Goal: Information Seeking & Learning: Learn about a topic

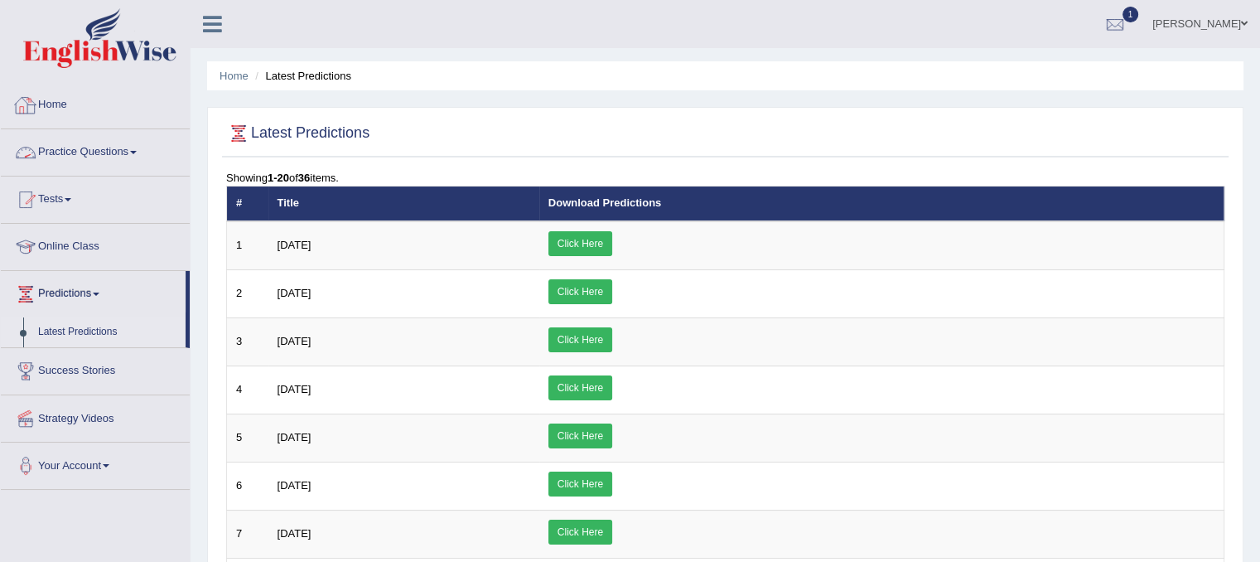
drag, startPoint x: 0, startPoint y: 0, endPoint x: 121, endPoint y: 145, distance: 188.8
click at [121, 145] on link "Practice Questions" at bounding box center [95, 149] width 189 height 41
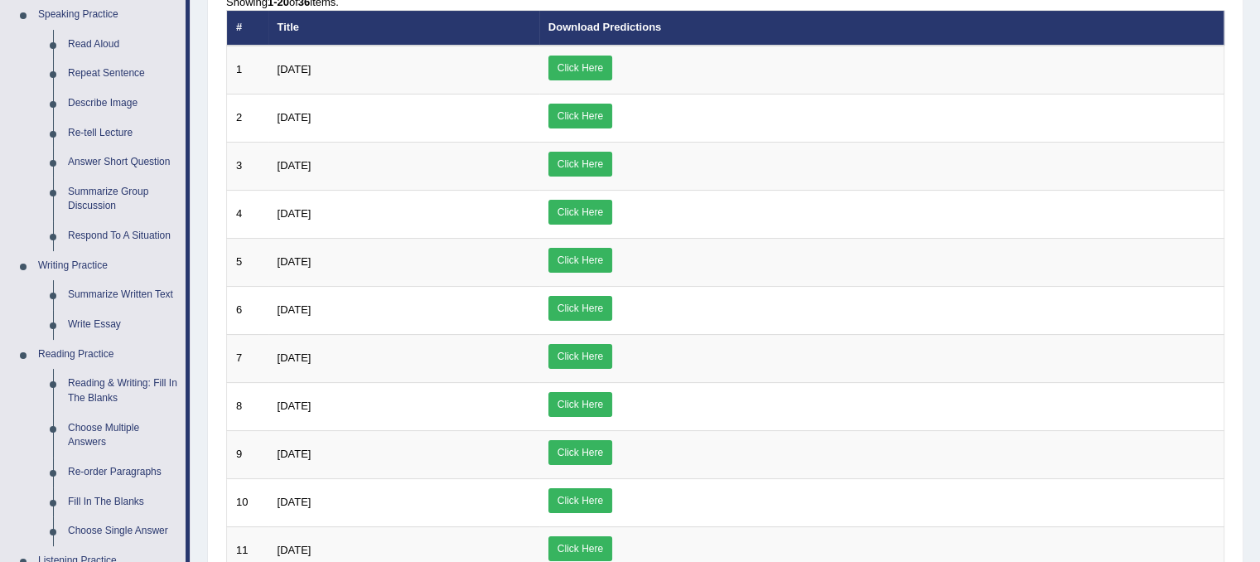
scroll to position [167, 0]
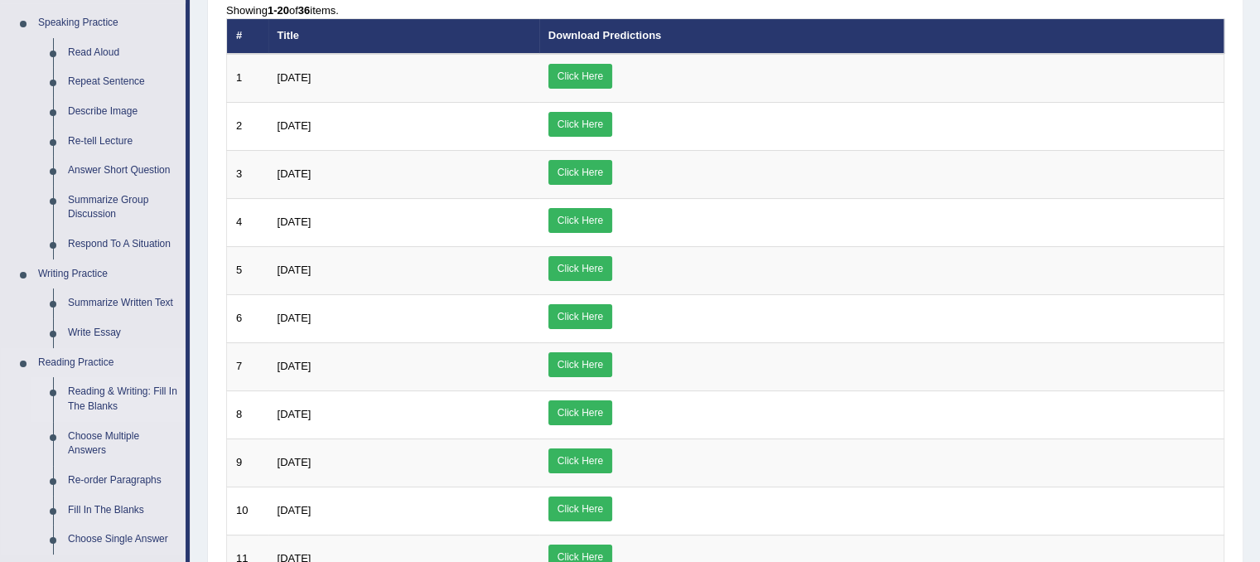
click at [105, 396] on link "Reading & Writing: Fill In The Blanks" at bounding box center [122, 399] width 125 height 44
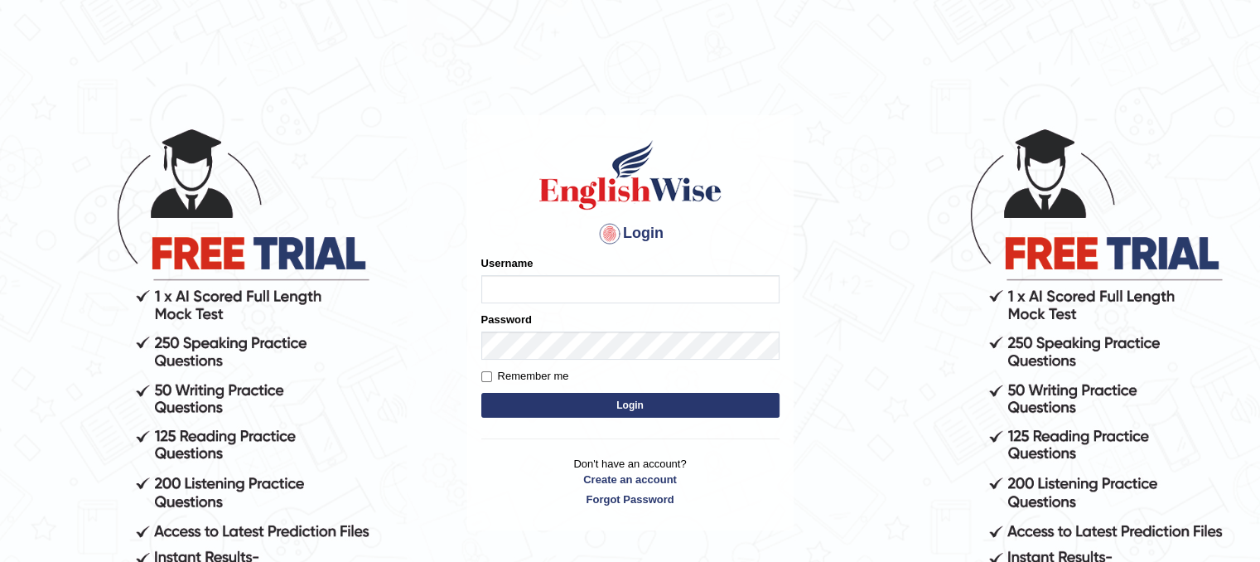
type input "PunamRijal"
click at [592, 410] on button "Login" at bounding box center [630, 405] width 298 height 25
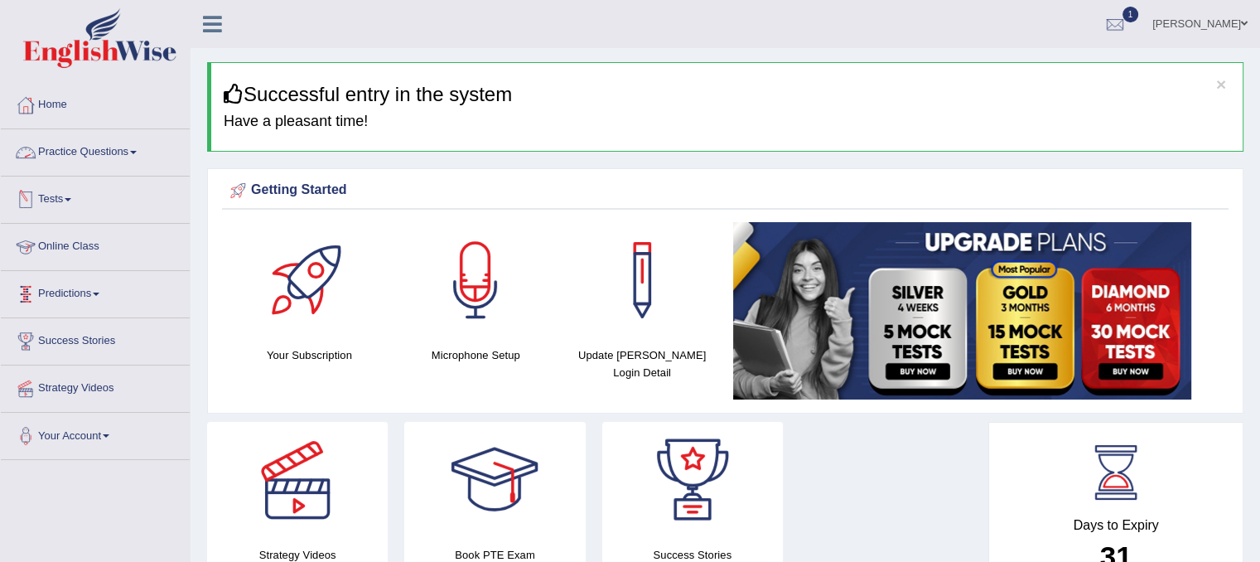
click at [105, 132] on link "Practice Questions" at bounding box center [95, 149] width 189 height 41
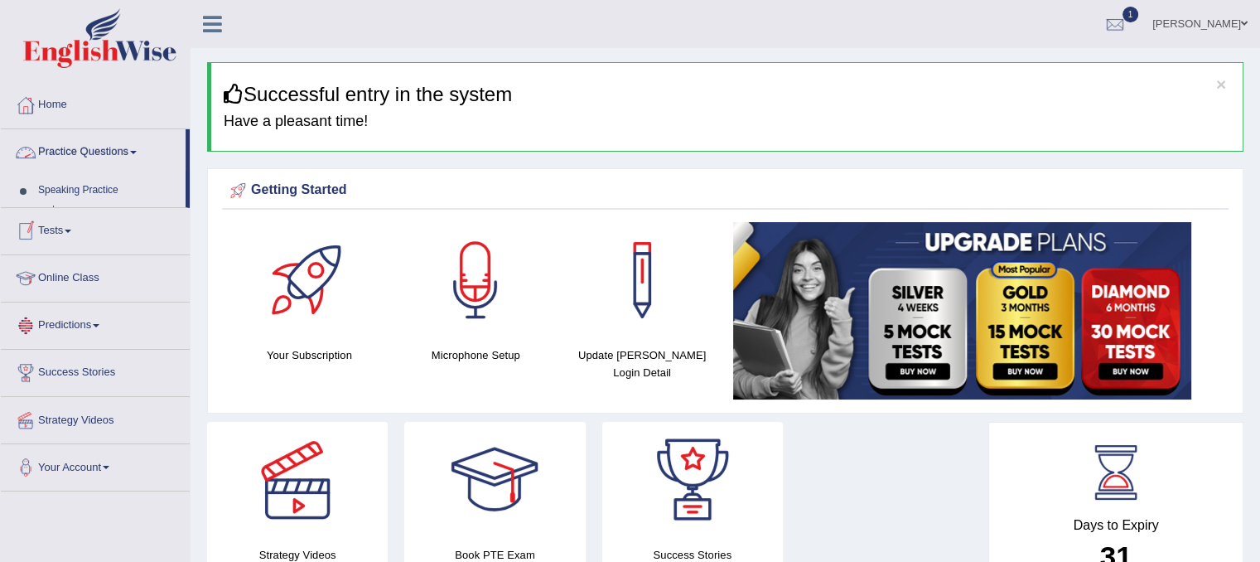
click at [105, 132] on link "Practice Questions" at bounding box center [93, 149] width 185 height 41
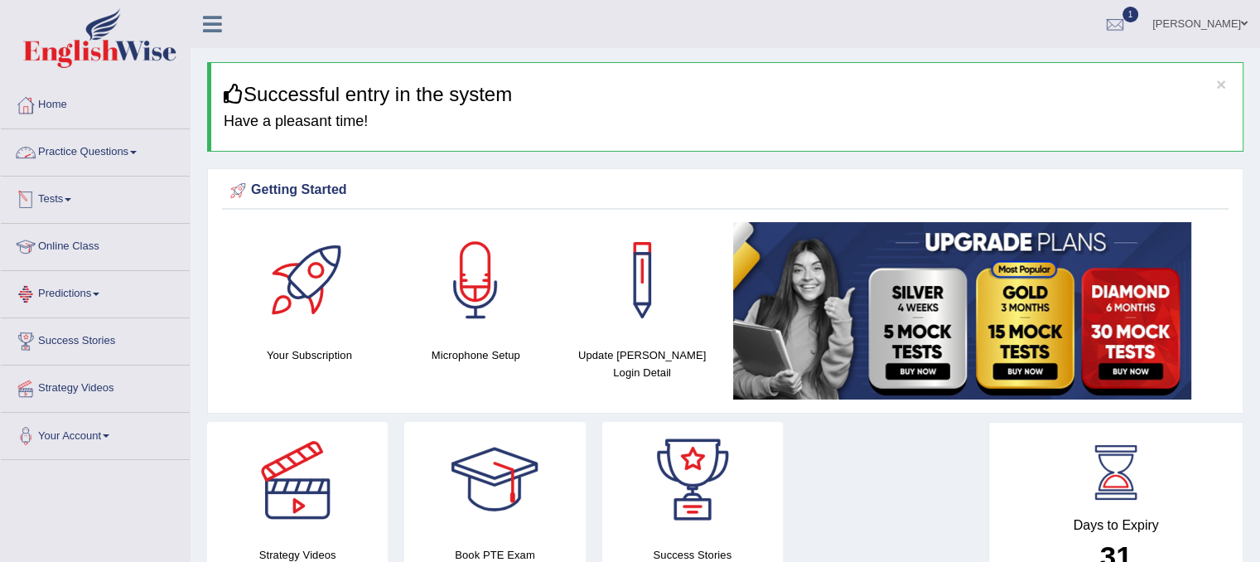
click at [99, 167] on link "Practice Questions" at bounding box center [95, 149] width 189 height 41
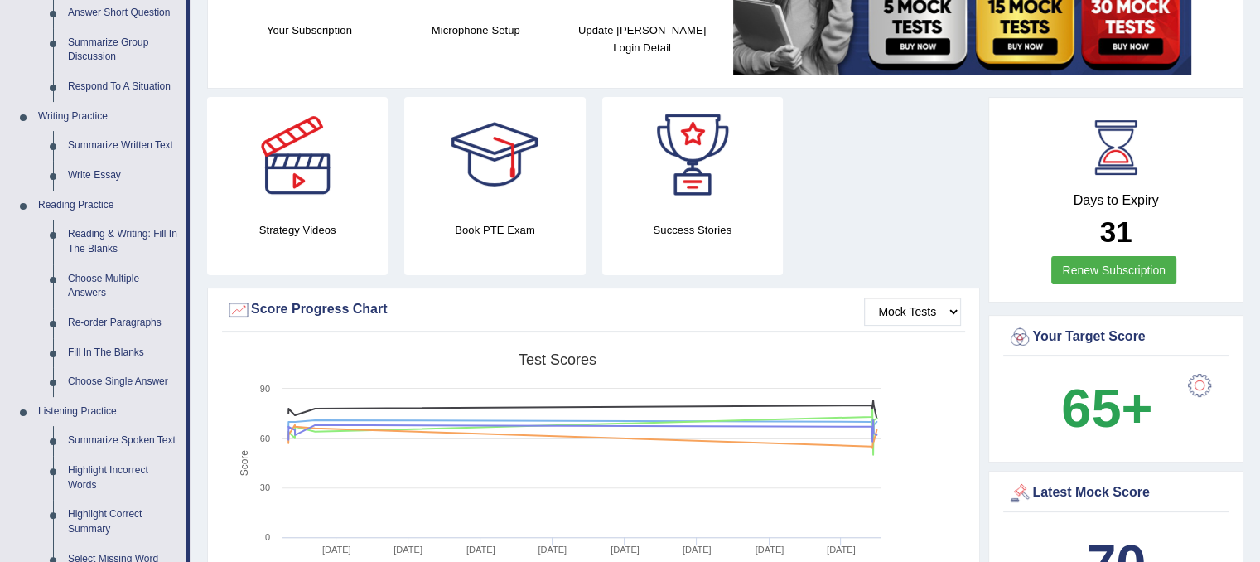
scroll to position [328, 0]
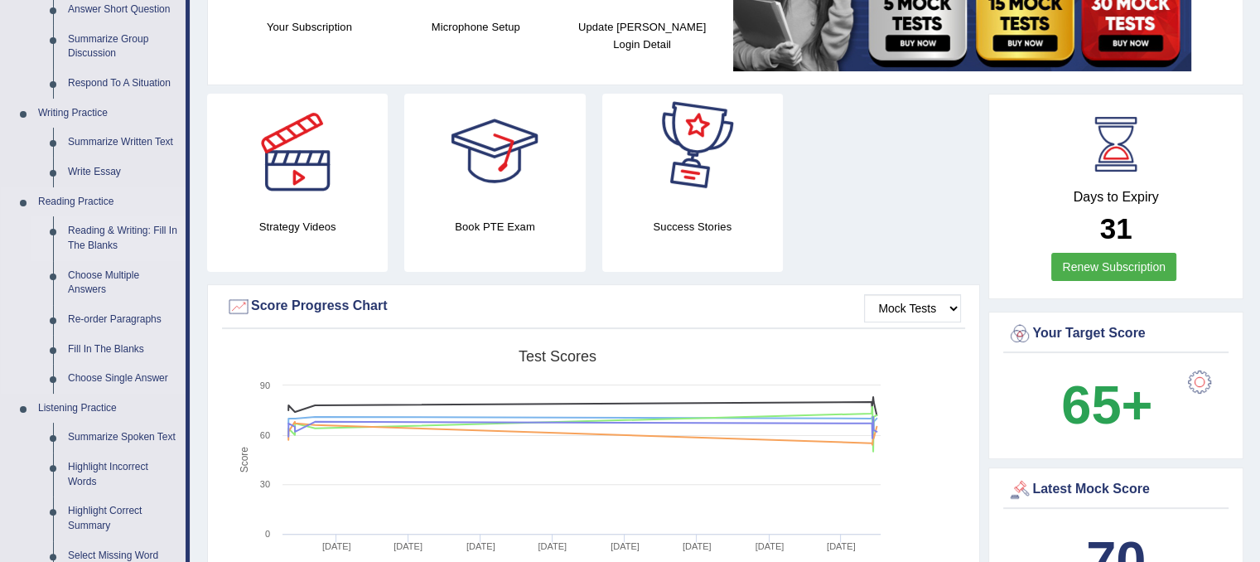
click at [136, 235] on link "Reading & Writing: Fill In The Blanks" at bounding box center [122, 238] width 125 height 44
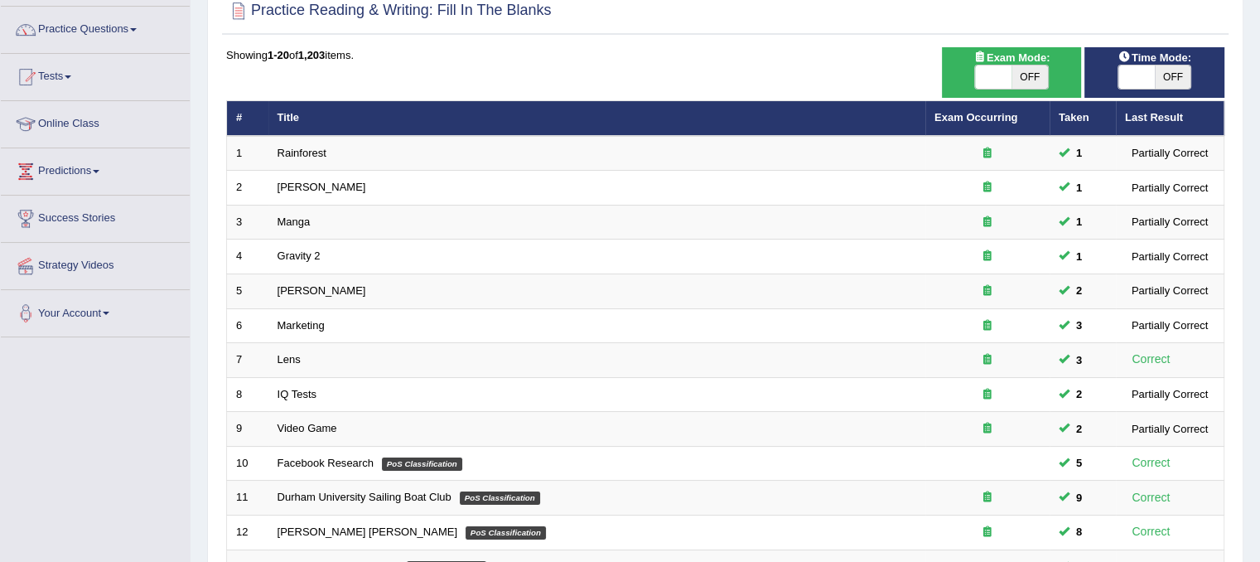
scroll to position [113, 0]
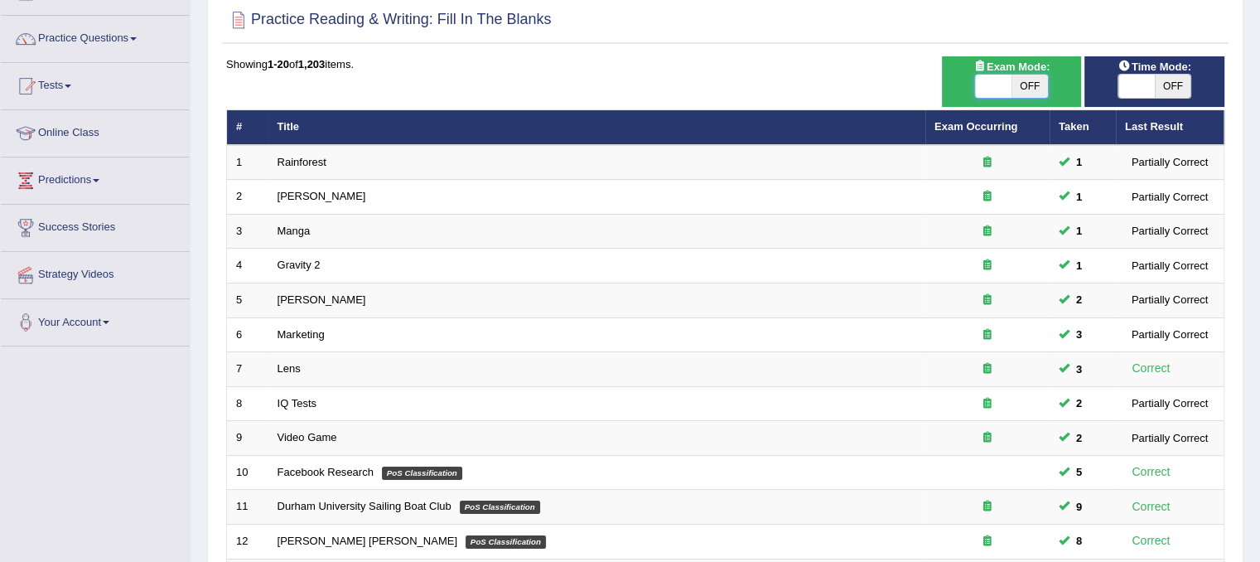
click at [994, 89] on span at bounding box center [993, 86] width 36 height 23
checkbox input "true"
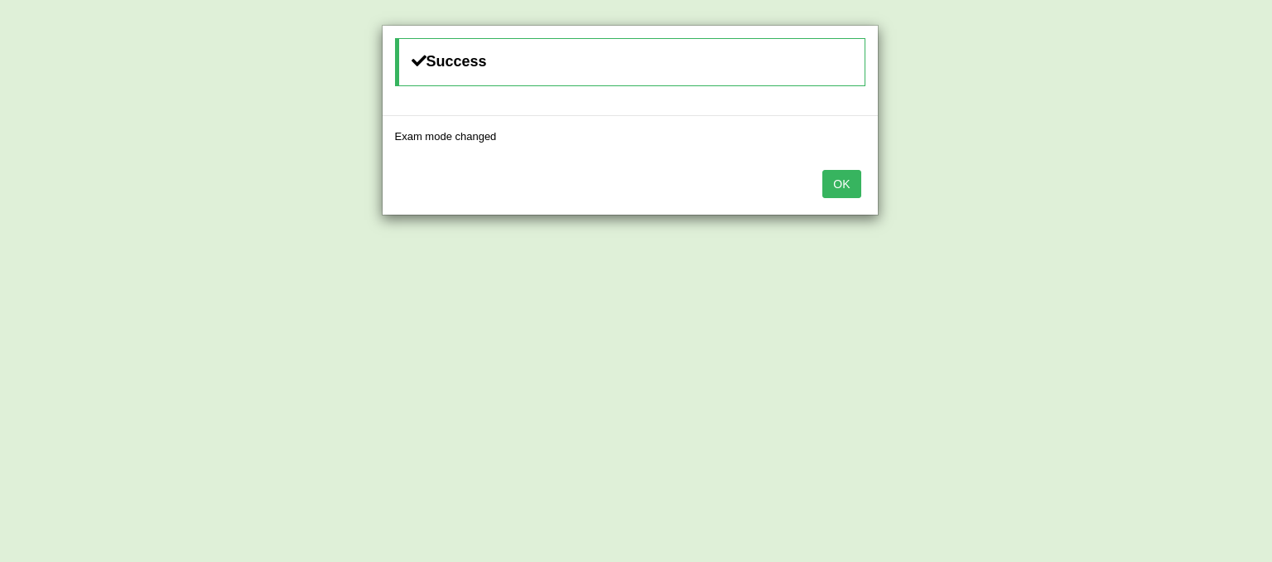
click at [851, 181] on button "OK" at bounding box center [842, 184] width 38 height 28
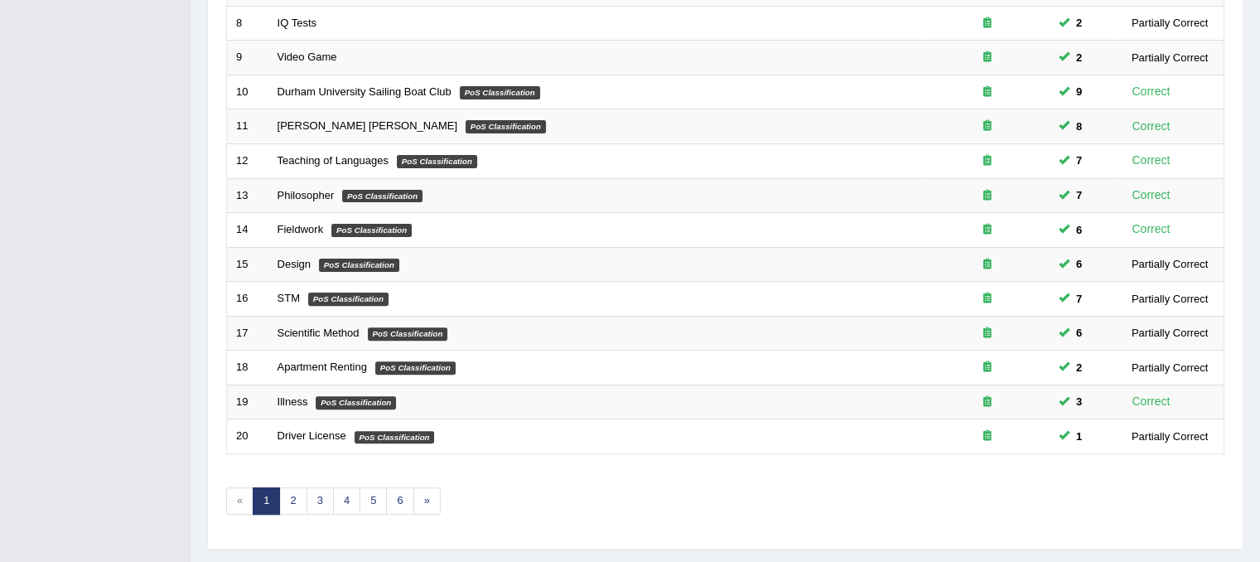
scroll to position [530, 0]
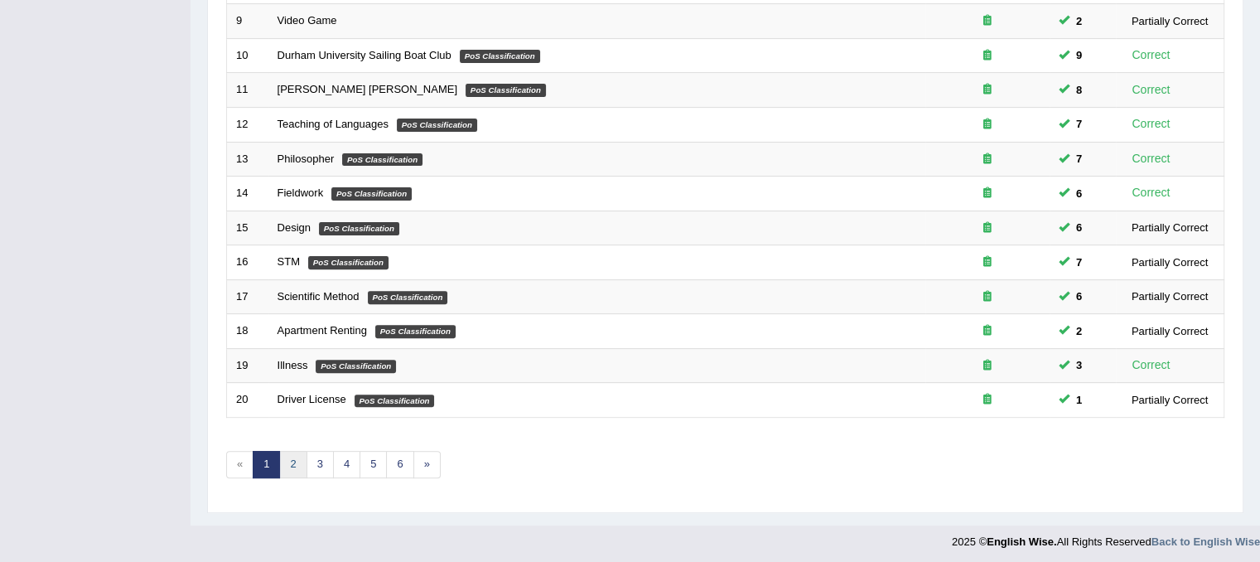
click at [290, 451] on link "2" at bounding box center [292, 464] width 27 height 27
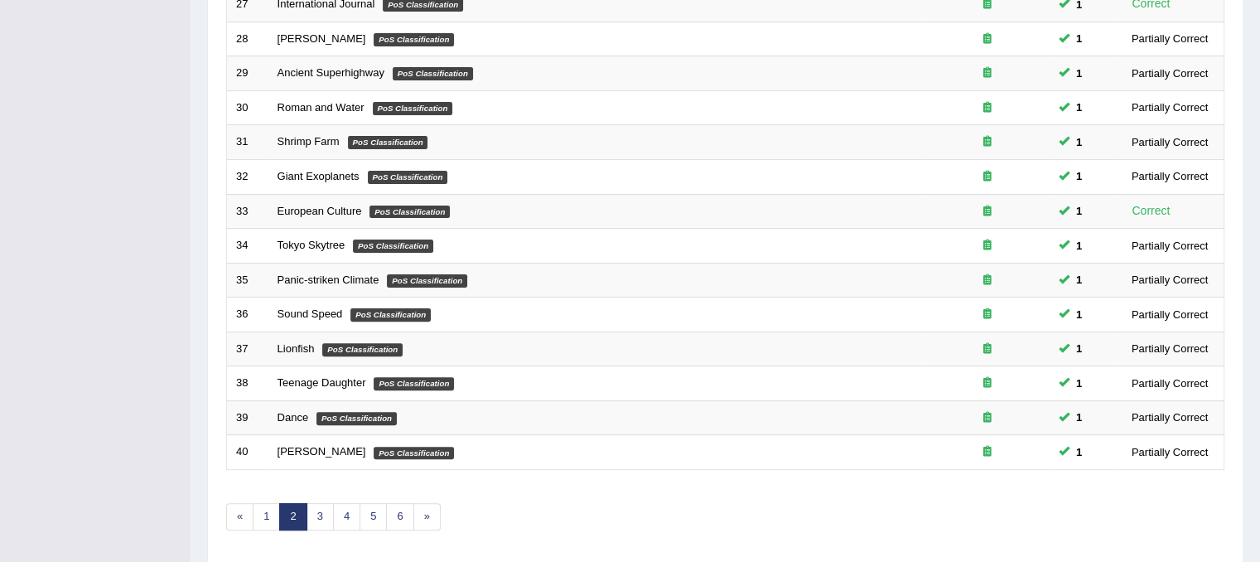
scroll to position [482, 0]
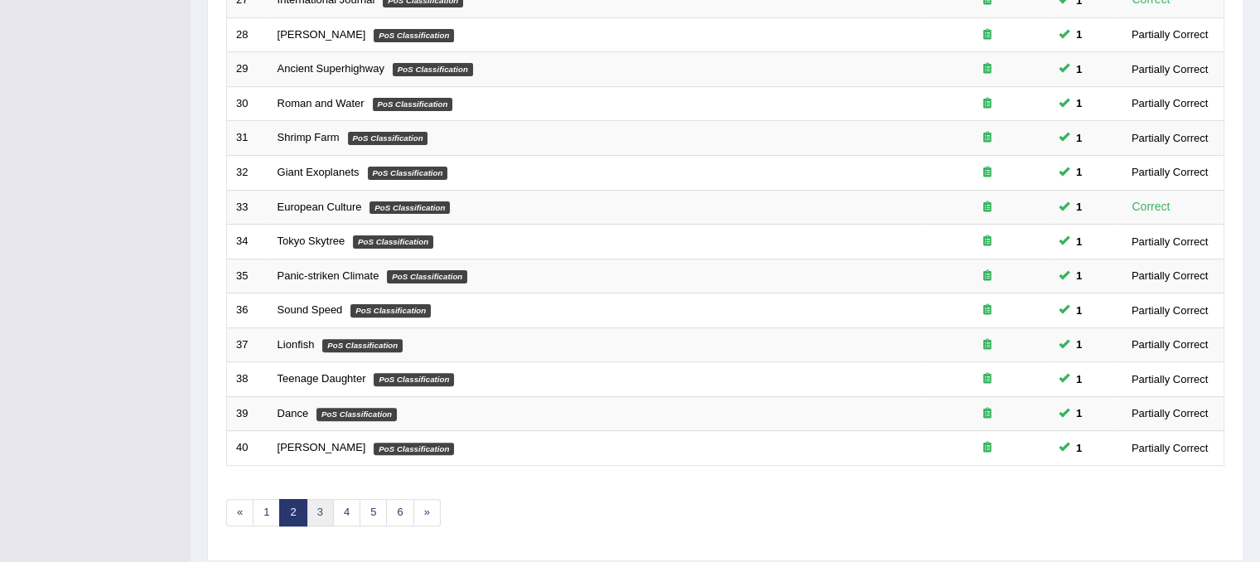
click at [318, 506] on link "3" at bounding box center [319, 512] width 27 height 27
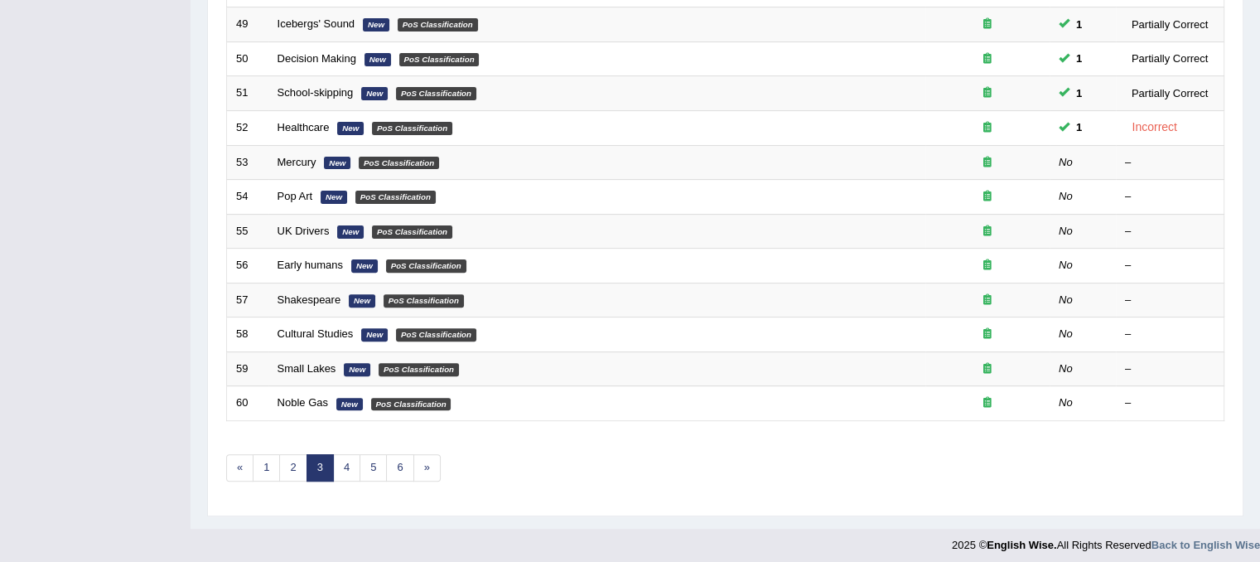
scroll to position [530, 0]
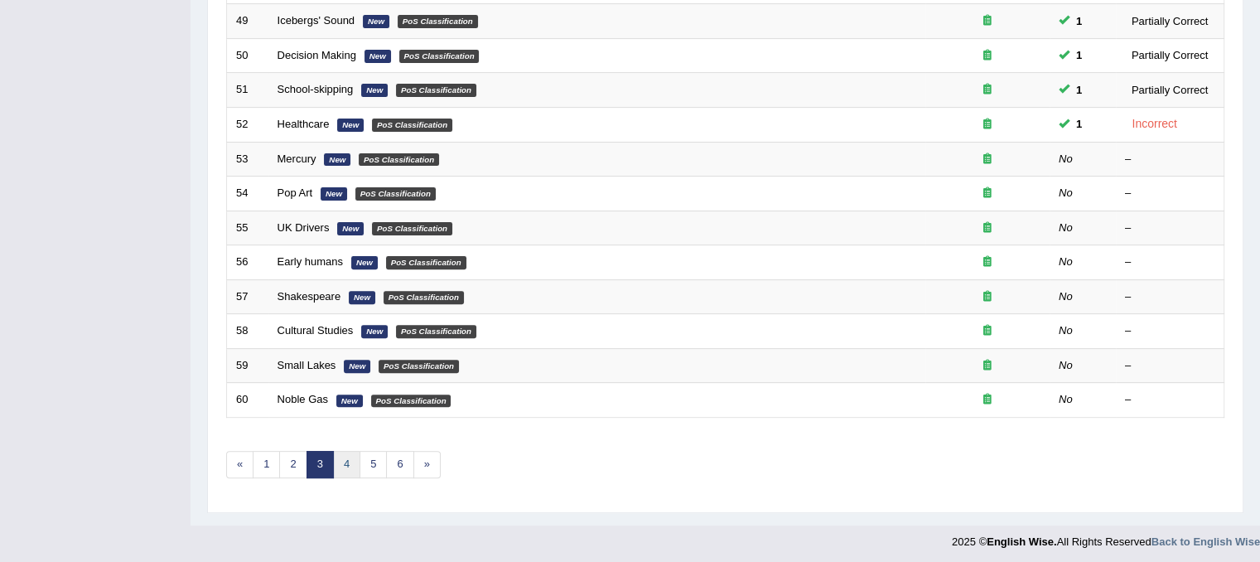
click at [338, 458] on link "4" at bounding box center [346, 464] width 27 height 27
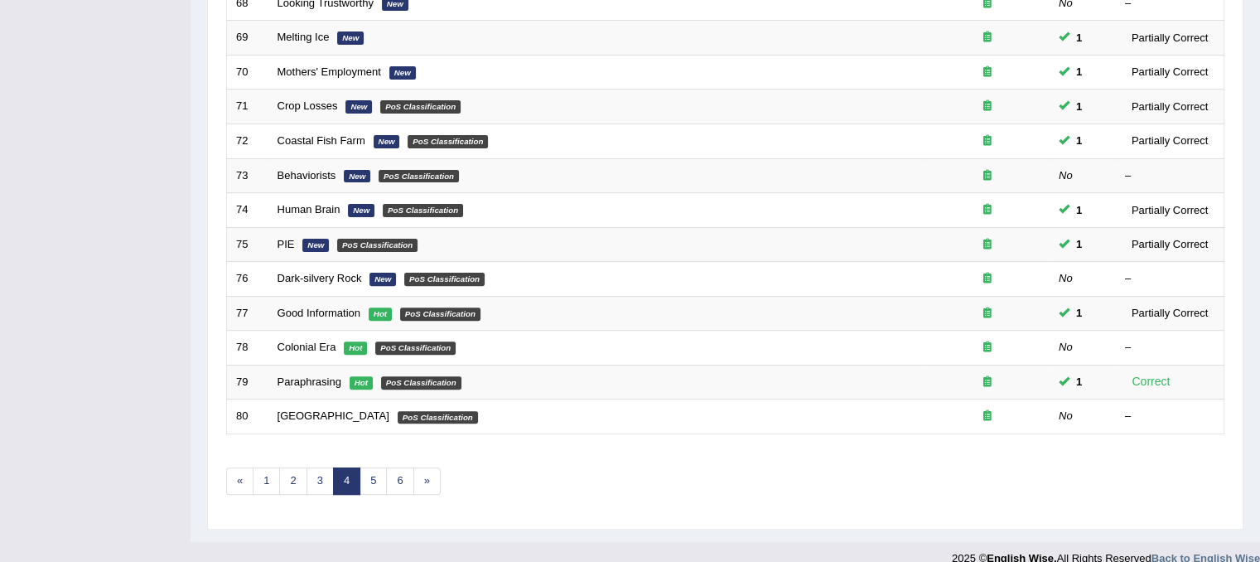
scroll to position [515, 0]
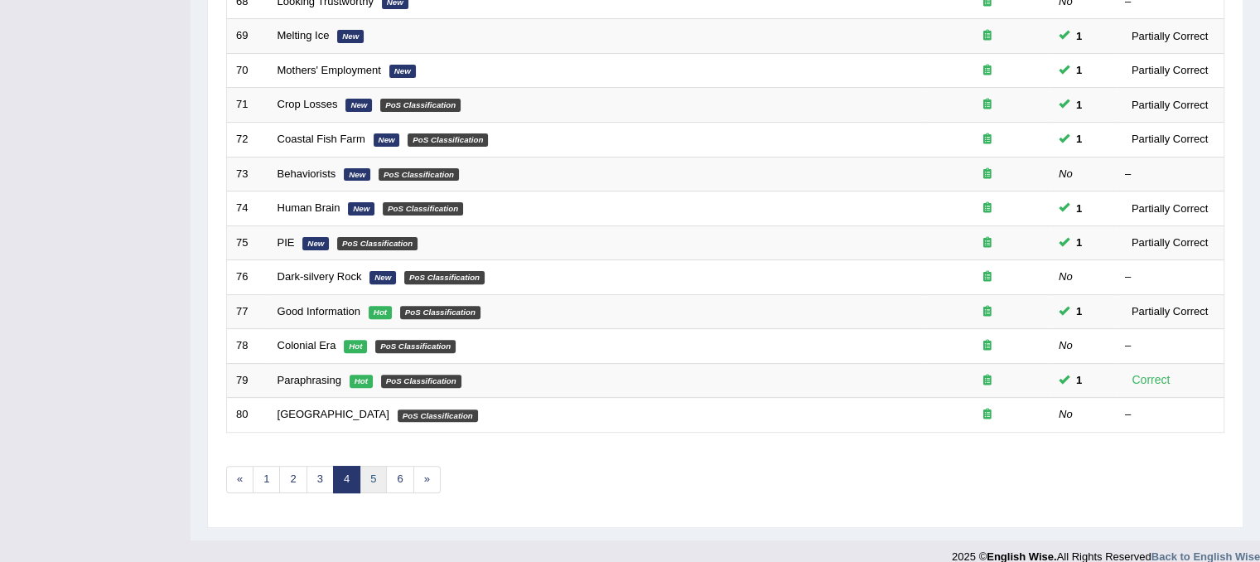
click at [371, 469] on link "5" at bounding box center [372, 479] width 27 height 27
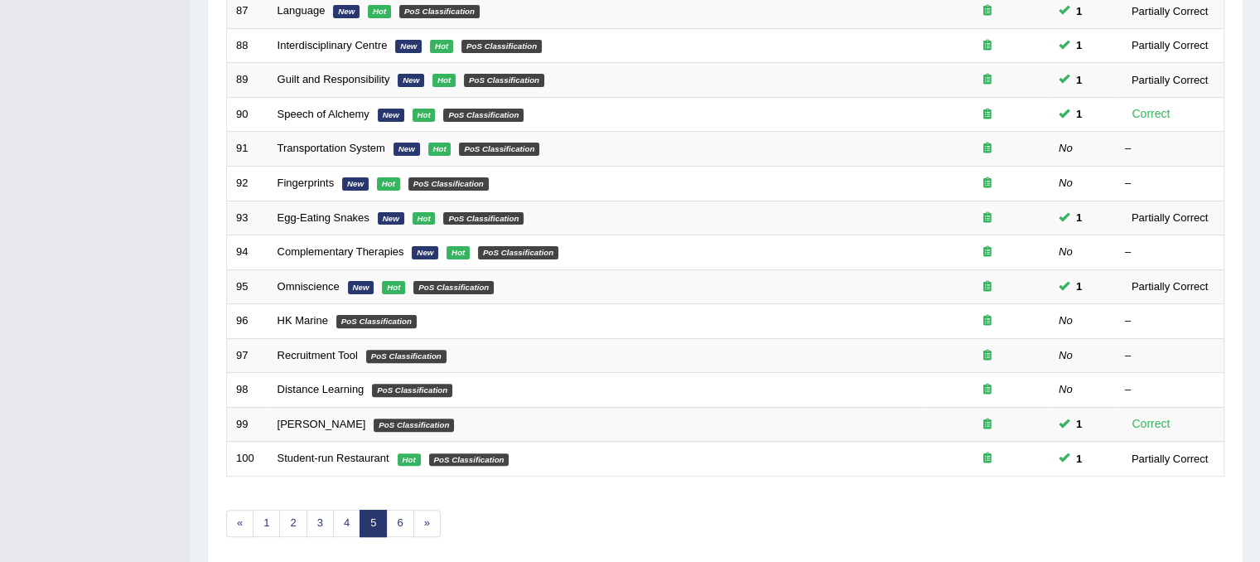
scroll to position [474, 0]
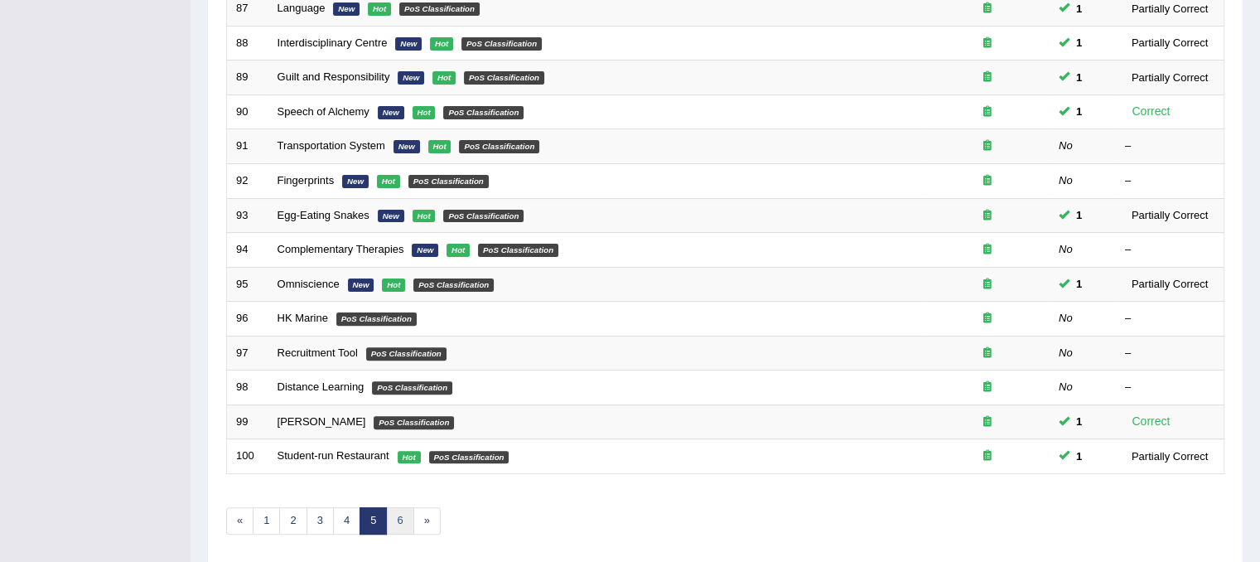
click at [393, 521] on link "6" at bounding box center [399, 520] width 27 height 27
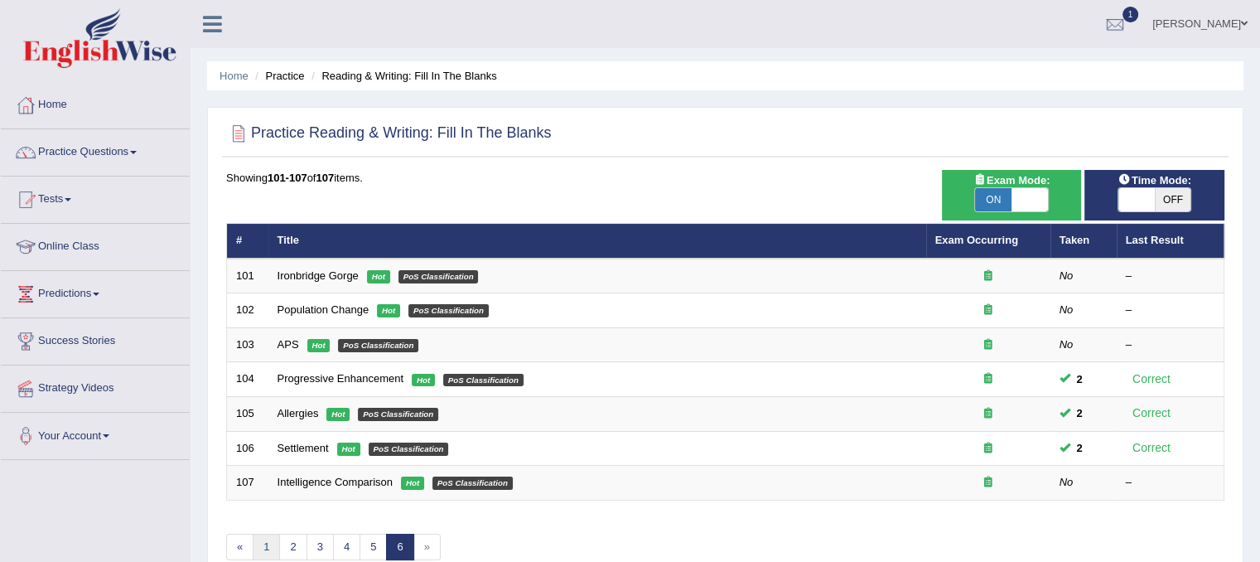
click at [254, 549] on link "1" at bounding box center [266, 546] width 27 height 27
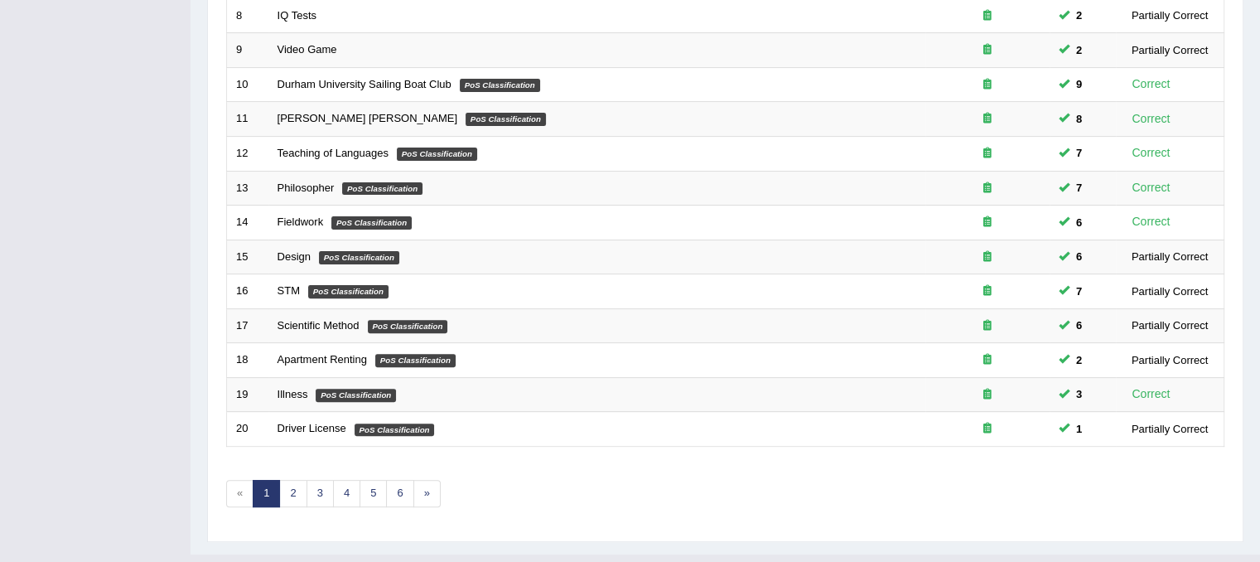
scroll to position [497, 0]
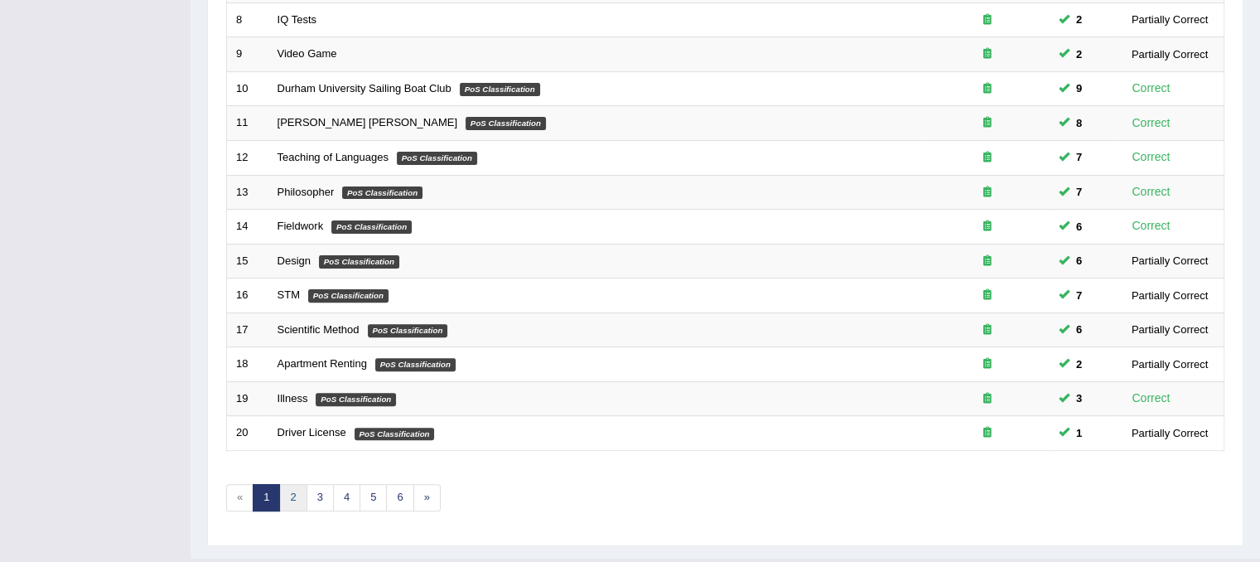
click at [287, 499] on link "2" at bounding box center [292, 497] width 27 height 27
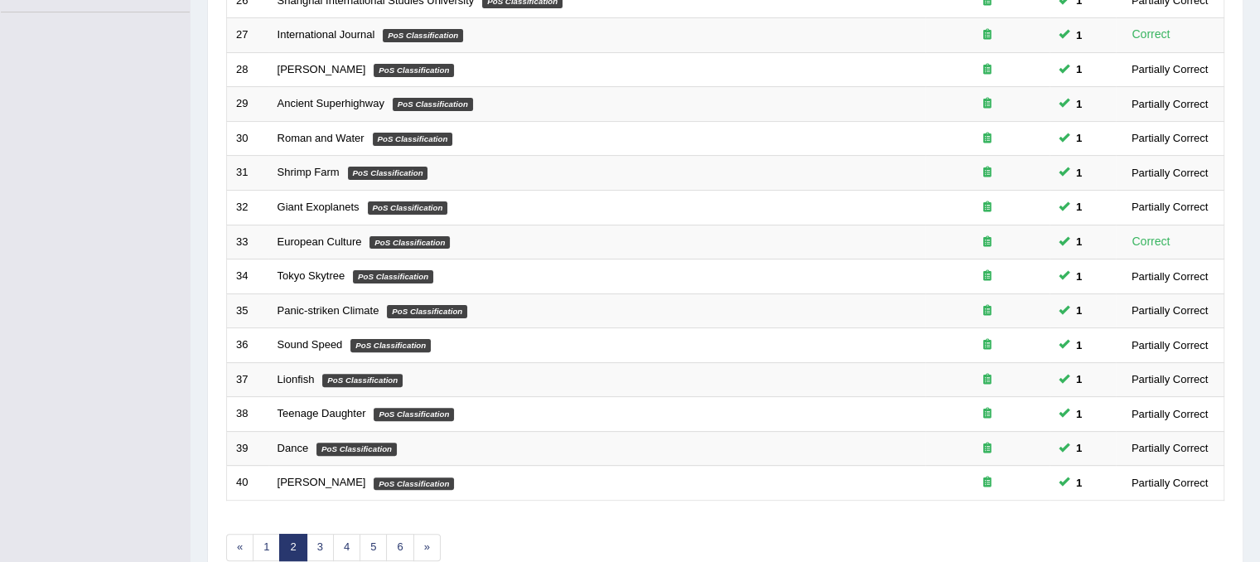
scroll to position [450, 0]
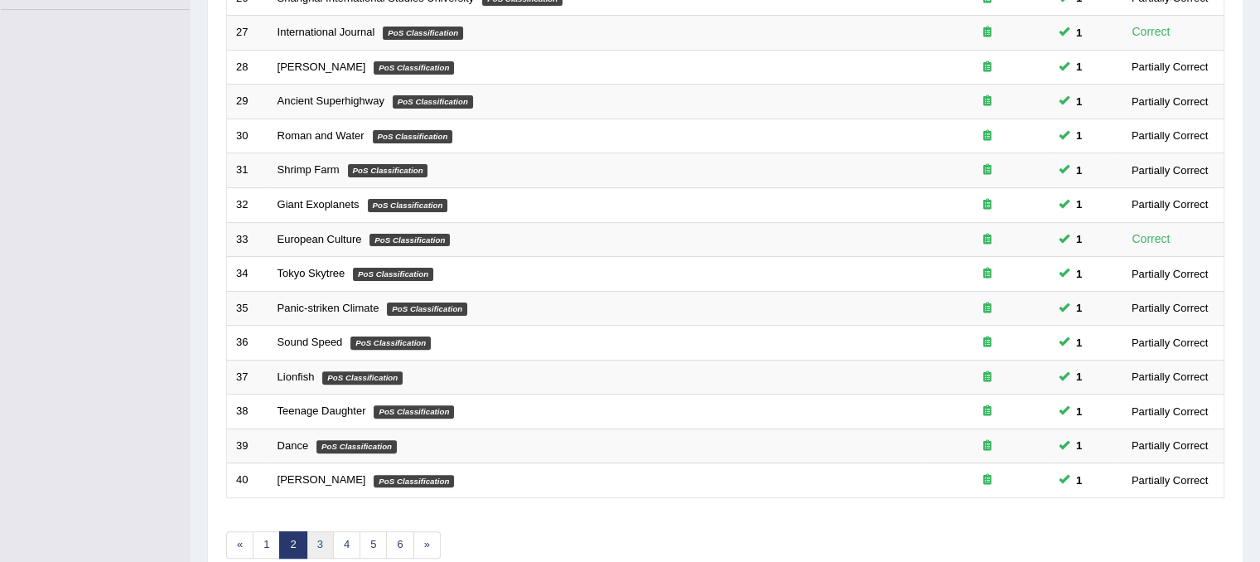
click at [311, 549] on link "3" at bounding box center [319, 544] width 27 height 27
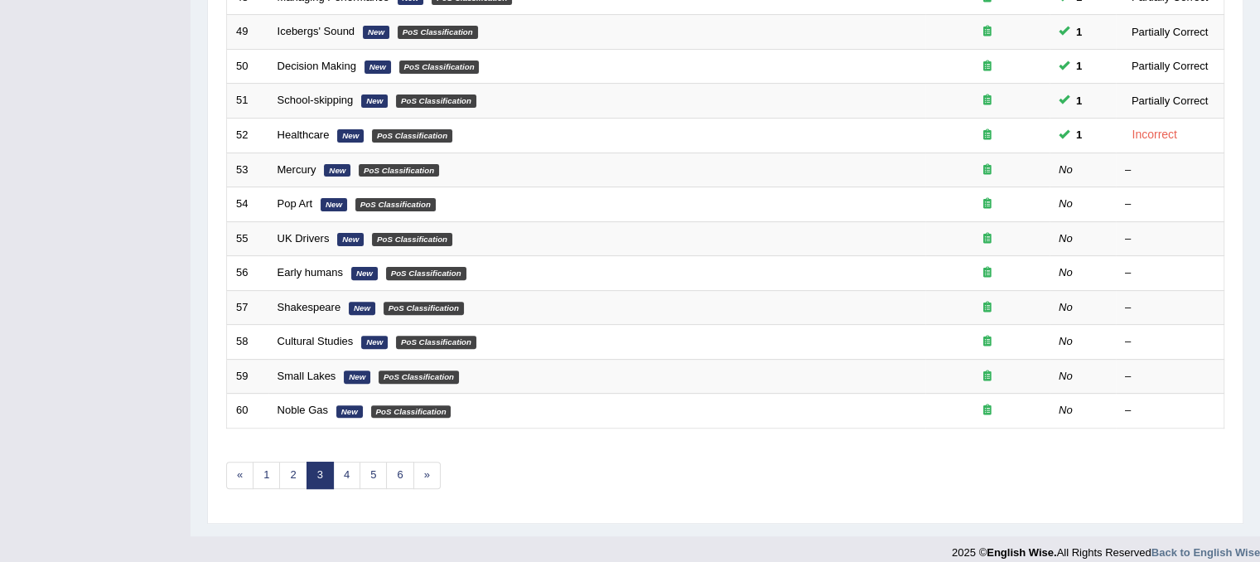
scroll to position [530, 0]
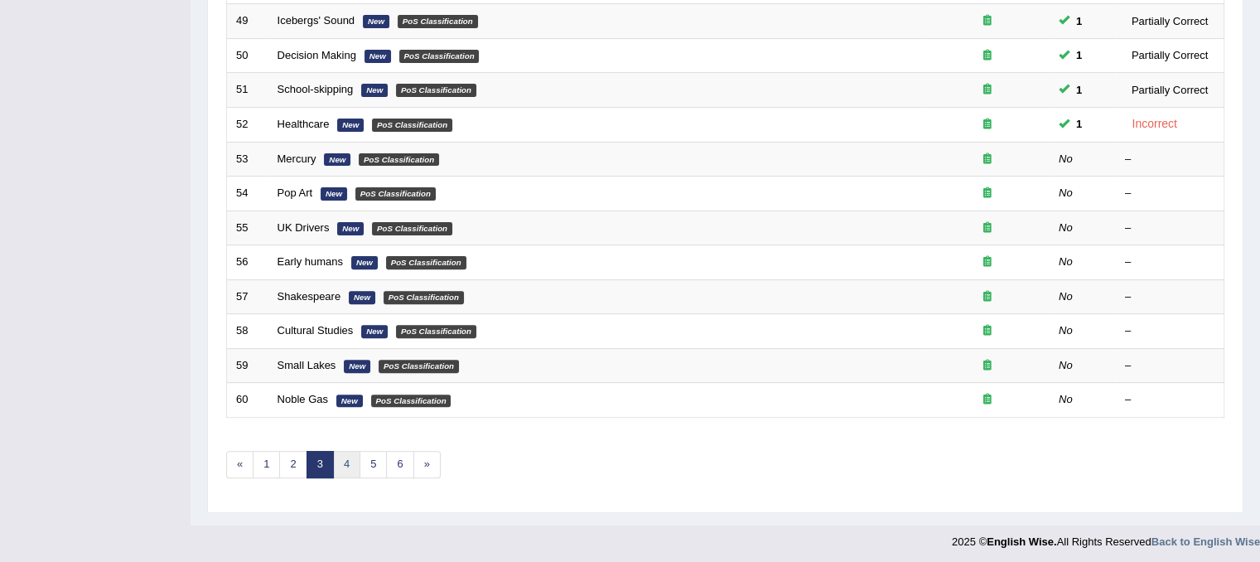
click at [341, 457] on link "4" at bounding box center [346, 464] width 27 height 27
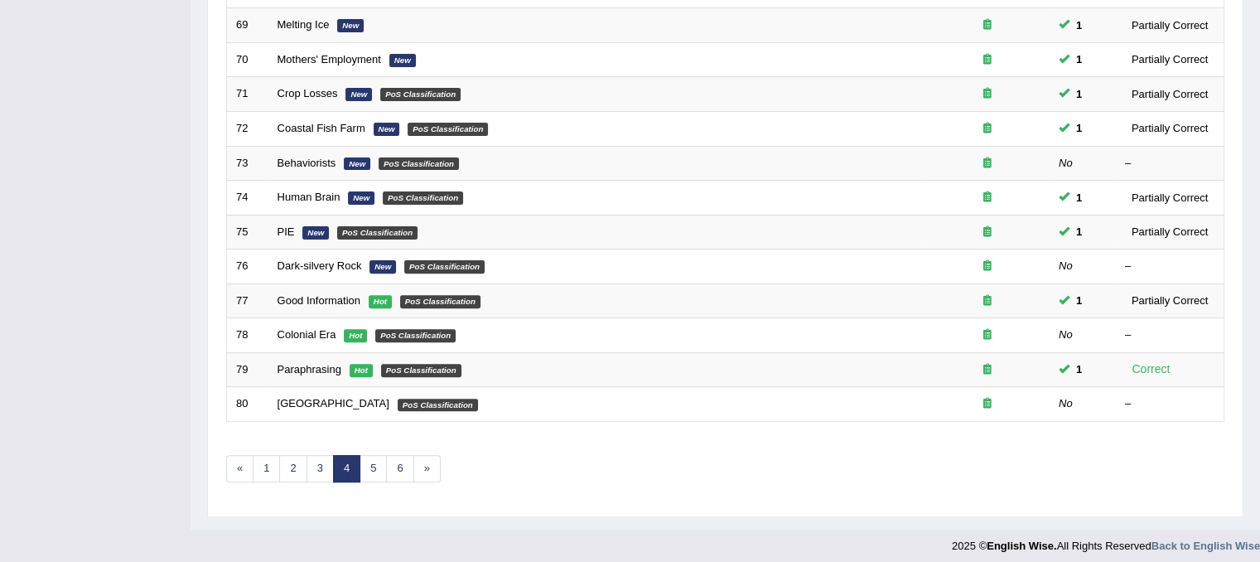
scroll to position [530, 0]
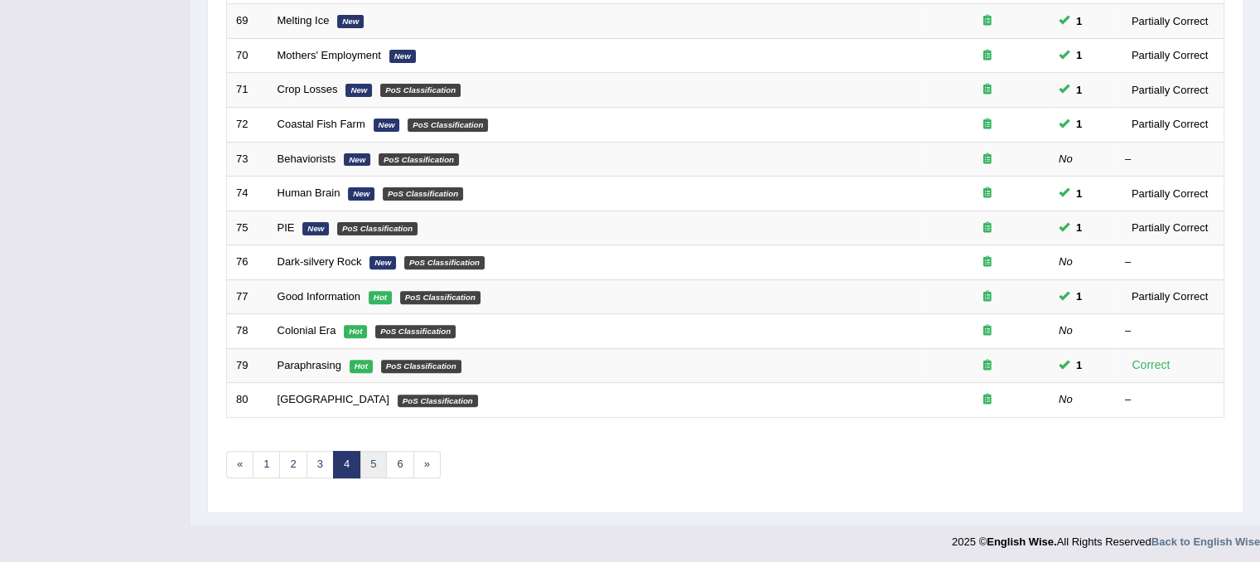
click at [367, 455] on link "5" at bounding box center [372, 464] width 27 height 27
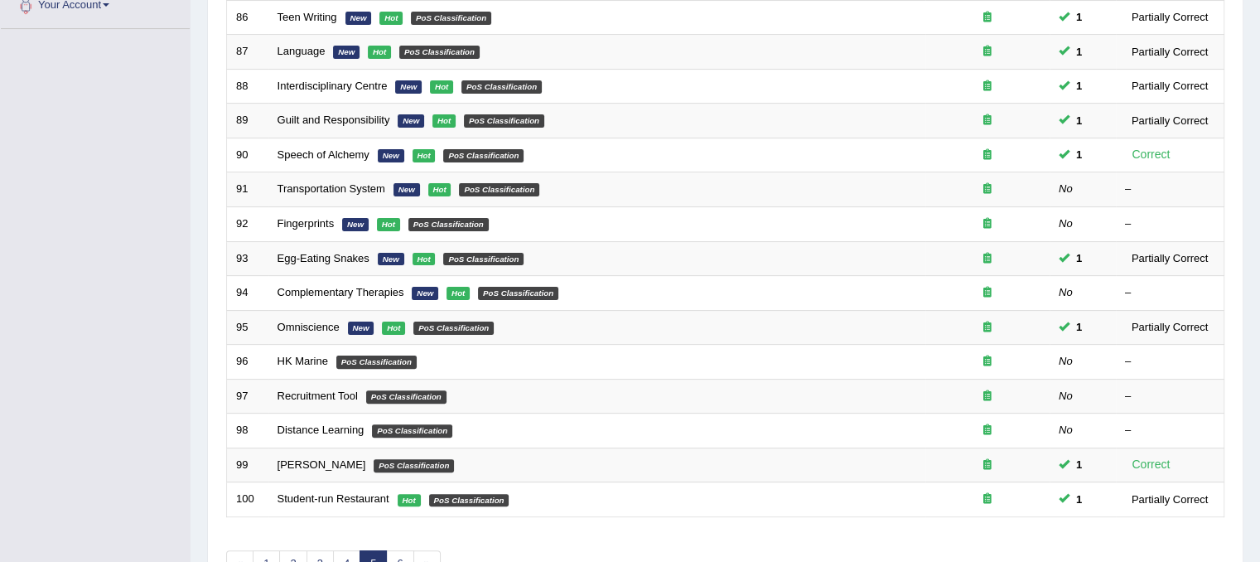
scroll to position [464, 0]
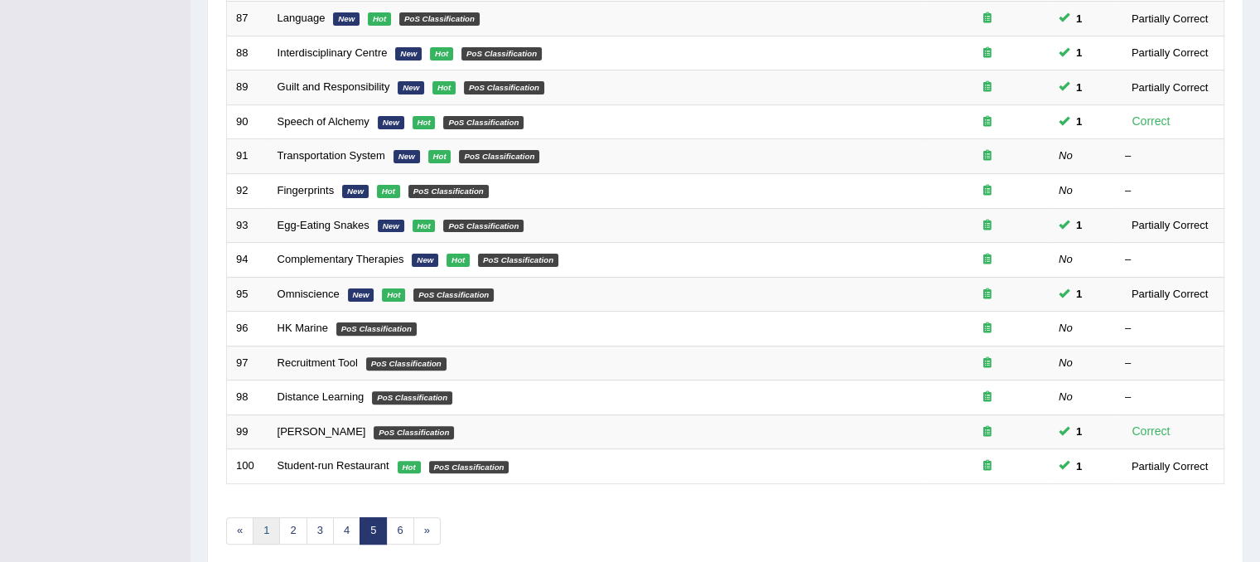
click at [272, 522] on link "1" at bounding box center [266, 530] width 27 height 27
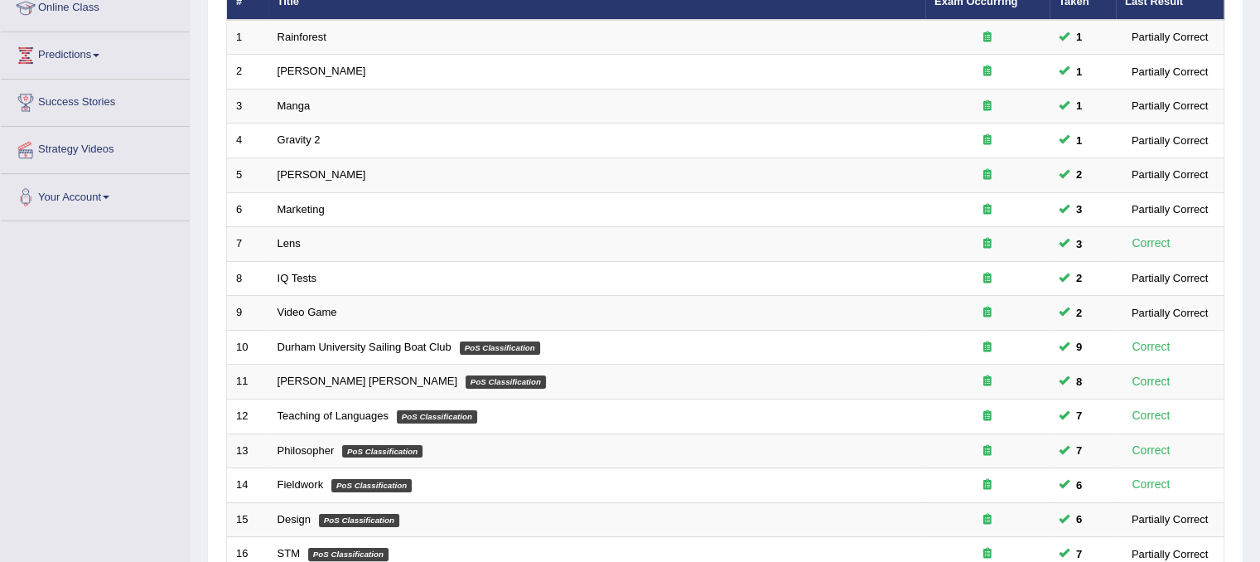
scroll to position [245, 0]
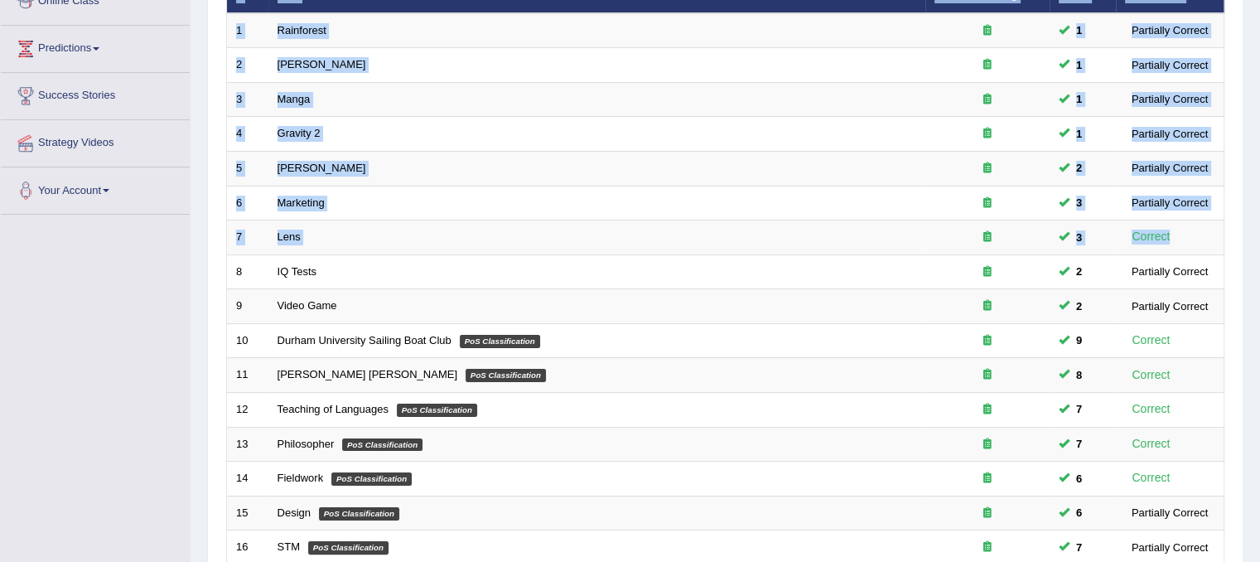
drag, startPoint x: 1171, startPoint y: 224, endPoint x: 1231, endPoint y: 173, distance: 78.7
click at [1231, 173] on div "Practice Reading & Writing: Fill In The Blanks Time Mode: ON OFF Exam Mode: ON …" at bounding box center [725, 330] width 1036 height 936
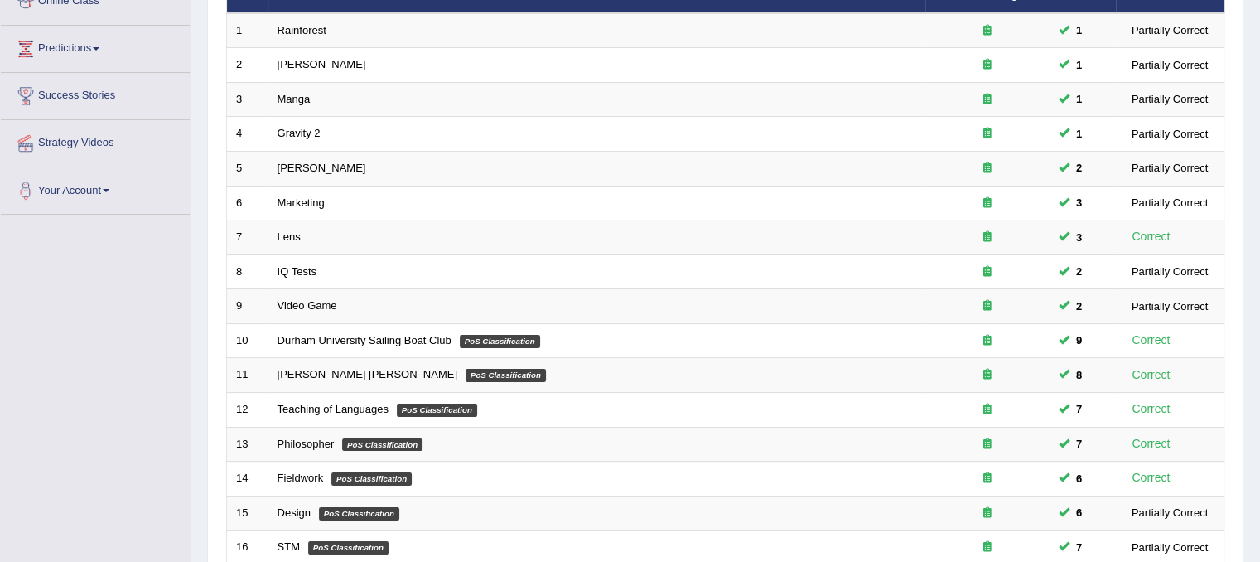
click at [1259, 81] on div "Home Practice Reading & Writing: Fill In The Blanks Practice Reading & Writing:…" at bounding box center [725, 282] width 1069 height 1055
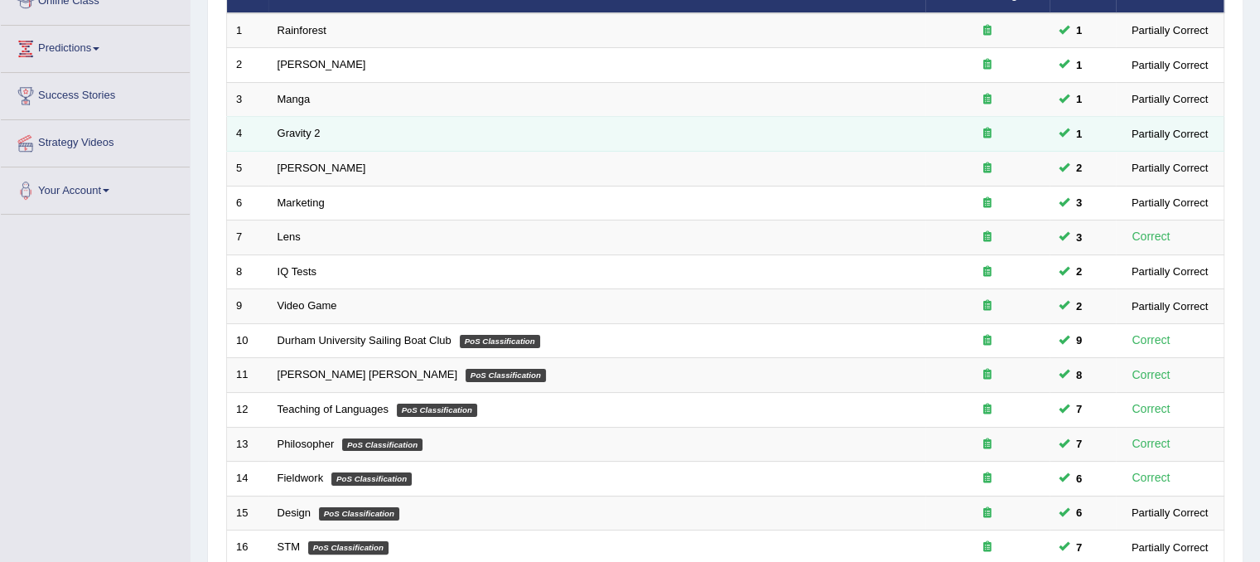
click at [330, 128] on td "Gravity 2" at bounding box center [596, 134] width 657 height 35
click at [298, 133] on link "Gravity 2" at bounding box center [298, 133] width 43 height 12
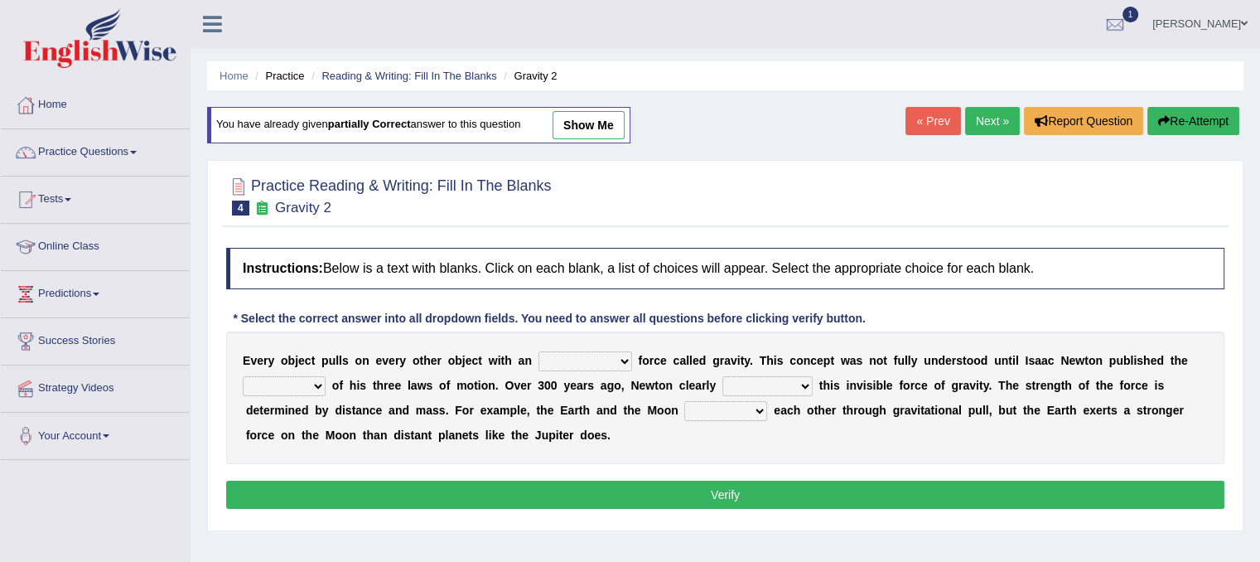
click at [136, 157] on link "Practice Questions" at bounding box center [95, 149] width 189 height 41
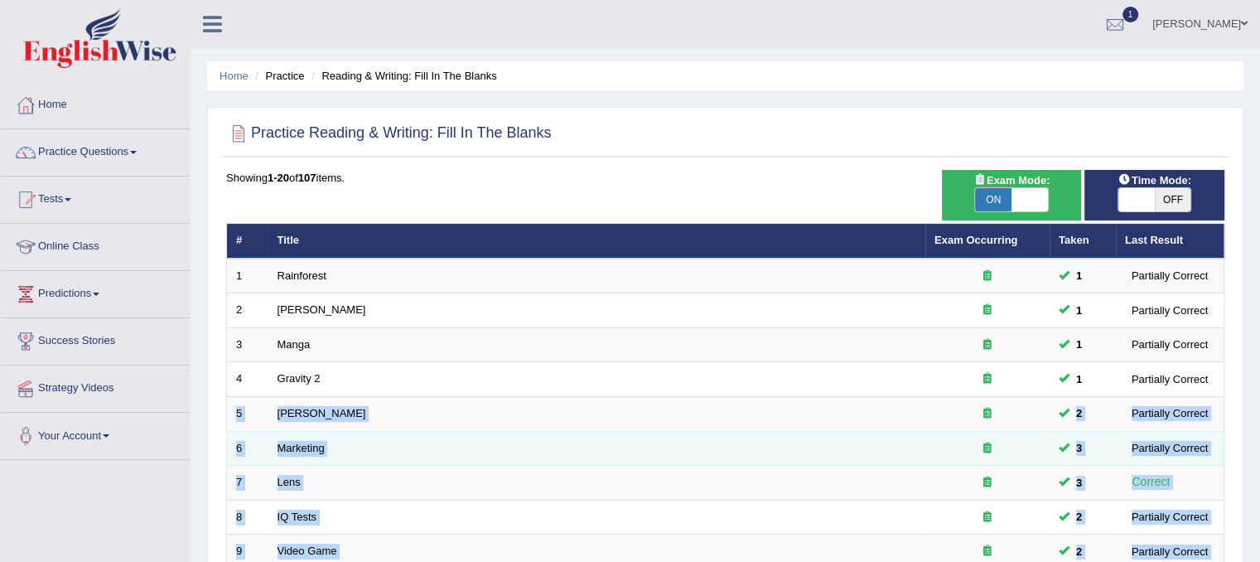
drag, startPoint x: 1257, startPoint y: 268, endPoint x: 1216, endPoint y: 438, distance: 174.8
click at [1208, 400] on div "Home Practice Reading & Writing: Fill In The Blanks Practice Reading & Writing:…" at bounding box center [725, 527] width 1069 height 1055
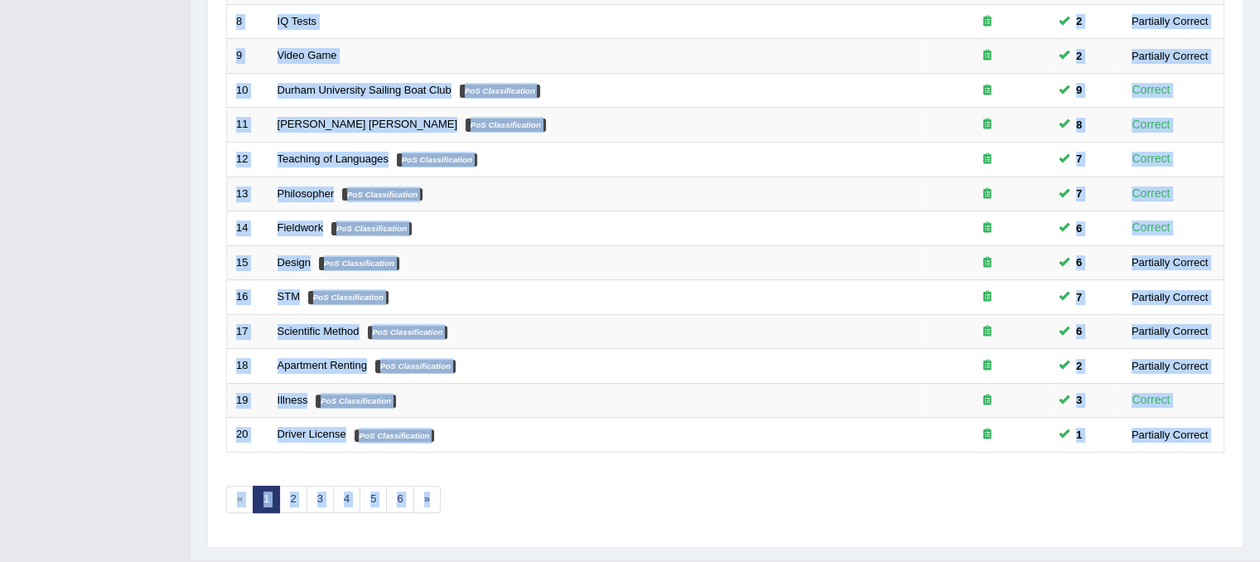
scroll to position [530, 0]
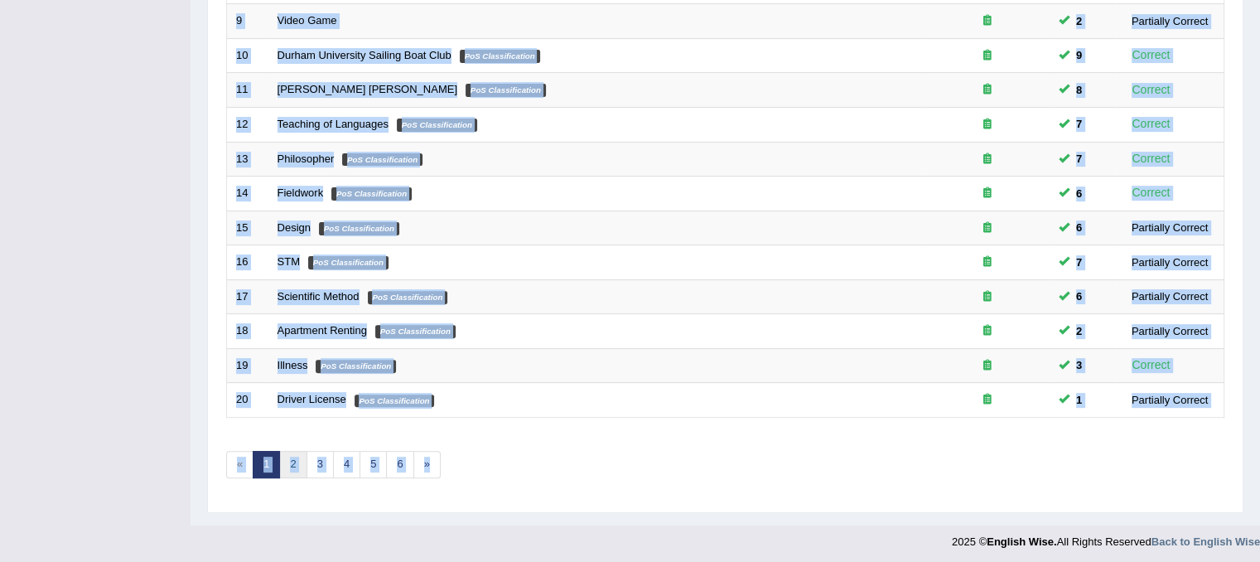
click at [292, 459] on link "2" at bounding box center [292, 464] width 27 height 27
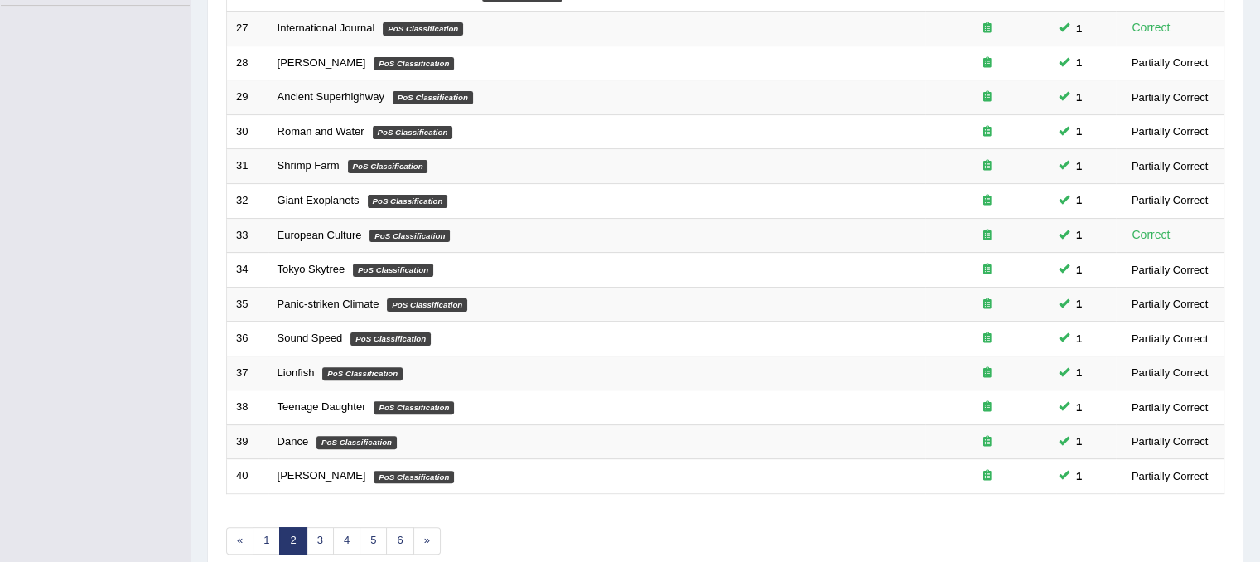
scroll to position [455, 0]
click at [317, 534] on link "3" at bounding box center [319, 539] width 27 height 27
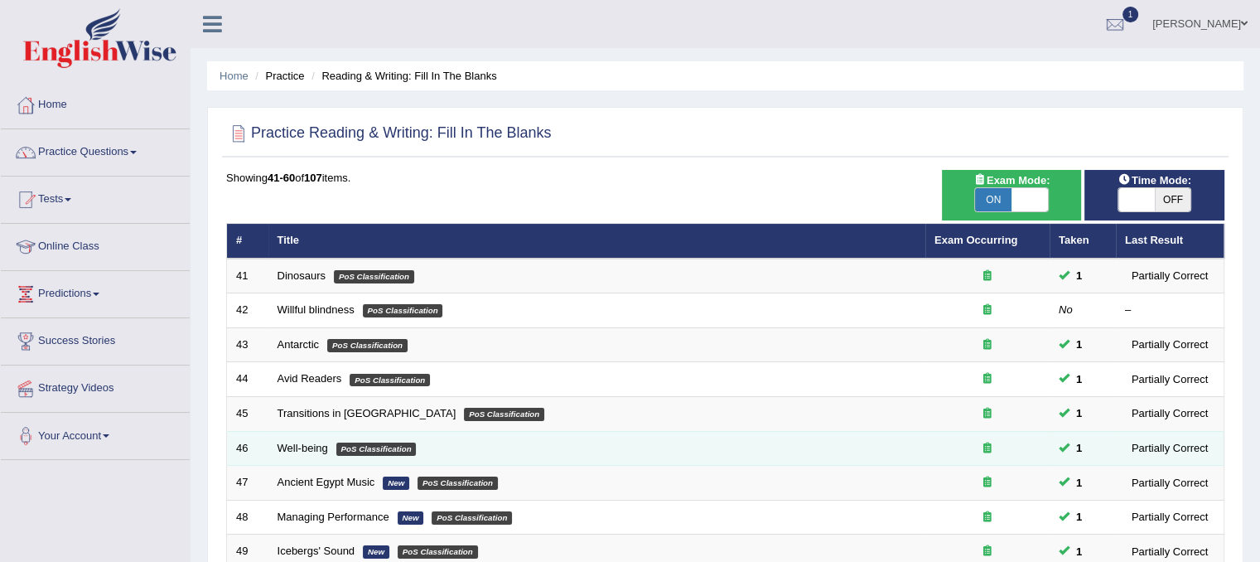
click at [348, 448] on em "PoS Classification" at bounding box center [376, 448] width 80 height 13
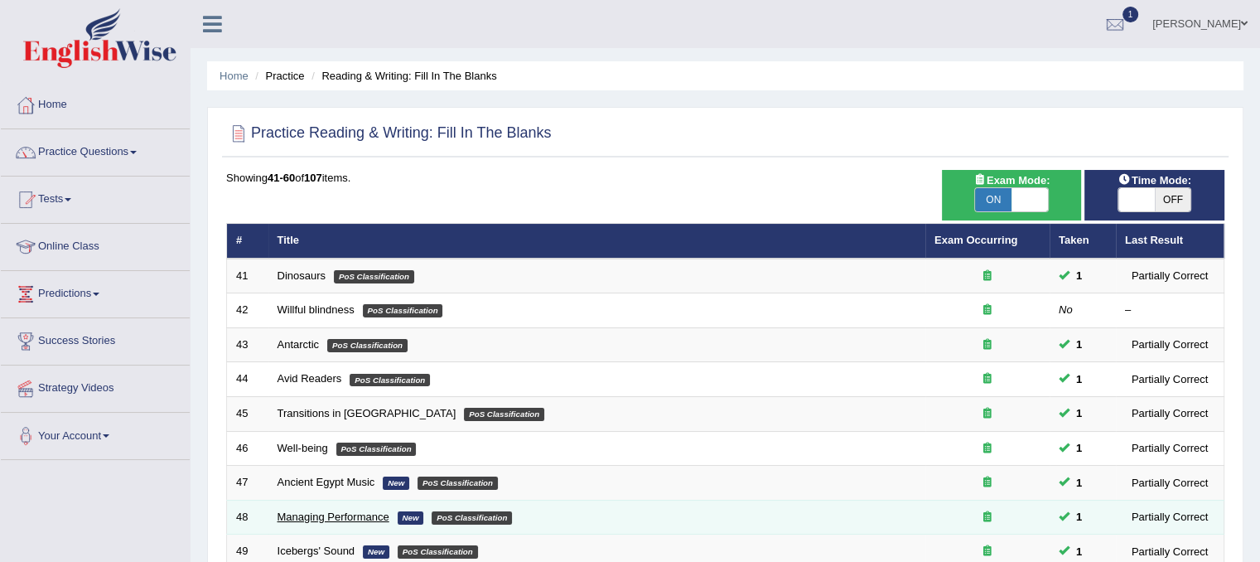
click at [358, 515] on link "Managing Performance" at bounding box center [333, 516] width 112 height 12
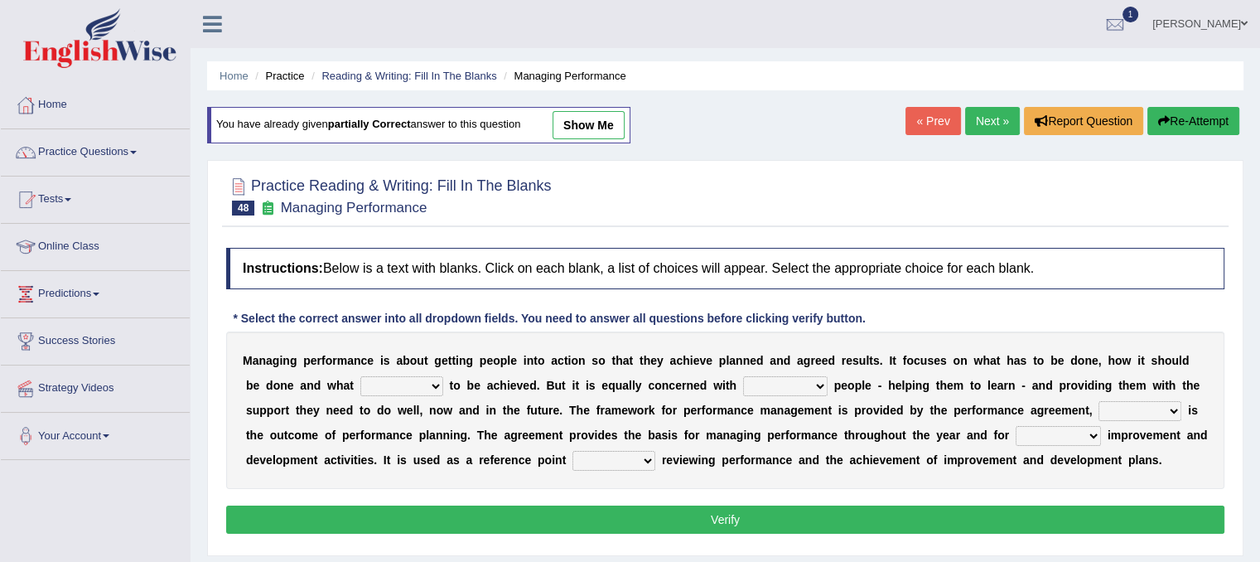
click at [435, 369] on div "M a n a g i n g p e r f o r m a n c e i s a b o u t g e t t i n g p e o p l e i…" at bounding box center [725, 409] width 998 height 157
click at [436, 385] on select "is need must requires" at bounding box center [401, 386] width 83 height 20
select select "need"
click at [360, 376] on select "is need must requires" at bounding box center [401, 386] width 83 height 20
click at [809, 380] on select "developing evaluating recruiting alerting" at bounding box center [785, 386] width 84 height 20
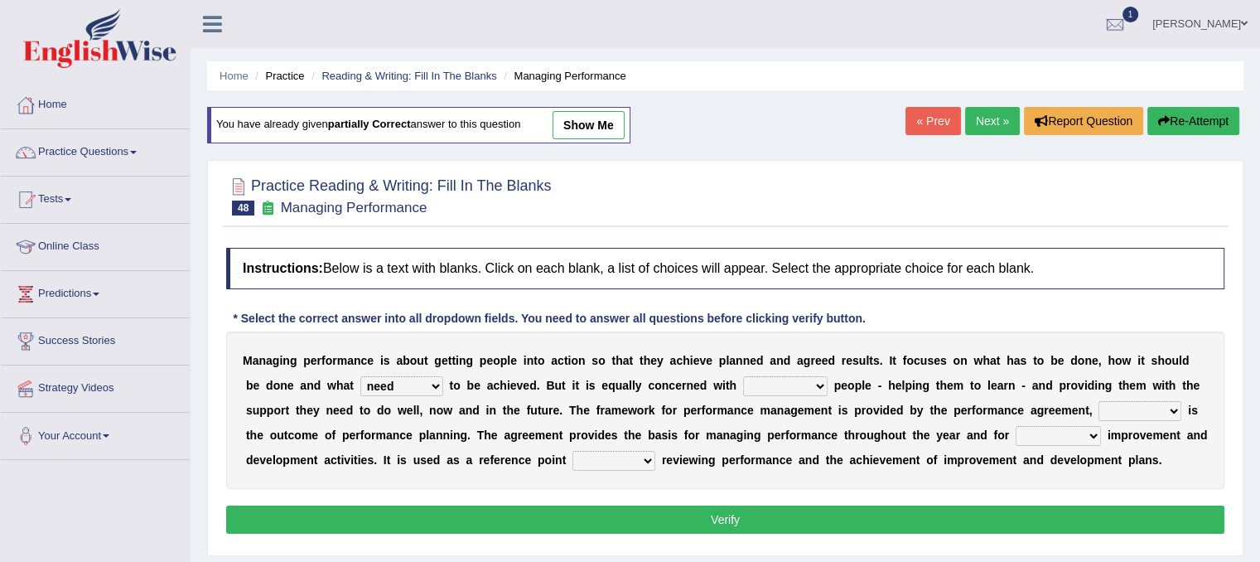
select select "recruiting"
click at [743, 376] on select "developing evaluating recruiting alerting" at bounding box center [785, 386] width 84 height 20
click at [1172, 412] on select "what this which of which" at bounding box center [1139, 411] width 83 height 20
select select "which"
click at [1098, 401] on select "what this which of which" at bounding box center [1139, 411] width 83 height 20
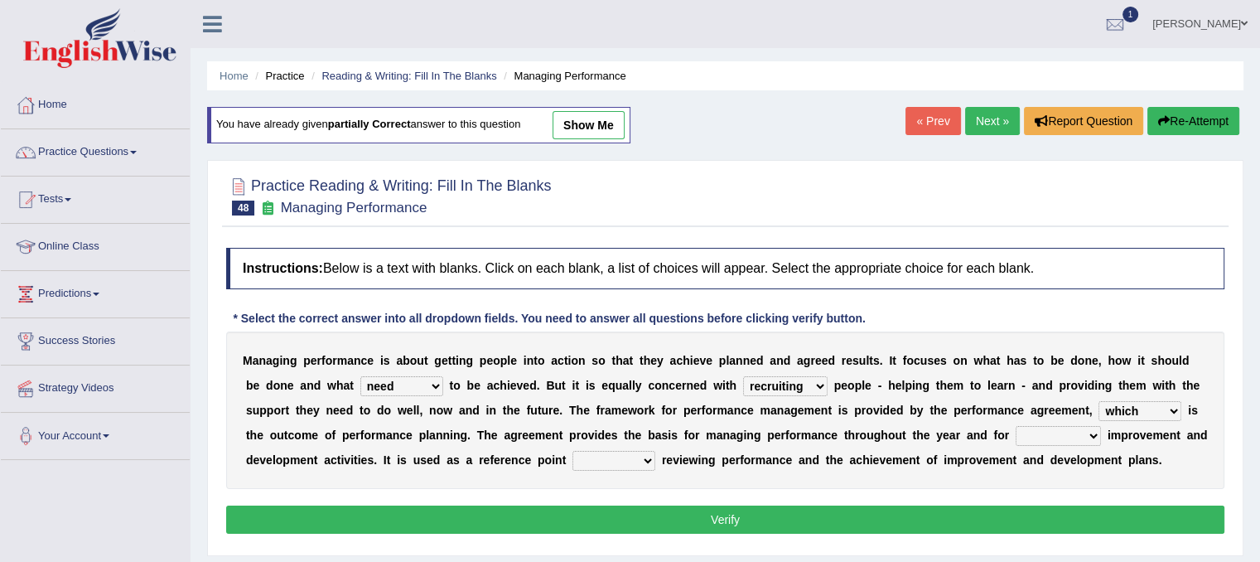
click at [1093, 435] on select "guiding reassuring heralding concluding" at bounding box center [1057, 436] width 85 height 20
select select "reassuring"
click at [1015, 426] on select "guiding reassuring heralding concluding" at bounding box center [1057, 436] width 85 height 20
click at [649, 452] on select "when as until since" at bounding box center [613, 461] width 83 height 20
click at [572, 451] on select "when as until since" at bounding box center [613, 461] width 83 height 20
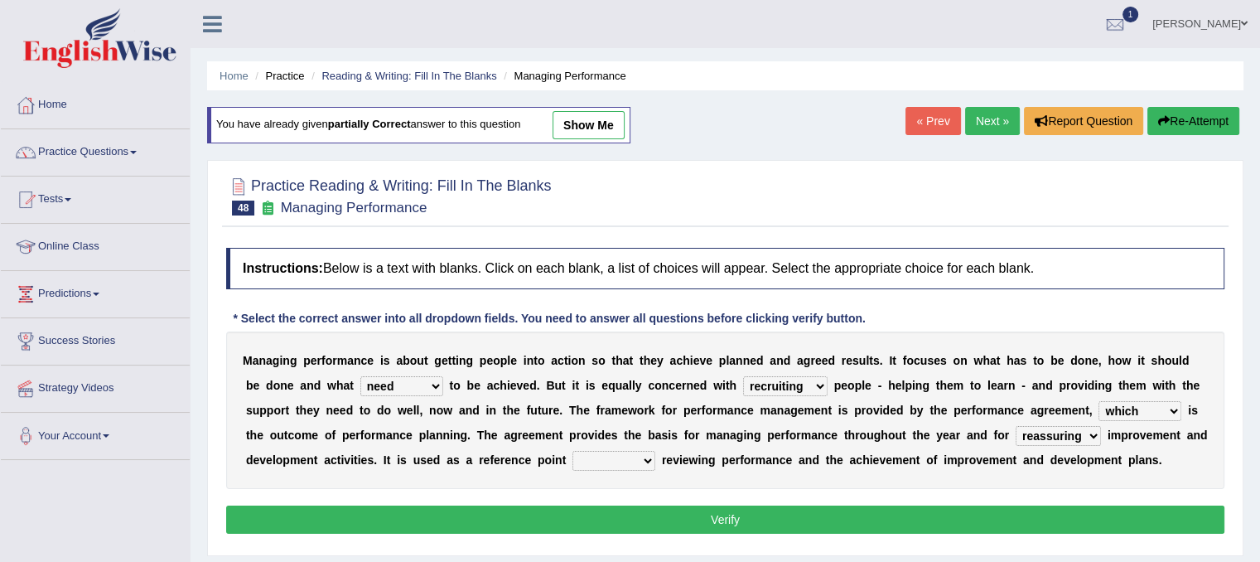
click at [634, 462] on select "when as until since" at bounding box center [613, 461] width 83 height 20
select select "when"
click at [572, 451] on select "when as until since" at bounding box center [613, 461] width 83 height 20
click at [688, 512] on button "Verify" at bounding box center [725, 519] width 998 height 28
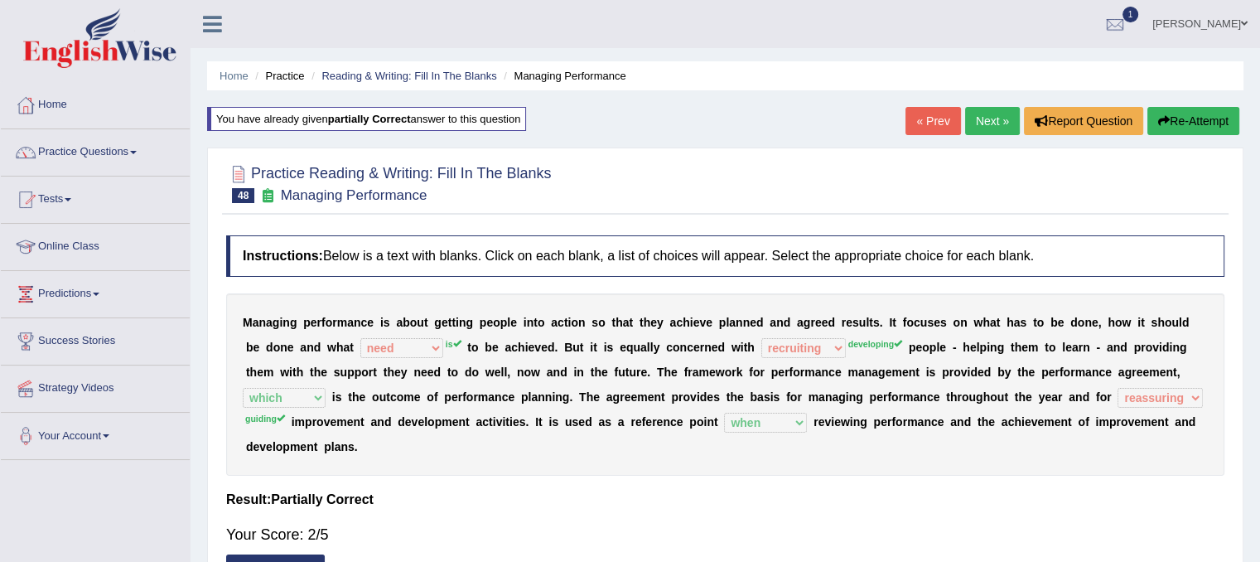
click at [996, 118] on link "Next »" at bounding box center [992, 121] width 55 height 28
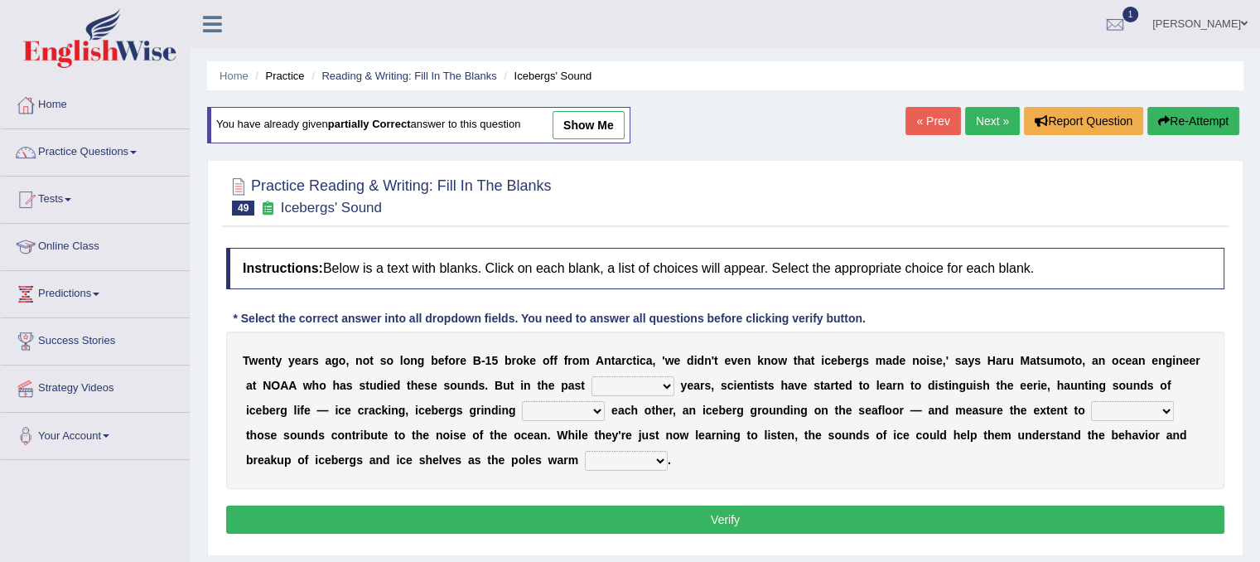
click at [669, 376] on select "for more much few" at bounding box center [632, 386] width 83 height 20
select select "few"
click at [591, 376] on select "for more much few" at bounding box center [632, 386] width 83 height 20
click at [573, 416] on select "within about through against" at bounding box center [563, 411] width 83 height 20
click at [522, 401] on select "within about through against" at bounding box center [563, 411] width 83 height 20
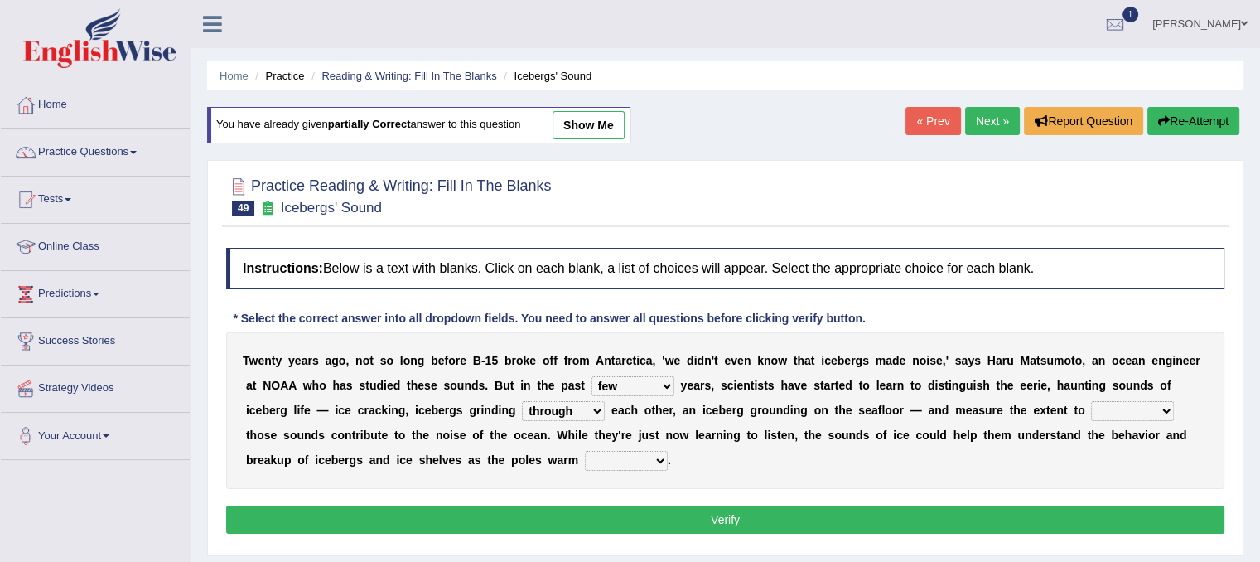
click at [561, 405] on select "within about through against" at bounding box center [563, 411] width 83 height 20
select select "within"
click at [522, 401] on select "within about through against" at bounding box center [563, 411] width 83 height 20
click at [1160, 414] on select "which why what whether" at bounding box center [1132, 411] width 83 height 20
select select "why"
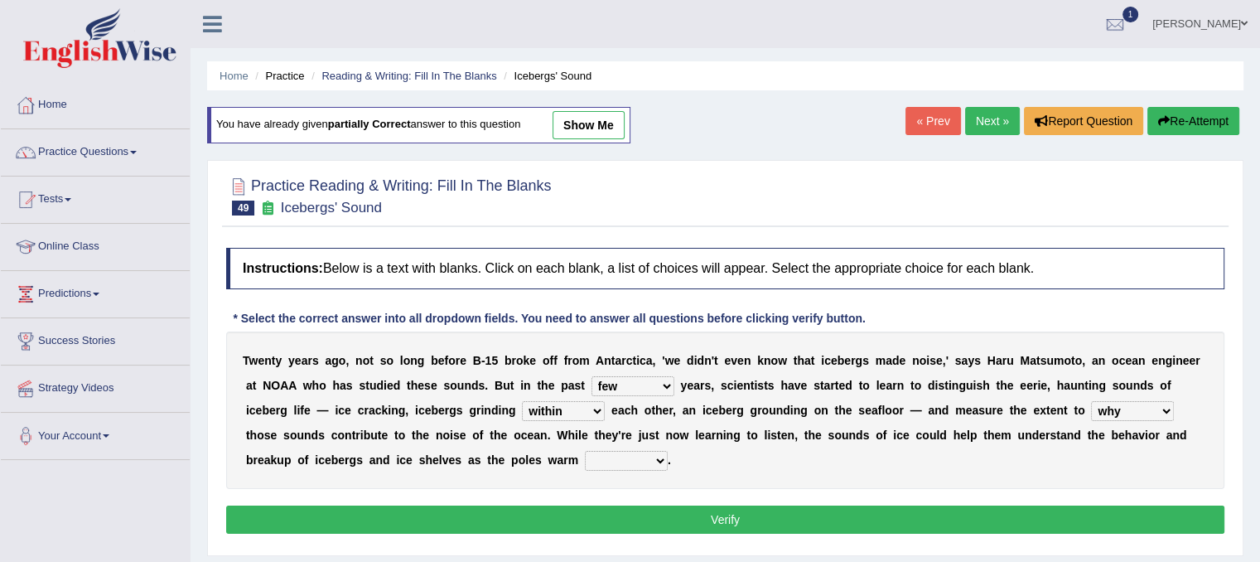
click at [1091, 401] on select "which why what whether" at bounding box center [1132, 411] width 83 height 20
click at [639, 455] on select "away out up off" at bounding box center [626, 461] width 83 height 20
select select "up"
click at [585, 451] on select "away out up off" at bounding box center [626, 461] width 83 height 20
click at [616, 509] on button "Verify" at bounding box center [725, 519] width 998 height 28
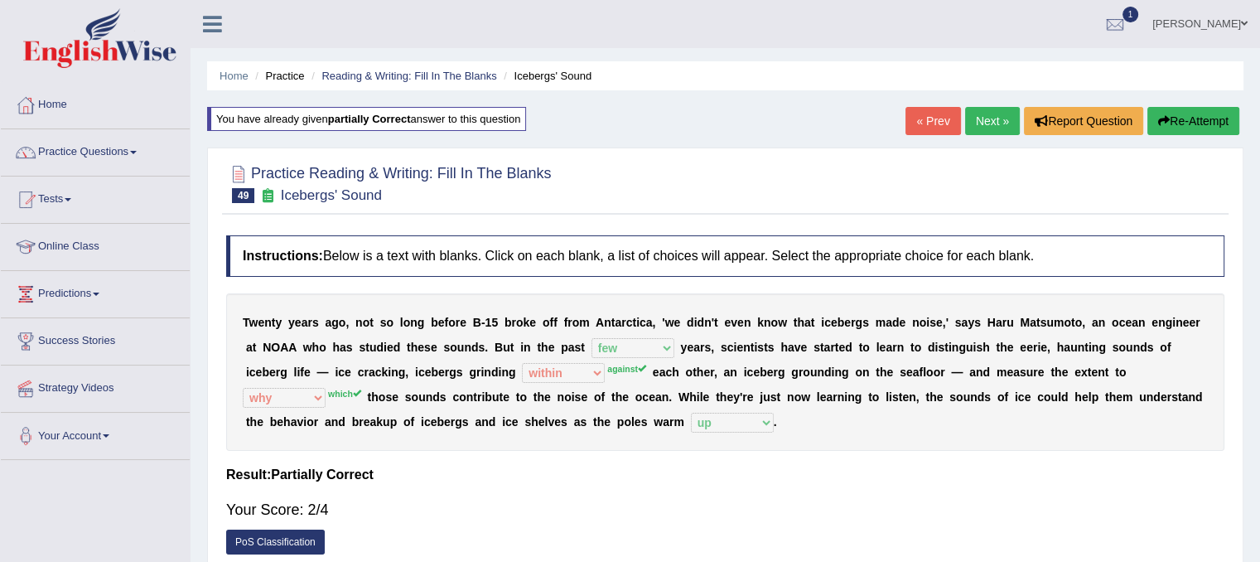
click at [983, 113] on link "Next »" at bounding box center [992, 121] width 55 height 28
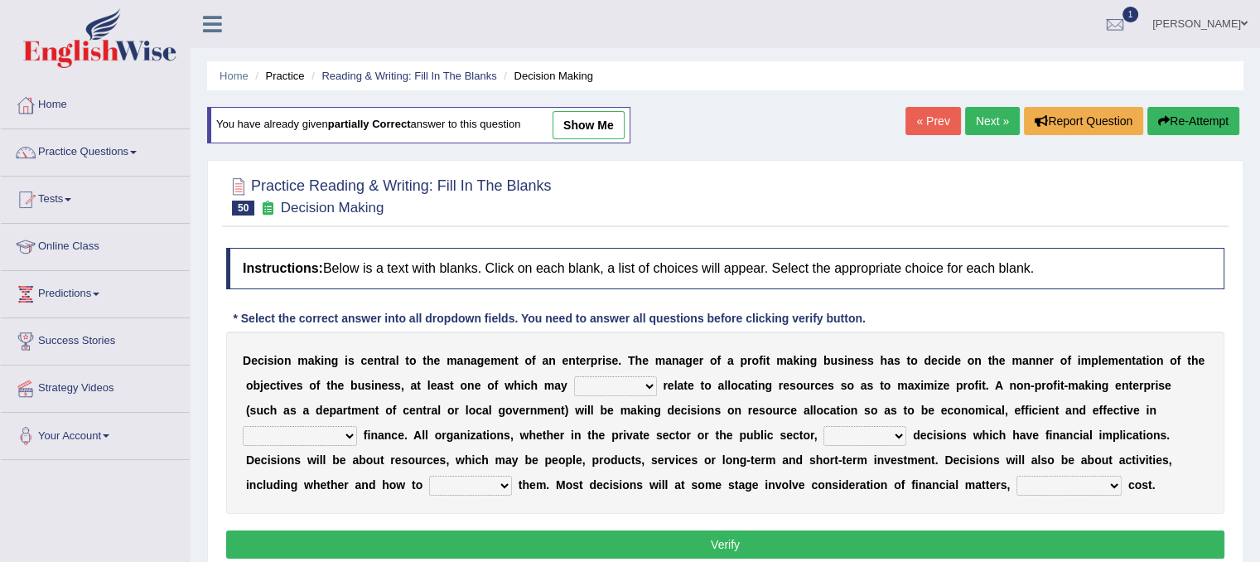
click at [617, 383] on select "better well best thereby" at bounding box center [615, 386] width 83 height 20
select select "best"
click at [574, 376] on select "better well best thereby" at bounding box center [615, 386] width 83 height 20
click at [326, 437] on select "its use of its using of using of accordance with" at bounding box center [300, 436] width 114 height 20
select select "accordance with"
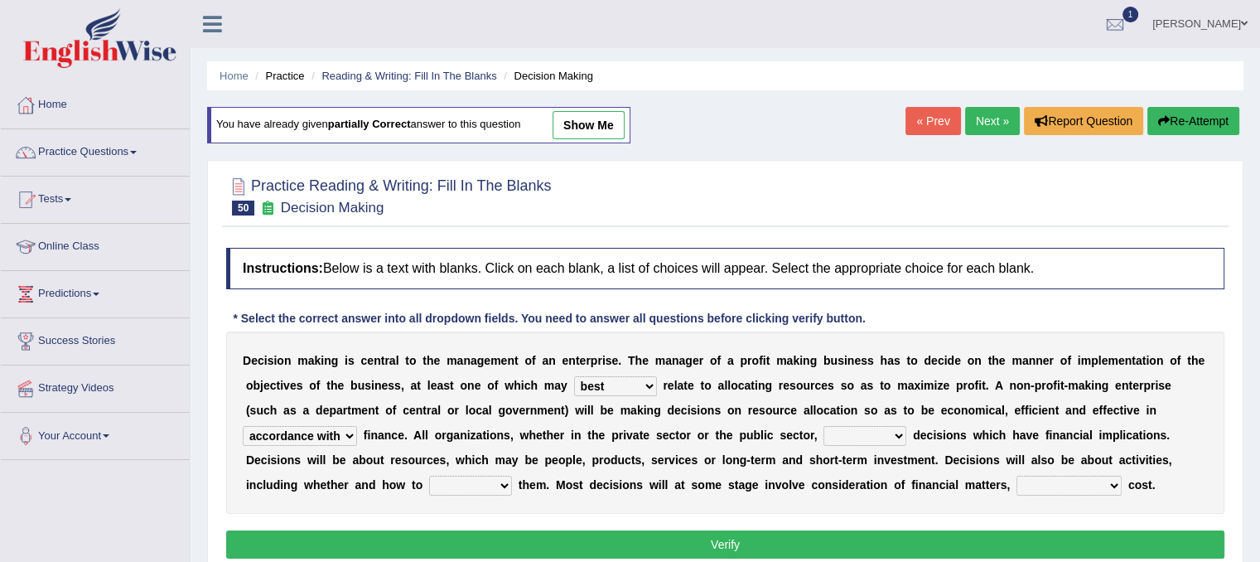
click at [243, 426] on select "its use of its using of using of accordance with" at bounding box center [300, 436] width 114 height 20
click at [892, 426] on select "do adapt take beget" at bounding box center [864, 436] width 83 height 20
click at [895, 432] on select "do adapt take beget" at bounding box center [864, 436] width 83 height 20
select select "take"
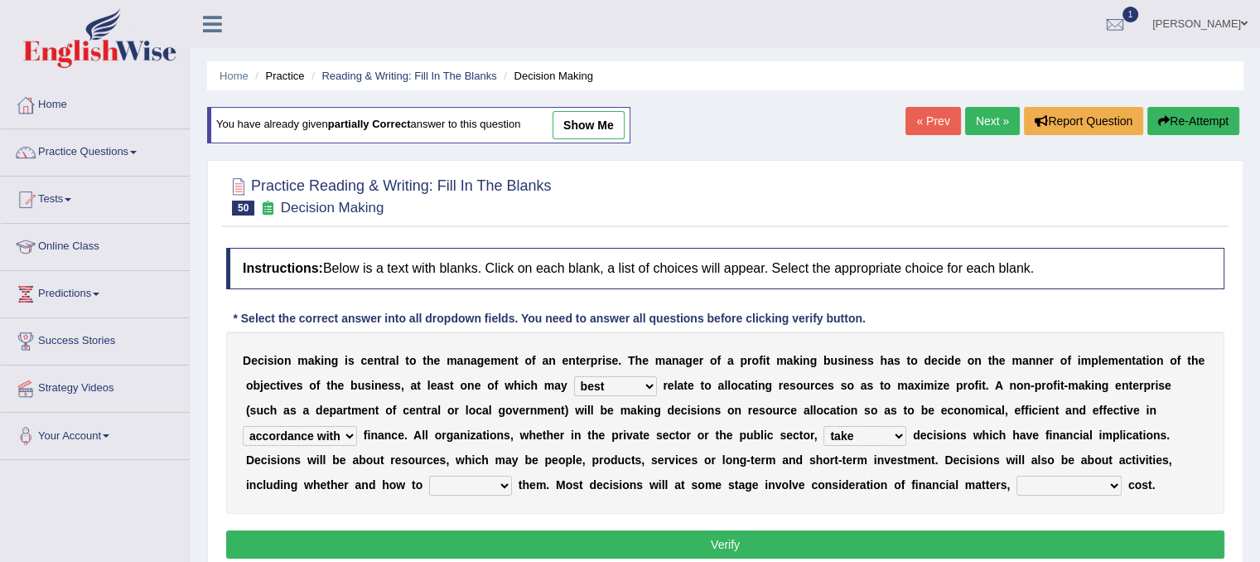
click at [823, 426] on select "do adapt take beget" at bounding box center [864, 436] width 83 height 20
click at [493, 479] on select "overload overlook undertake underpin" at bounding box center [470, 485] width 83 height 20
select select "overlook"
click at [429, 475] on select "overload overlook undertake underpin" at bounding box center [470, 485] width 83 height 20
click at [1120, 471] on div "D e c i s i o n m a k i n g i s c e n t r a l t o t h e m a n a g e m e n t o f…" at bounding box center [725, 422] width 998 height 182
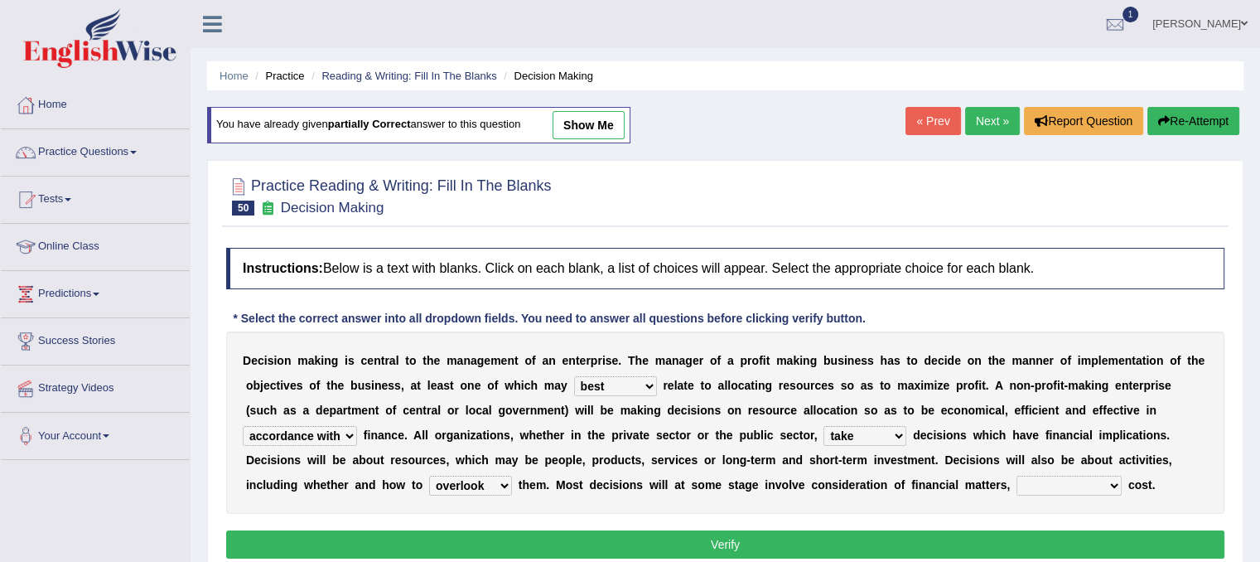
click at [1091, 464] on div "D e c i s i o n m a k i n g i s c e n t r a l t o t h e m a n a g e m e n t o f…" at bounding box center [725, 422] width 998 height 182
click at [1092, 481] on select "eventually consequently particularly spontaneously" at bounding box center [1068, 485] width 105 height 20
select select "spontaneously"
click at [1016, 475] on select "eventually consequently particularly spontaneously" at bounding box center [1068, 485] width 105 height 20
click at [1077, 535] on button "Verify" at bounding box center [725, 544] width 998 height 28
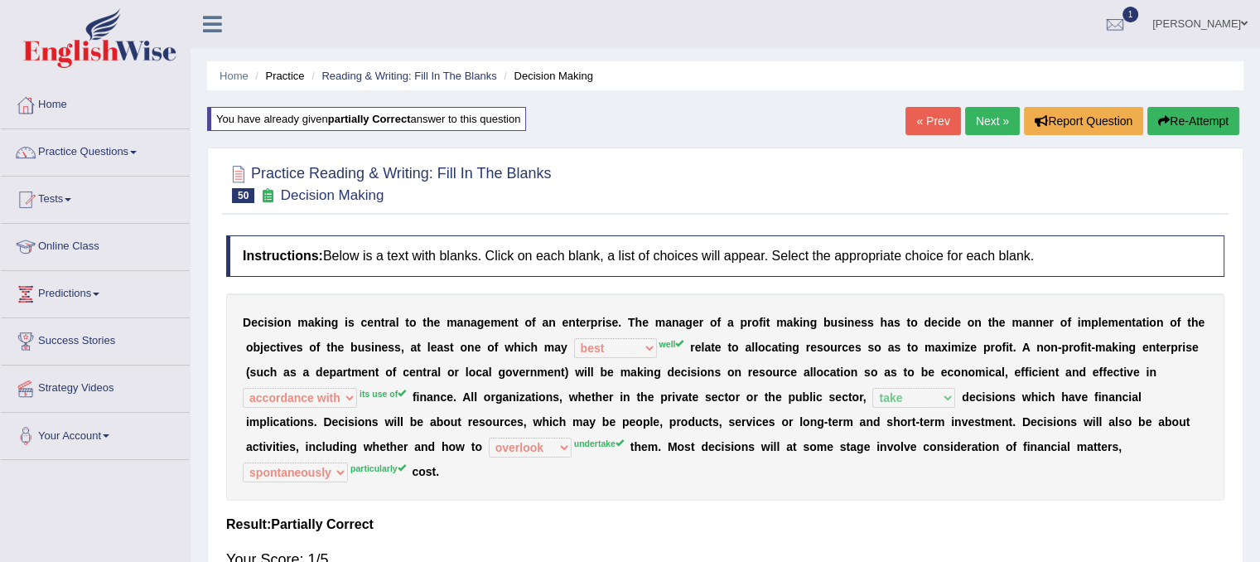
click at [965, 130] on link "Next »" at bounding box center [992, 121] width 55 height 28
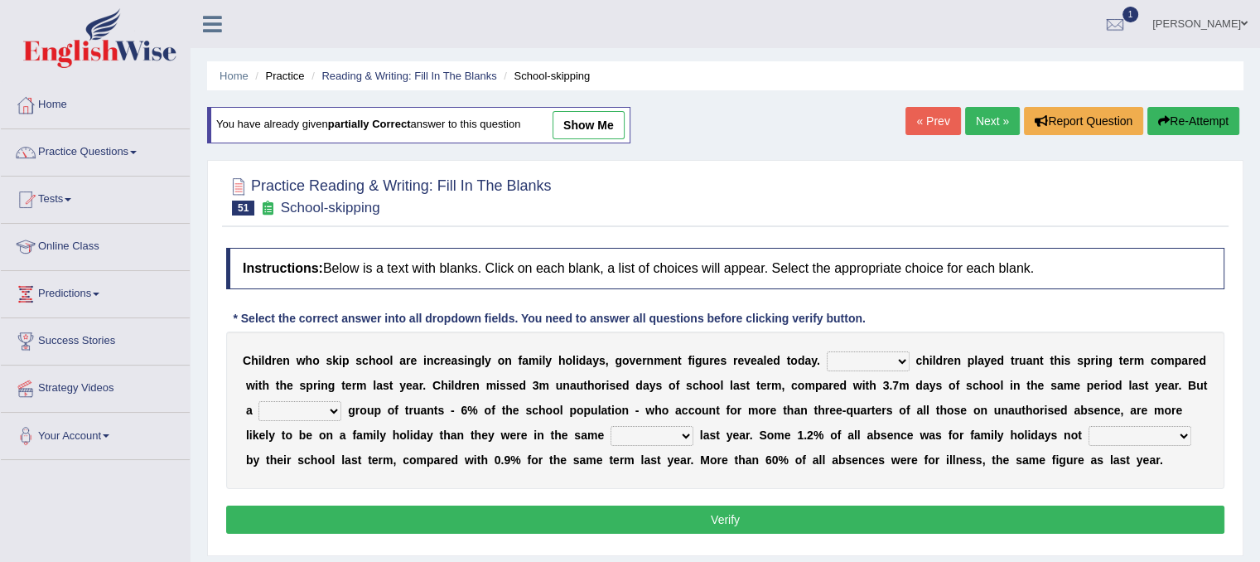
click at [891, 365] on select "Same More Fewer Less" at bounding box center [868, 361] width 83 height 20
select select "More"
click at [827, 351] on select "Same More Fewer Less" at bounding box center [868, 361] width 83 height 20
click at [310, 410] on select "mere hardcore residual flimsy" at bounding box center [299, 411] width 83 height 20
select select "residual"
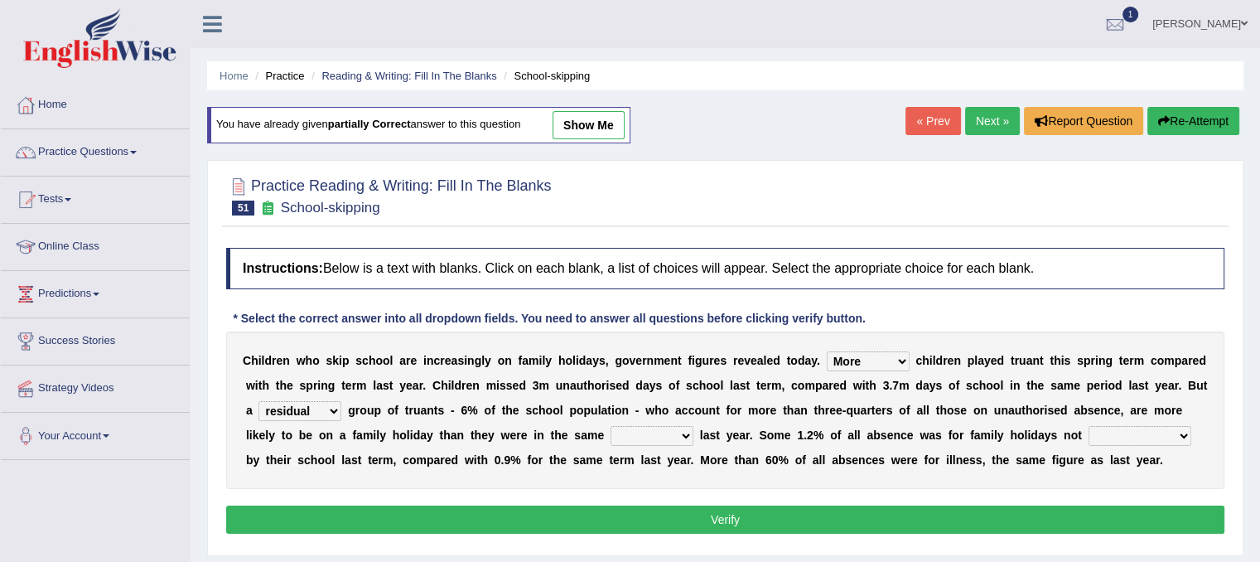
click at [258, 401] on select "mere hardcore residual flimsy" at bounding box center [299, 411] width 83 height 20
click at [679, 437] on select "time span period duration" at bounding box center [651, 436] width 83 height 20
click at [610, 426] on select "time span period duration" at bounding box center [651, 436] width 83 height 20
click at [655, 432] on select "time span period duration" at bounding box center [651, 436] width 83 height 20
select select "period"
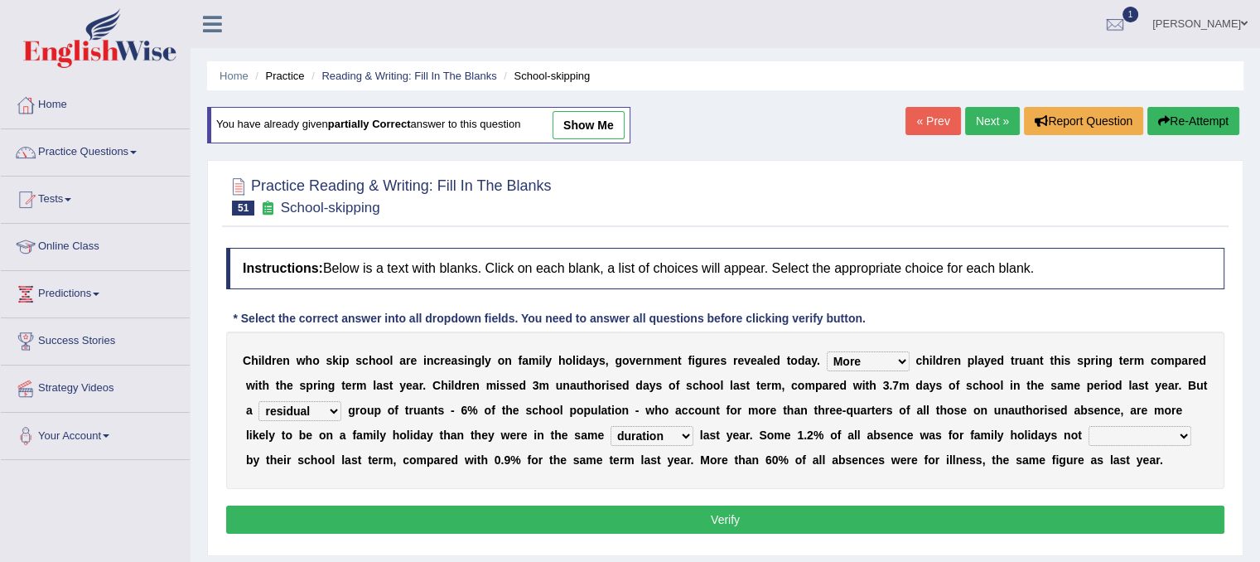
click at [610, 426] on select "time span period duration" at bounding box center [651, 436] width 83 height 20
click at [1184, 430] on select "consent recommended agreed contradicted" at bounding box center [1139, 436] width 103 height 20
select select "contradicted"
click at [1088, 426] on select "consent recommended agreed contradicted" at bounding box center [1139, 436] width 103 height 20
click at [1122, 519] on button "Verify" at bounding box center [725, 519] width 998 height 28
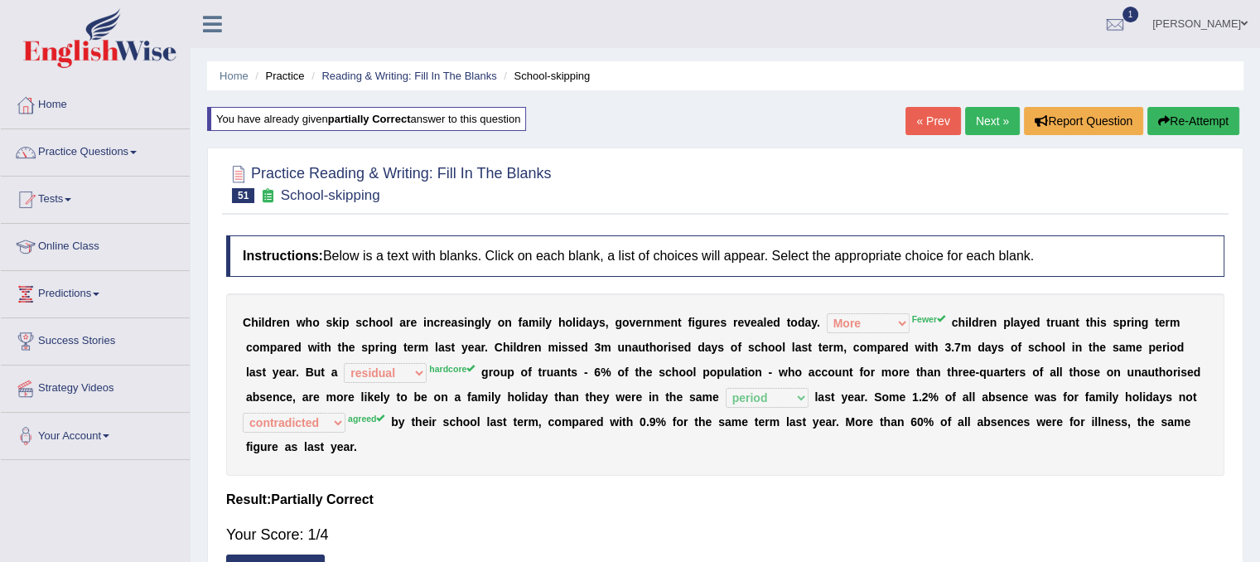
click at [994, 121] on link "Next »" at bounding box center [992, 121] width 55 height 28
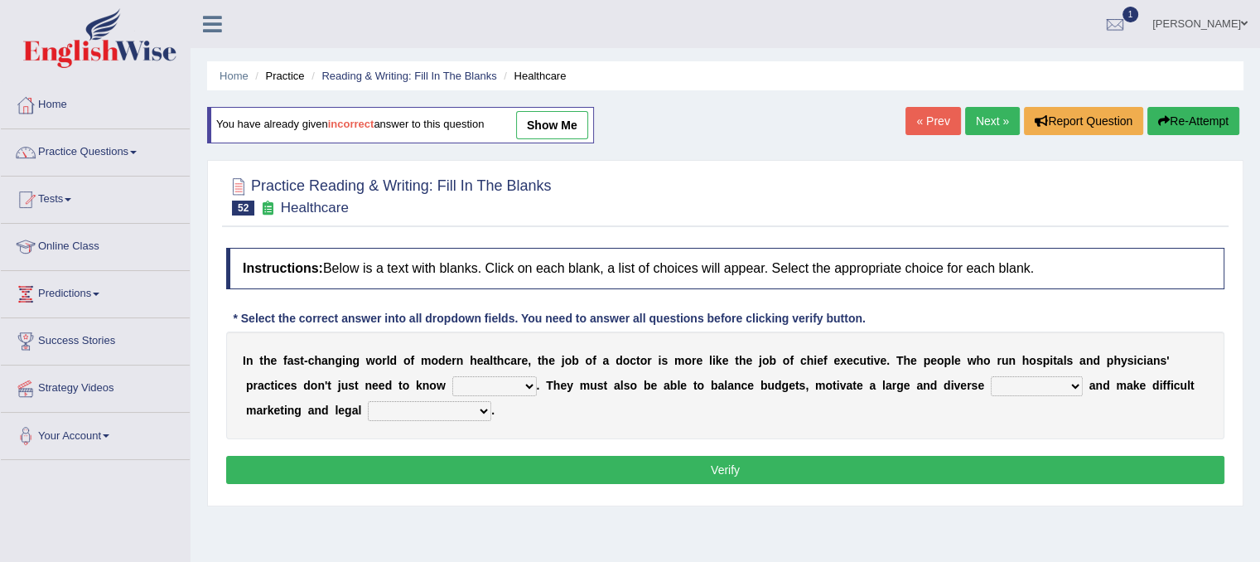
click at [500, 384] on select "dosage techniques treatments medicine" at bounding box center [494, 386] width 84 height 20
select select "treatments"
click at [452, 376] on select "dosage techniques treatments medicine" at bounding box center [494, 386] width 84 height 20
click at [1073, 389] on select "gang staff employment mass" at bounding box center [1037, 386] width 92 height 20
click at [991, 376] on select "gang staff employment mass" at bounding box center [1037, 386] width 92 height 20
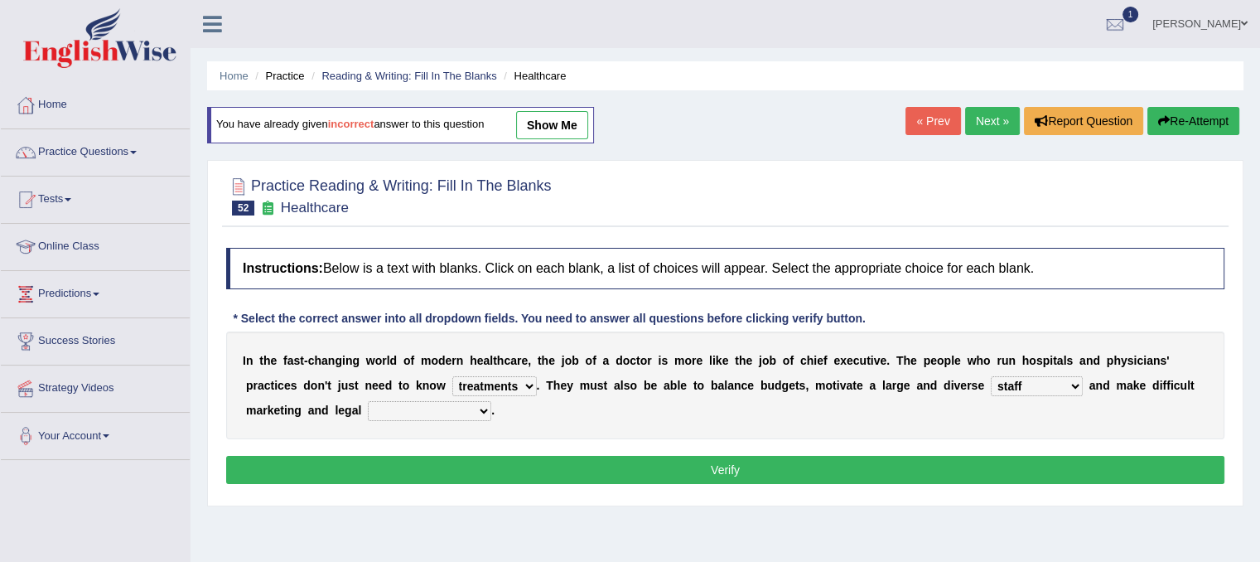
click at [1044, 391] on select "gang staff employment mass" at bounding box center [1037, 386] width 92 height 20
select select "mass"
click at [991, 376] on select "gang staff employment mass" at bounding box center [1037, 386] width 92 height 20
click at [398, 414] on select "decisions reactions recommendations actions" at bounding box center [429, 411] width 123 height 20
select select "actions"
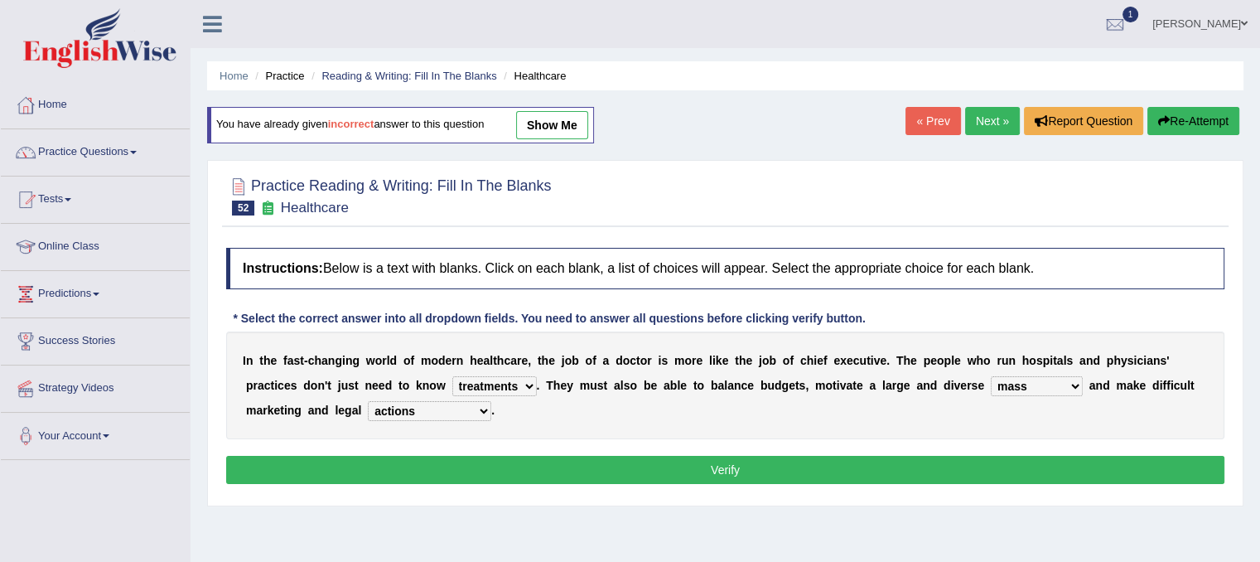
click at [368, 401] on select "decisions reactions recommendations actions" at bounding box center [429, 411] width 123 height 20
click at [396, 459] on button "Verify" at bounding box center [725, 470] width 998 height 28
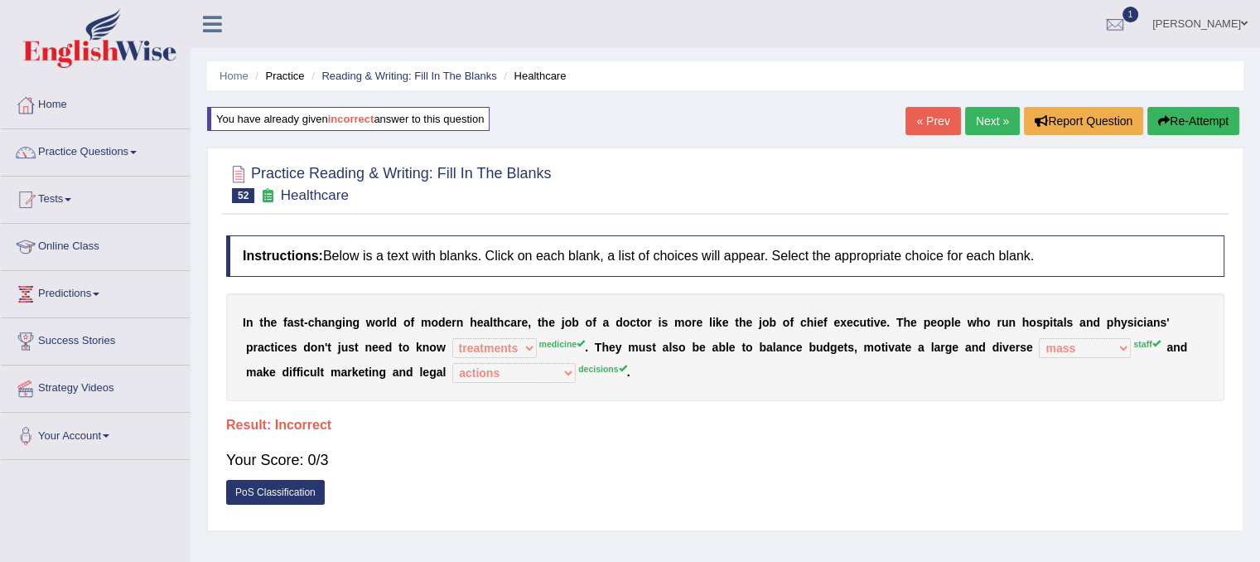
click at [981, 117] on link "Next »" at bounding box center [992, 121] width 55 height 28
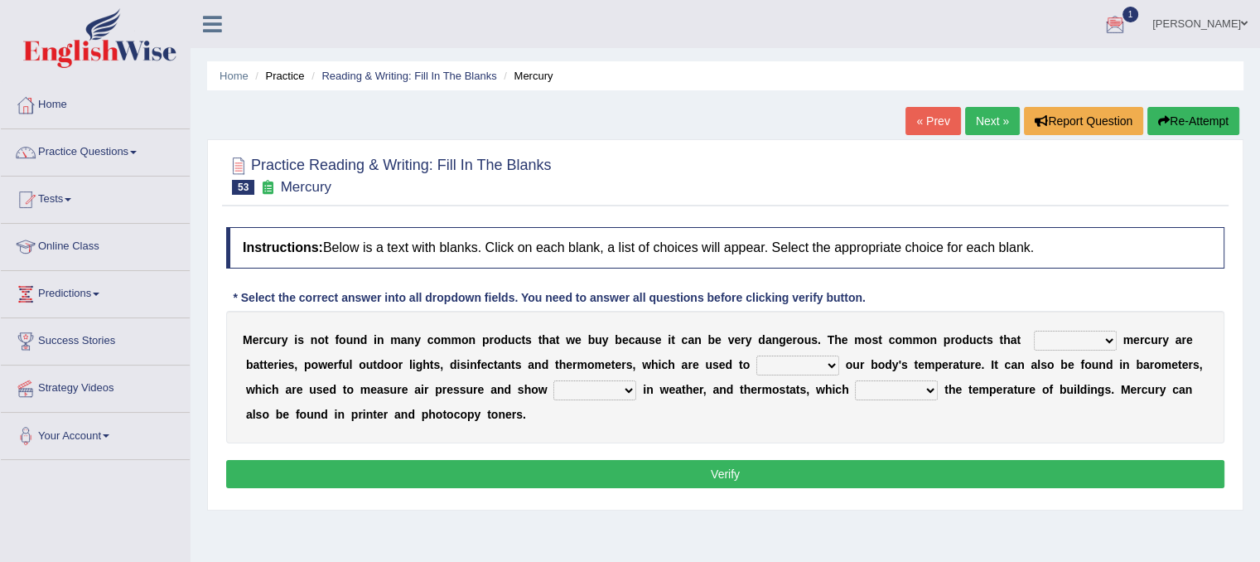
click at [1086, 337] on select "hold contain tribute require" at bounding box center [1075, 340] width 83 height 20
select select "contain"
click at [1034, 330] on select "hold contain tribute require" at bounding box center [1075, 340] width 83 height 20
click at [826, 362] on select "depict value measure detect" at bounding box center [797, 365] width 83 height 20
select select "measure"
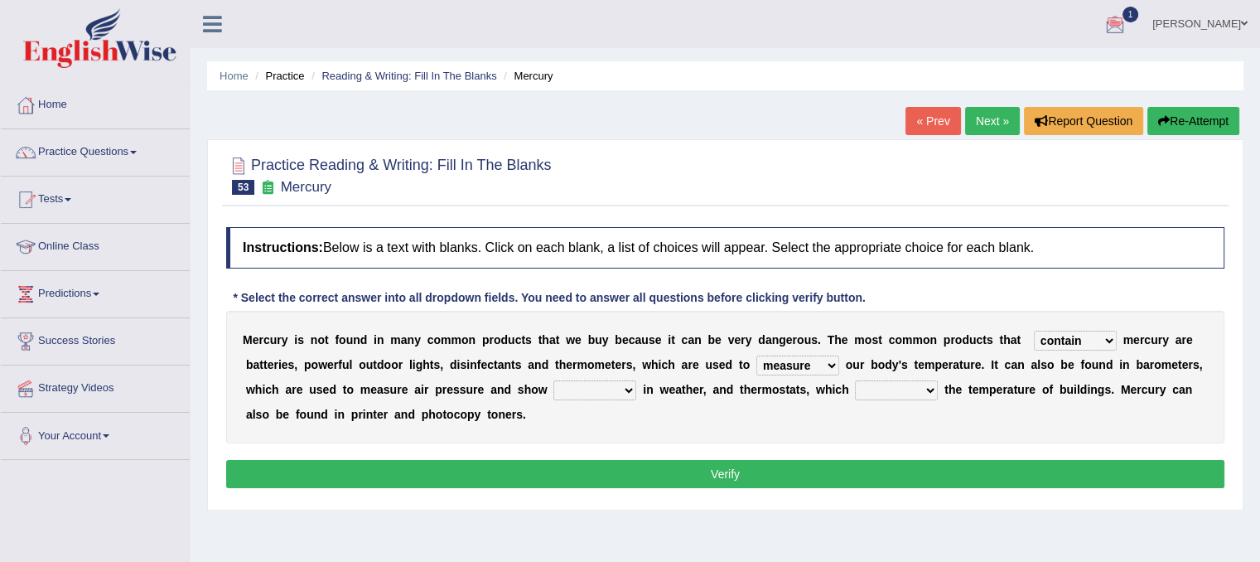
click at [756, 355] on select "depict value measure detect" at bounding box center [797, 365] width 83 height 20
click at [622, 382] on select "changes contrasts marks contours" at bounding box center [594, 390] width 83 height 20
select select "changes"
click at [553, 380] on select "changes contrasts marks contours" at bounding box center [594, 390] width 83 height 20
click at [914, 385] on select "conclude determine fold regulate" at bounding box center [896, 390] width 83 height 20
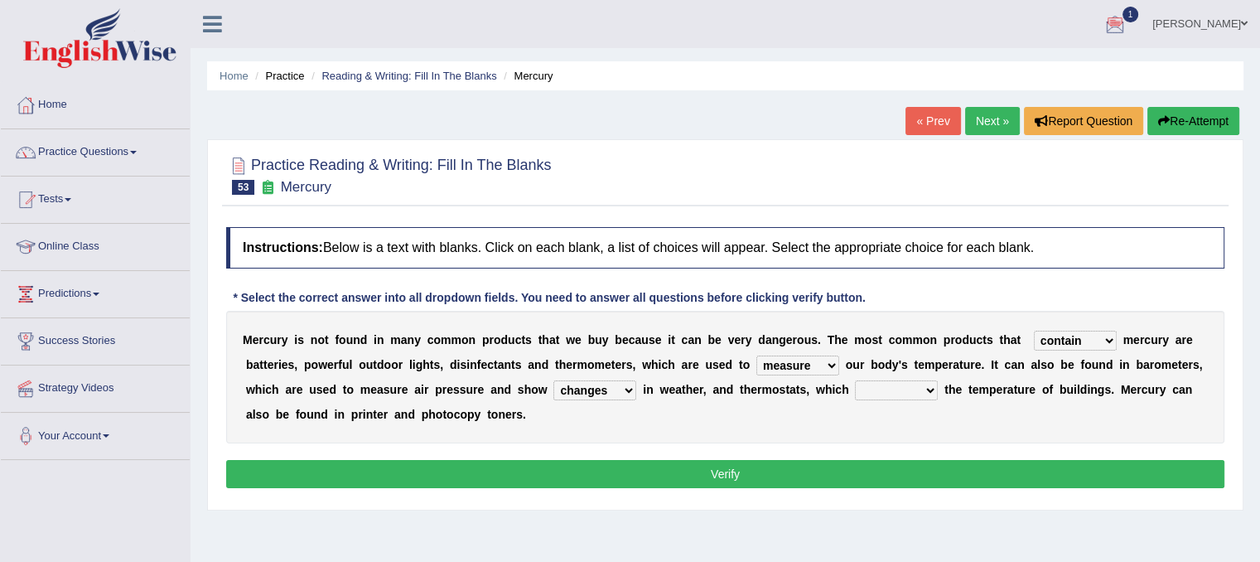
select select "regulate"
click at [855, 380] on select "conclude determine fold regulate" at bounding box center [896, 390] width 83 height 20
click at [925, 480] on button "Verify" at bounding box center [725, 474] width 998 height 28
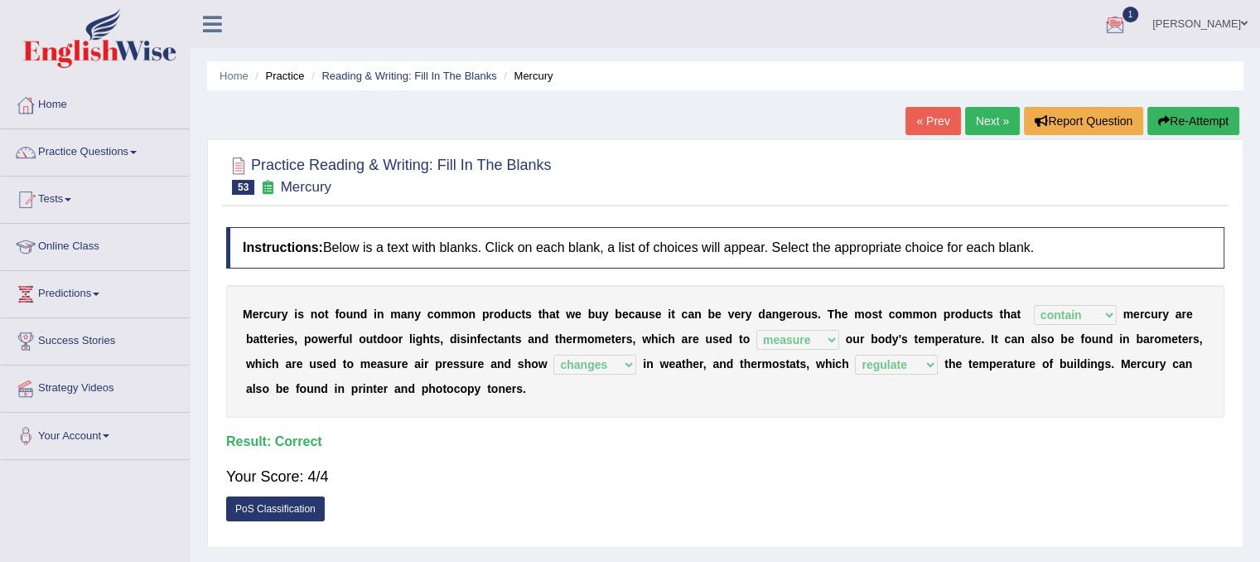
click at [976, 120] on link "Next »" at bounding box center [992, 121] width 55 height 28
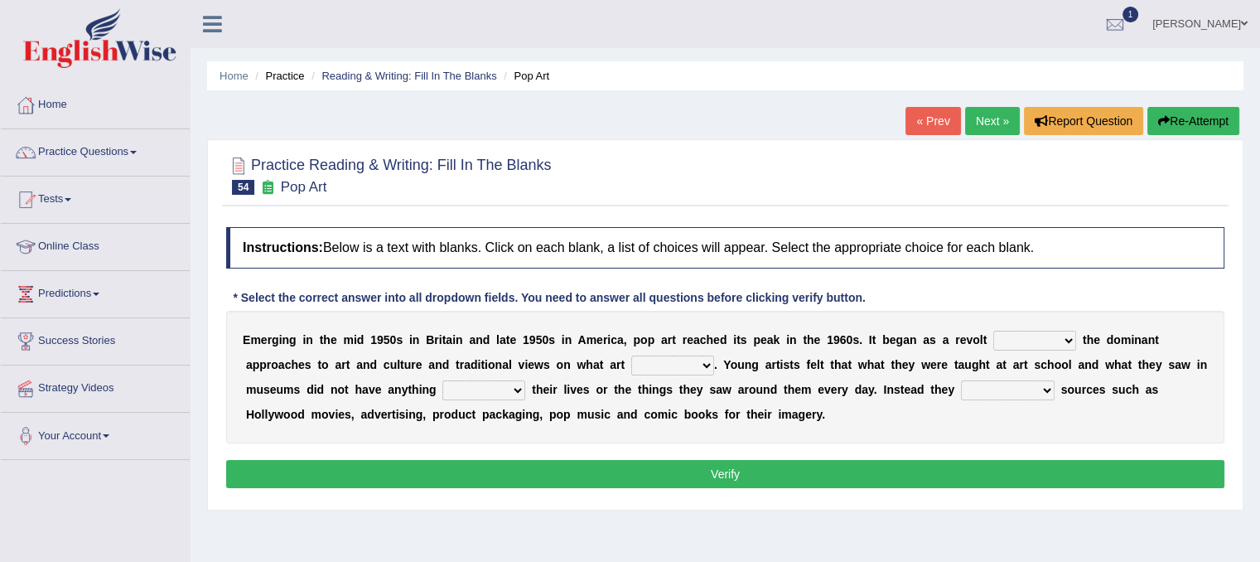
click at [1054, 340] on select "against along with within" at bounding box center [1034, 340] width 83 height 20
select select "against"
click at [993, 330] on select "against along with within" at bounding box center [1034, 340] width 83 height 20
click at [706, 362] on select "be should be has been would be" at bounding box center [672, 365] width 83 height 20
select select "should be"
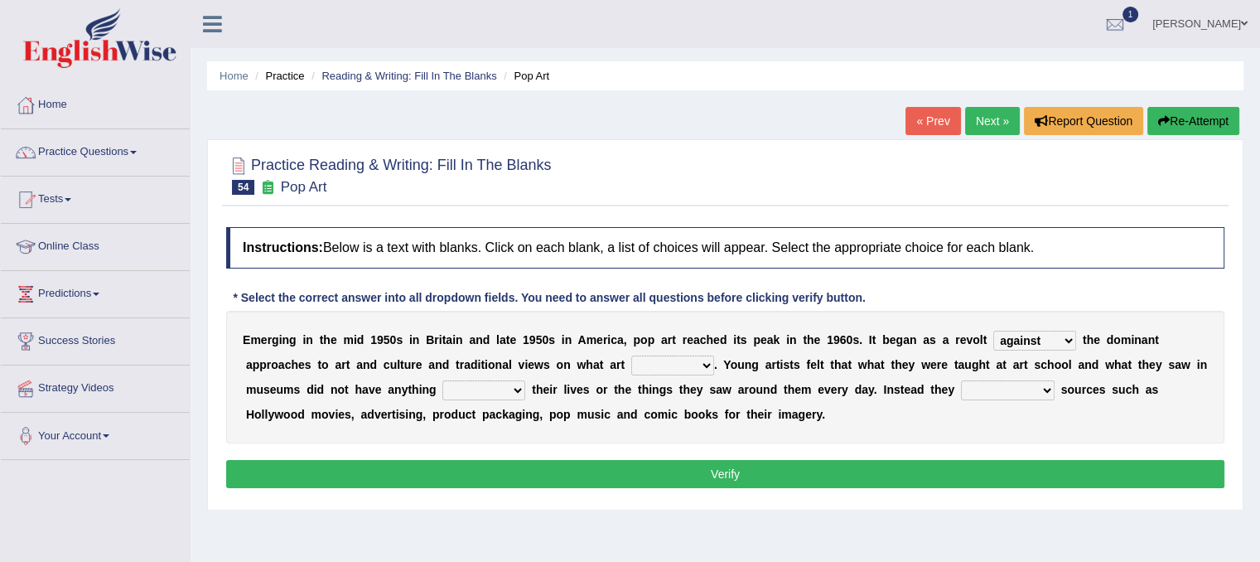
click at [631, 355] on select "be should be has been would be" at bounding box center [672, 365] width 83 height 20
click at [509, 388] on select "doing with with to do with to do" at bounding box center [483, 390] width 83 height 20
select select "to do with"
click at [442, 380] on select "doing with with to do with to do" at bounding box center [483, 390] width 83 height 20
click at [1021, 393] on select "mustered up relevant in turned to reckoned on" at bounding box center [1008, 390] width 94 height 20
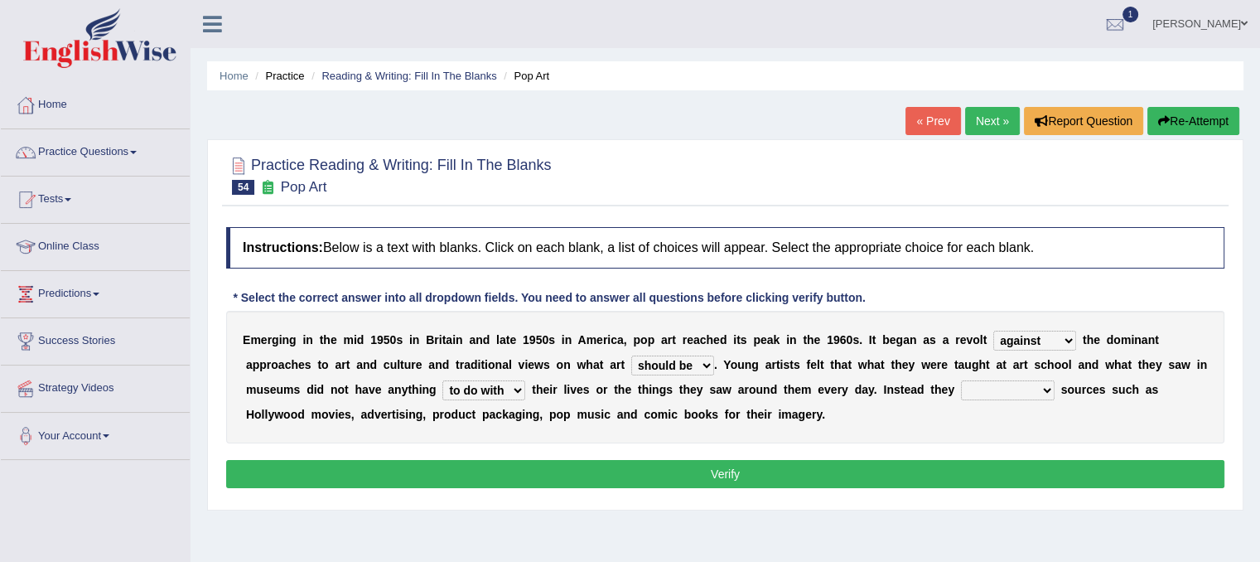
select select "turned to"
click at [961, 380] on select "mustered up relevant in turned to reckoned on" at bounding box center [1008, 390] width 94 height 20
click at [1022, 472] on button "Verify" at bounding box center [725, 474] width 998 height 28
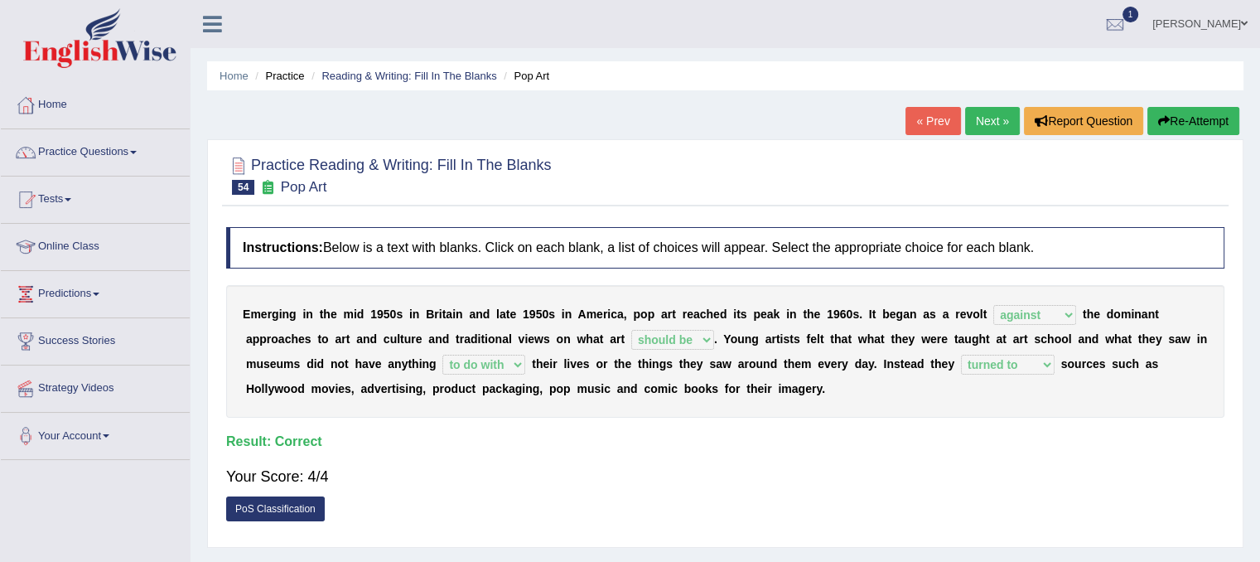
click at [972, 123] on link "Next »" at bounding box center [992, 121] width 55 height 28
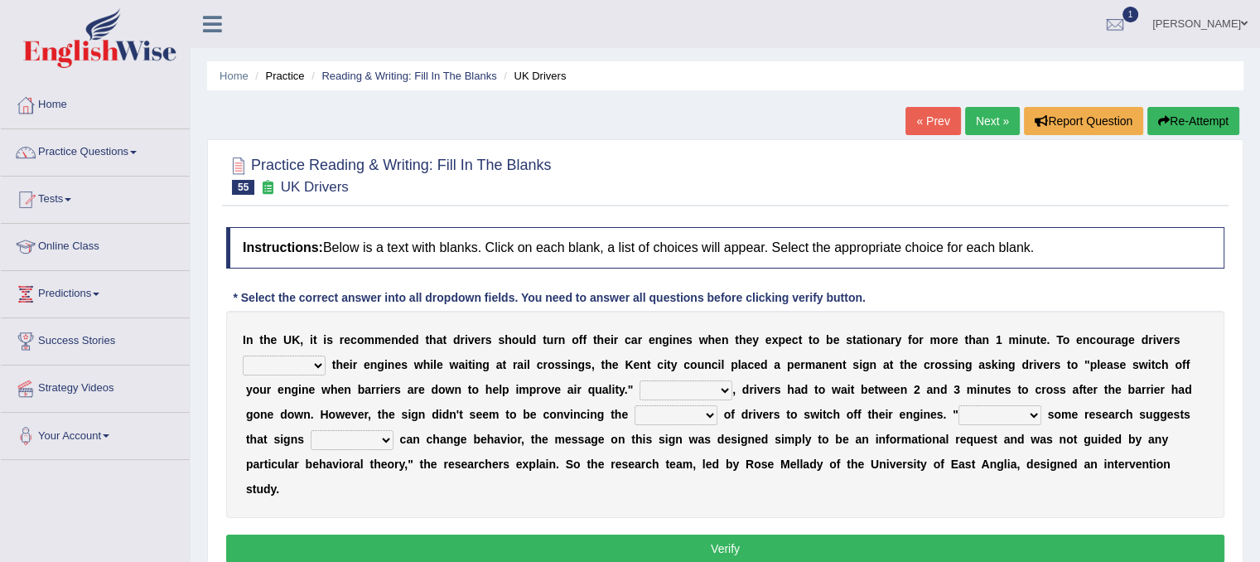
click at [305, 359] on select "to turn off turn off turning off turned off" at bounding box center [284, 365] width 83 height 20
select select "to turn off"
click at [243, 355] on select "to turn off turn off turning off turned off" at bounding box center [284, 365] width 83 height 20
click at [712, 394] on select "For instance On average In addition Of course" at bounding box center [685, 390] width 93 height 20
select select "In addition"
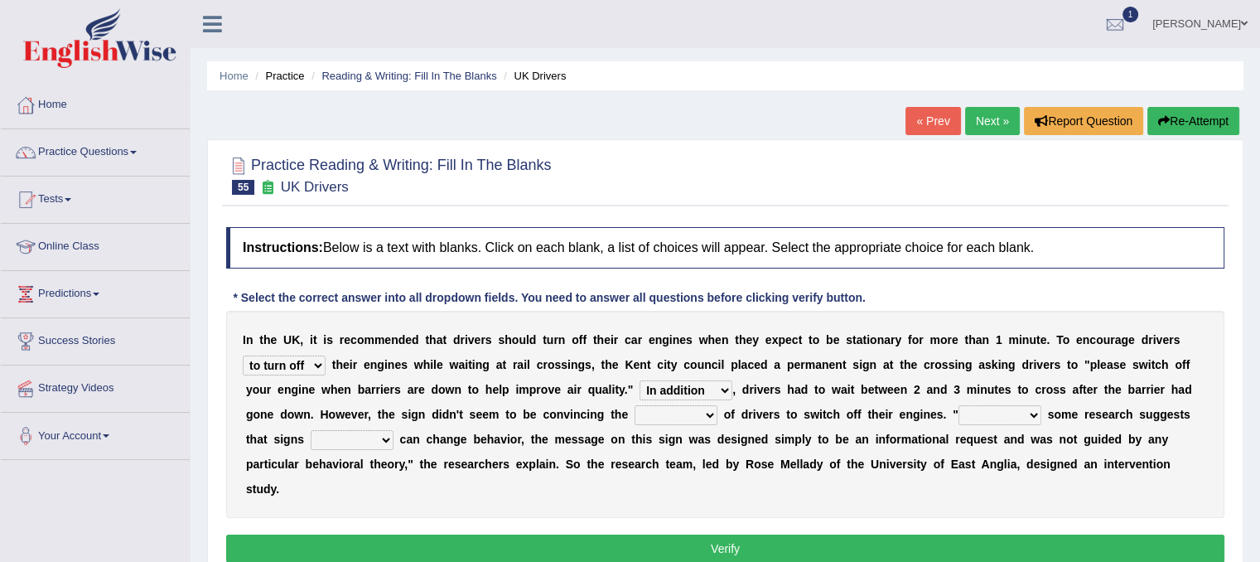
click at [639, 380] on select "For instance On average In addition Of course" at bounding box center [685, 390] width 93 height 20
click at [683, 396] on select "For instance On average In addition Of course" at bounding box center [685, 390] width 93 height 20
click at [697, 410] on select "exception minority majority unity" at bounding box center [675, 415] width 83 height 20
click at [634, 405] on select "exception minority majority unity" at bounding box center [675, 415] width 83 height 20
click at [706, 414] on select "exception minority majority unity" at bounding box center [675, 415] width 83 height 20
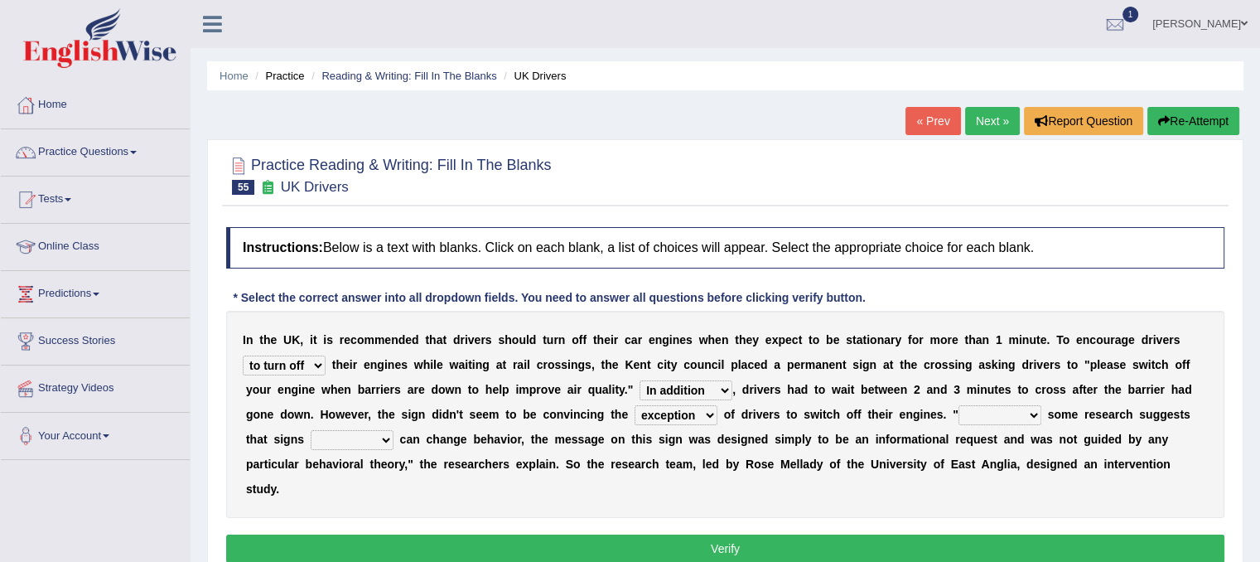
select select "majority"
click at [634, 405] on select "exception minority majority unity" at bounding box center [675, 415] width 83 height 20
click at [1017, 408] on select "Although Since Because Thus" at bounding box center [999, 415] width 83 height 20
select select "Although"
click at [958, 405] on select "Although Since Because Thus" at bounding box center [999, 415] width 83 height 20
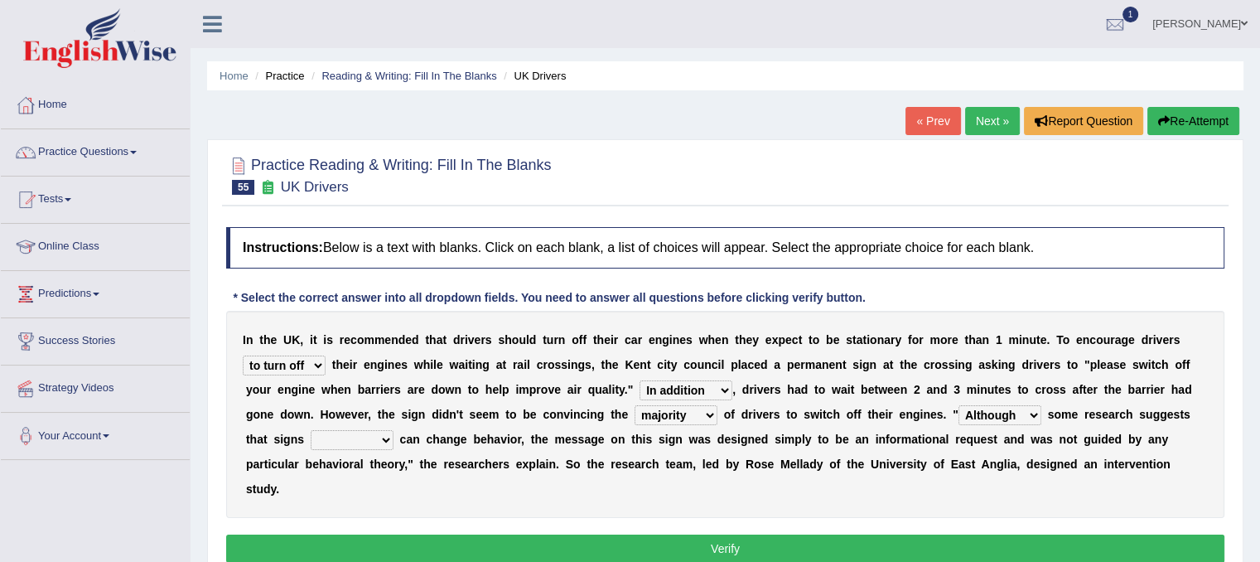
click at [366, 447] on select "alone lonely neither either" at bounding box center [352, 440] width 83 height 20
click at [311, 430] on select "alone lonely neither either" at bounding box center [352, 440] width 83 height 20
click at [374, 441] on select "alone lonely neither either" at bounding box center [352, 440] width 83 height 20
select select "alone"
click at [311, 430] on select "alone lonely neither either" at bounding box center [352, 440] width 83 height 20
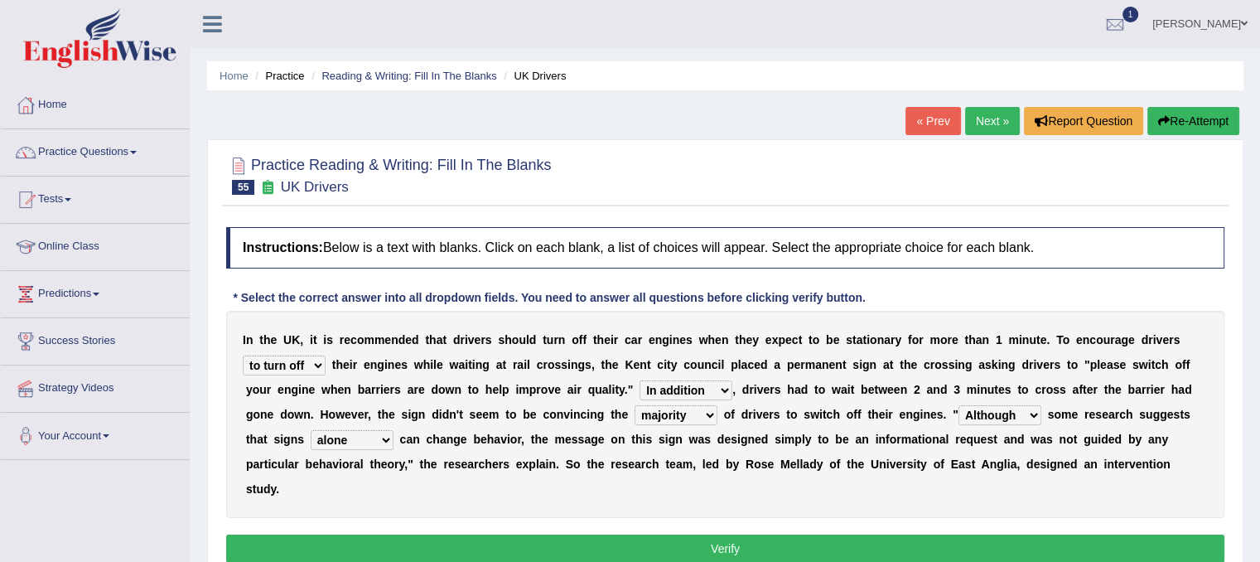
click at [438, 546] on button "Verify" at bounding box center [725, 548] width 998 height 28
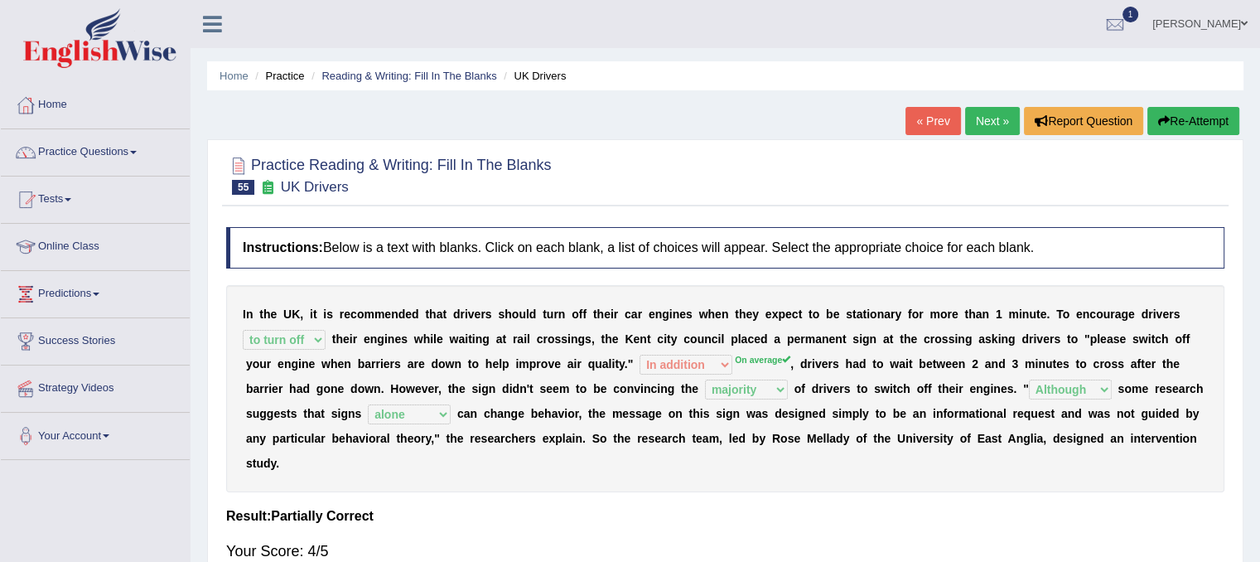
click at [1001, 116] on link "Next »" at bounding box center [992, 121] width 55 height 28
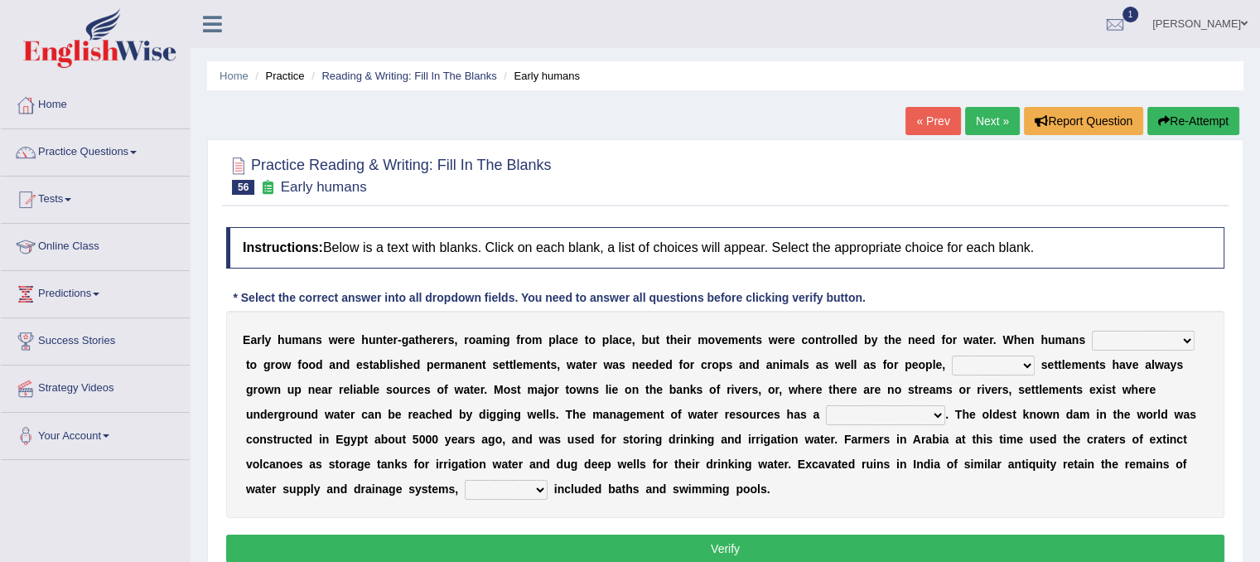
click at [1001, 116] on link "Next »" at bounding box center [992, 121] width 55 height 28
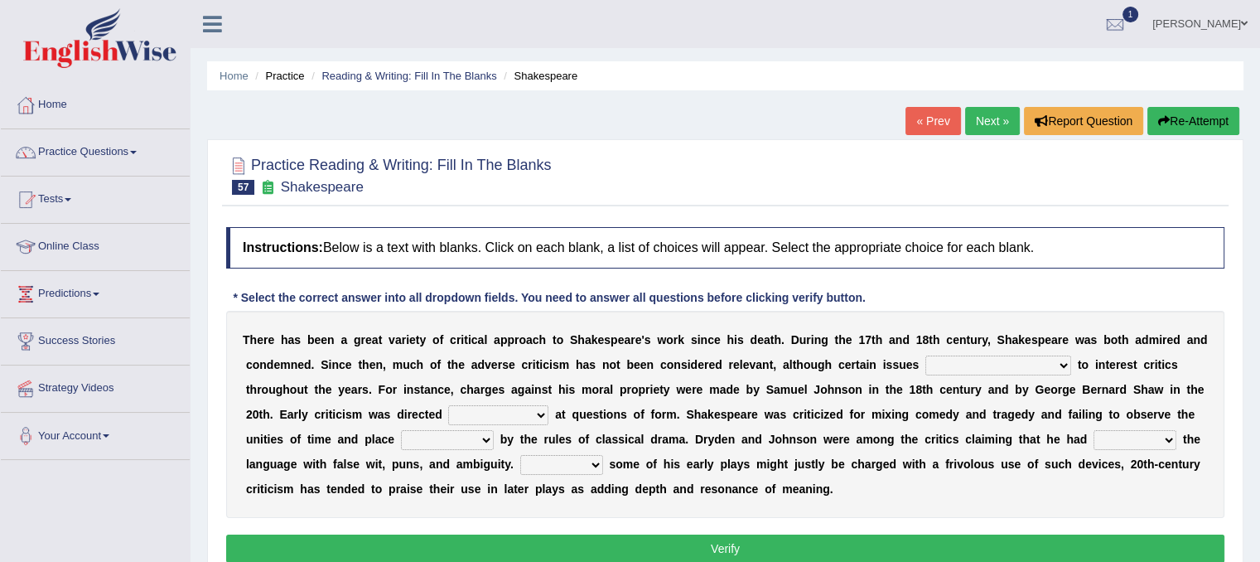
click at [984, 355] on select "have continued would have continued being continued continued" at bounding box center [998, 365] width 146 height 20
select select "being continued"
click at [925, 355] on select "have continued would have continued being continued continued" at bounding box center [998, 365] width 146 height 20
click at [534, 408] on select "consecutively primarily hardly solely" at bounding box center [498, 415] width 100 height 20
select select "primarily"
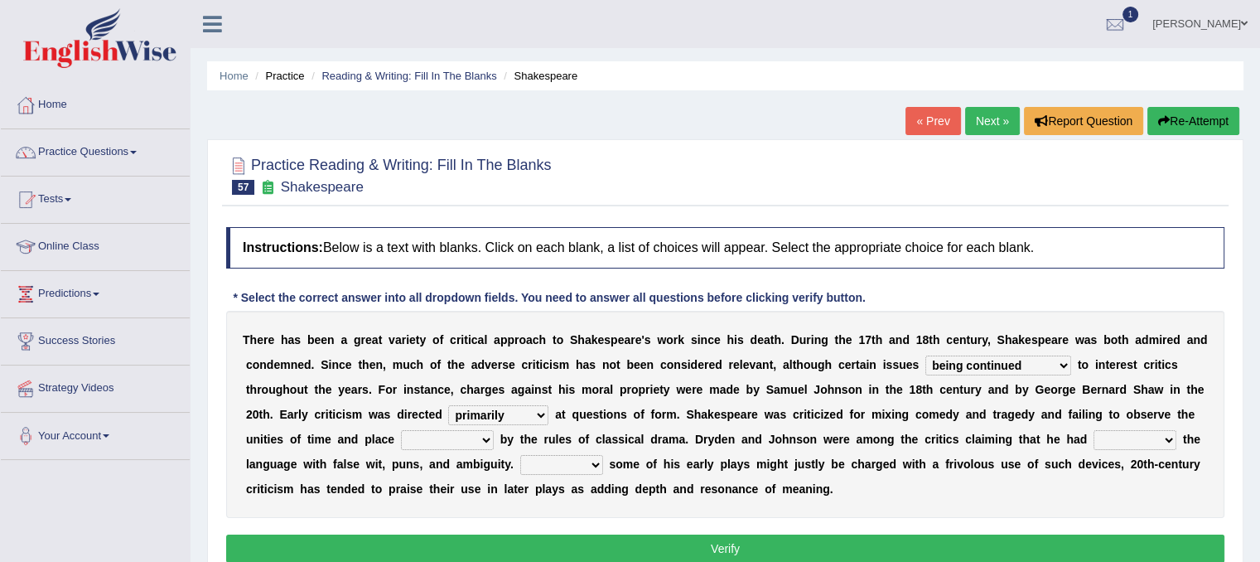
click at [448, 405] on select "consecutively primarily hardly solely" at bounding box center [498, 415] width 100 height 20
click at [479, 430] on select "subscribed documented described prescribed" at bounding box center [447, 440] width 93 height 20
select select "described"
click at [401, 430] on select "subscribed documented described prescribed" at bounding box center [447, 440] width 93 height 20
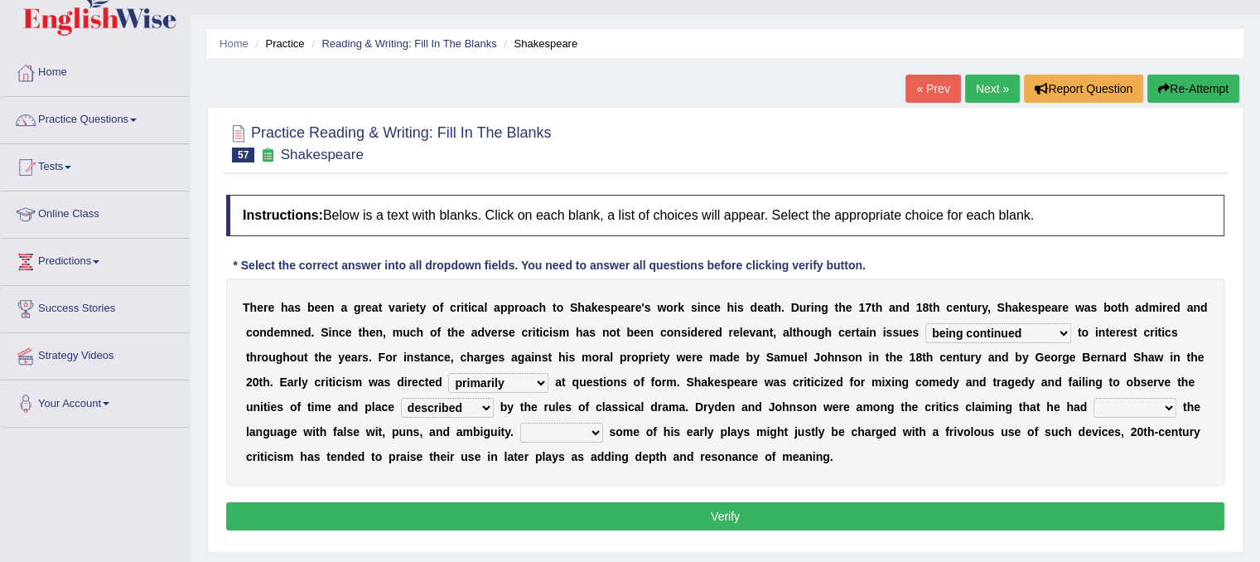
click at [1155, 398] on select "versed referred transverse corrupted" at bounding box center [1134, 408] width 83 height 20
select select "transverse"
click at [1093, 398] on select "versed referred transverse corrupted" at bounding box center [1134, 408] width 83 height 20
click at [972, 447] on div "T h e r e h a s b e e n a g r e a t v a r i e t y o f c r i t i c a l a p p r o…" at bounding box center [725, 381] width 998 height 207
click at [583, 427] on select "Since Because That While" at bounding box center [561, 432] width 83 height 20
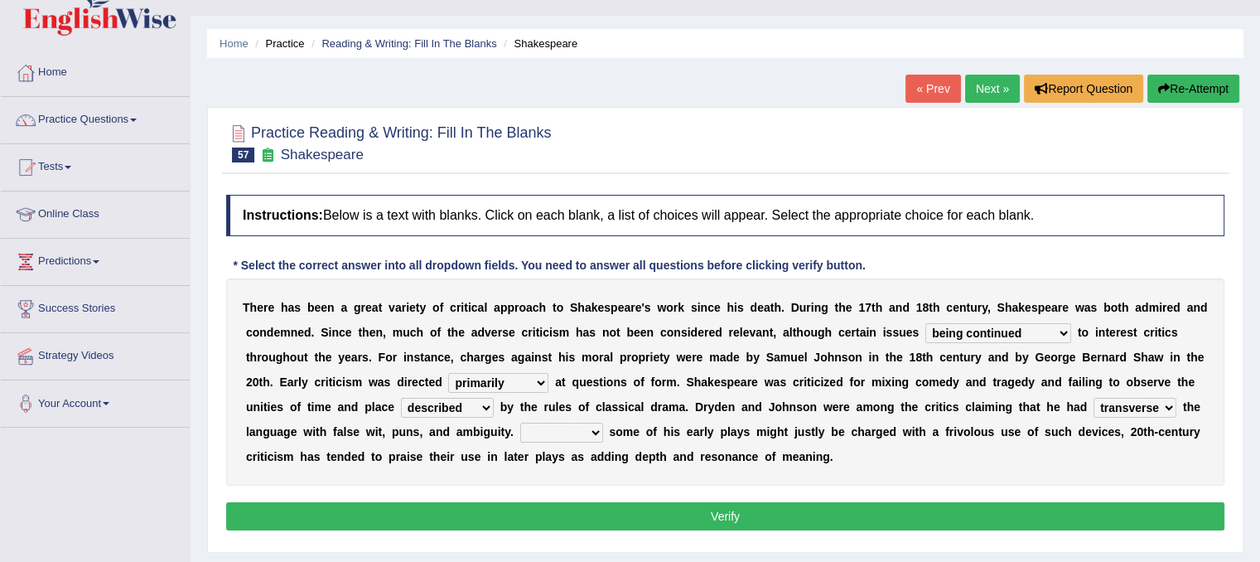
select select "While"
click at [520, 422] on select "Since Because That While" at bounding box center [561, 432] width 83 height 20
click at [562, 502] on button "Verify" at bounding box center [725, 516] width 998 height 28
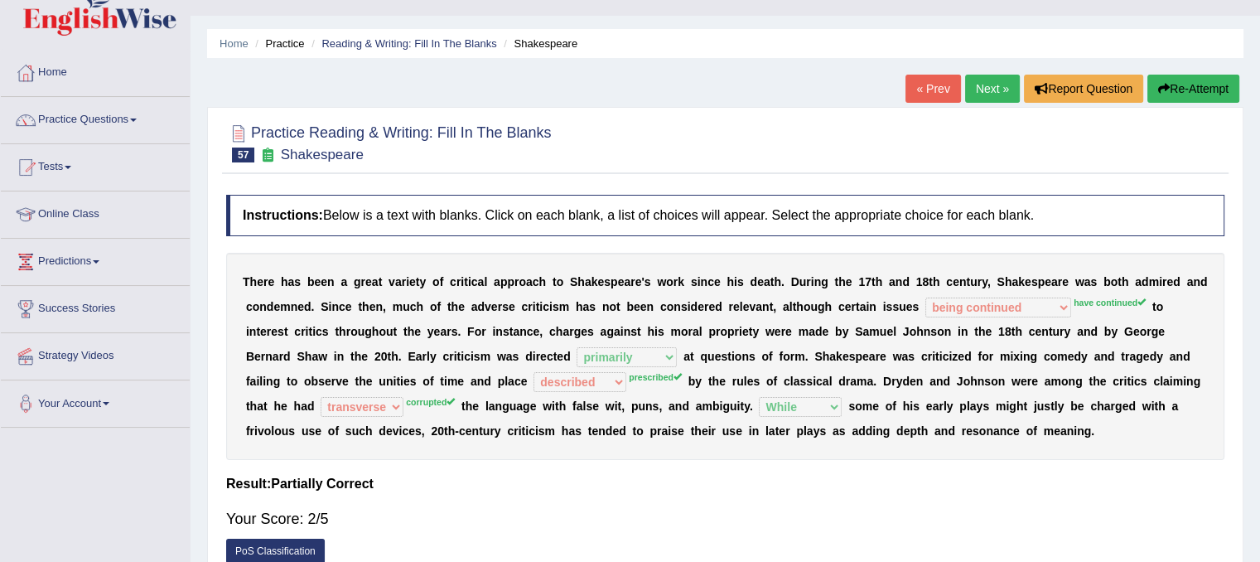
click at [992, 104] on div "« Prev Next » Report Question Re-Attempt" at bounding box center [1074, 91] width 338 height 32
click at [992, 94] on link "Next »" at bounding box center [992, 89] width 55 height 28
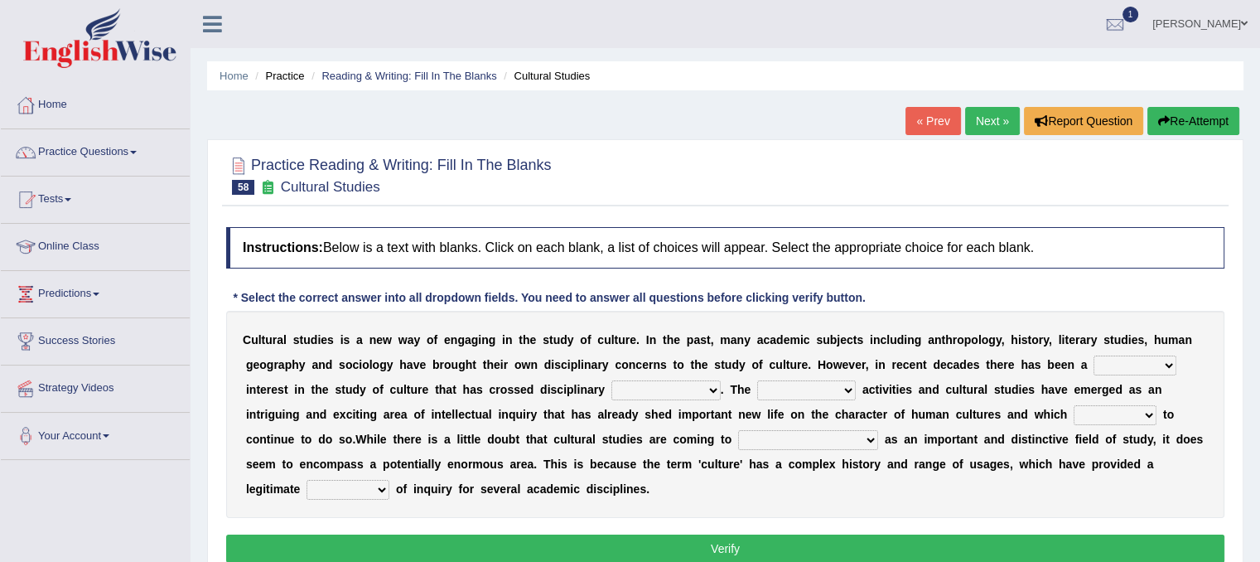
click at [1150, 351] on div "C u l t u r a l s t u d i e s i s a n e w w a y o f e n g a g i n g i n t h e s…" at bounding box center [725, 414] width 998 height 207
click at [1160, 369] on select "renewed refunded renowned irresistible" at bounding box center [1134, 365] width 83 height 20
select select "renowned"
click at [1093, 355] on select "renewed refunded renowned irresistible" at bounding box center [1134, 365] width 83 height 20
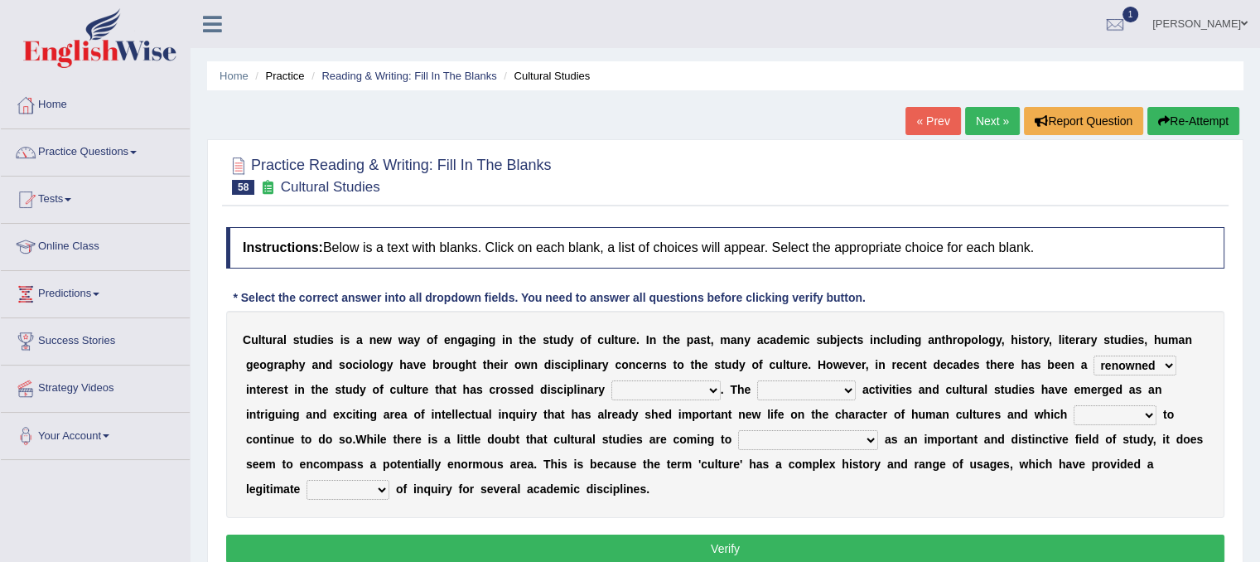
click at [698, 385] on select "discriminations similarities boundaries differentiations" at bounding box center [665, 390] width 109 height 20
select select "boundaries"
click at [611, 380] on select "discriminations similarities boundaries differentiations" at bounding box center [665, 390] width 109 height 20
click at [686, 470] on div "C u l t u r a l s t u d i e s i s a n e w w a y o f e n g a g i n g i n t h e s…" at bounding box center [725, 414] width 998 height 207
click at [826, 386] on select "simultaneous spontaneous resulting derivative" at bounding box center [806, 390] width 99 height 20
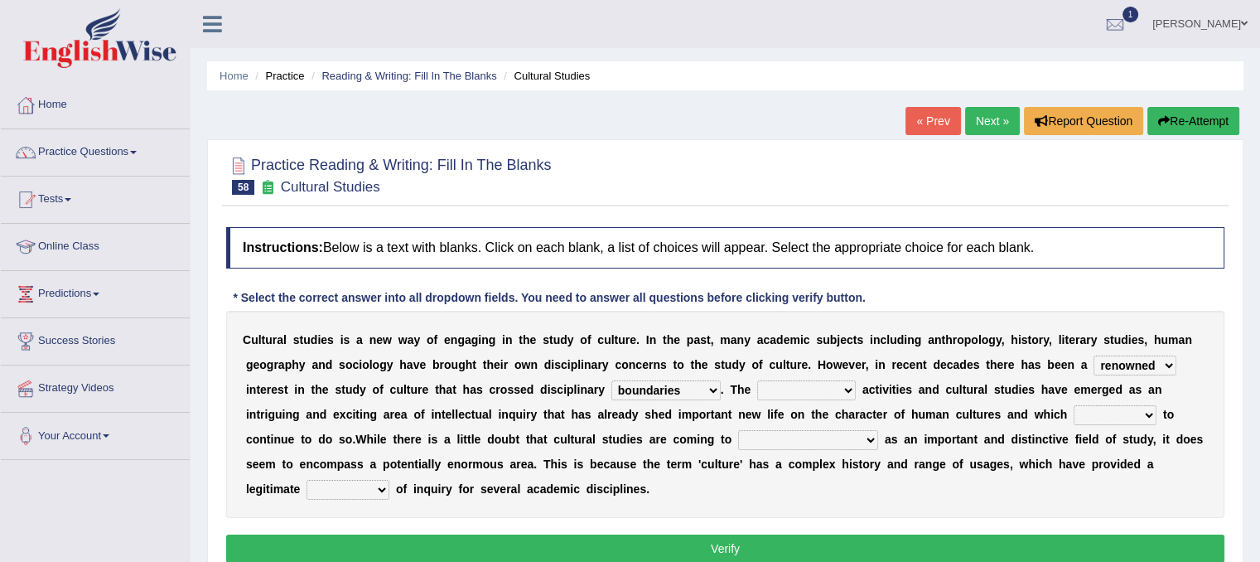
select select "simultaneous"
click at [757, 380] on select "simultaneous spontaneous resulting derivative" at bounding box center [806, 390] width 99 height 20
click at [1138, 405] on select "declines responds promises hesitates" at bounding box center [1114, 415] width 83 height 20
select select "hesitates"
click at [1073, 405] on select "declines responds promises hesitates" at bounding box center [1114, 415] width 83 height 20
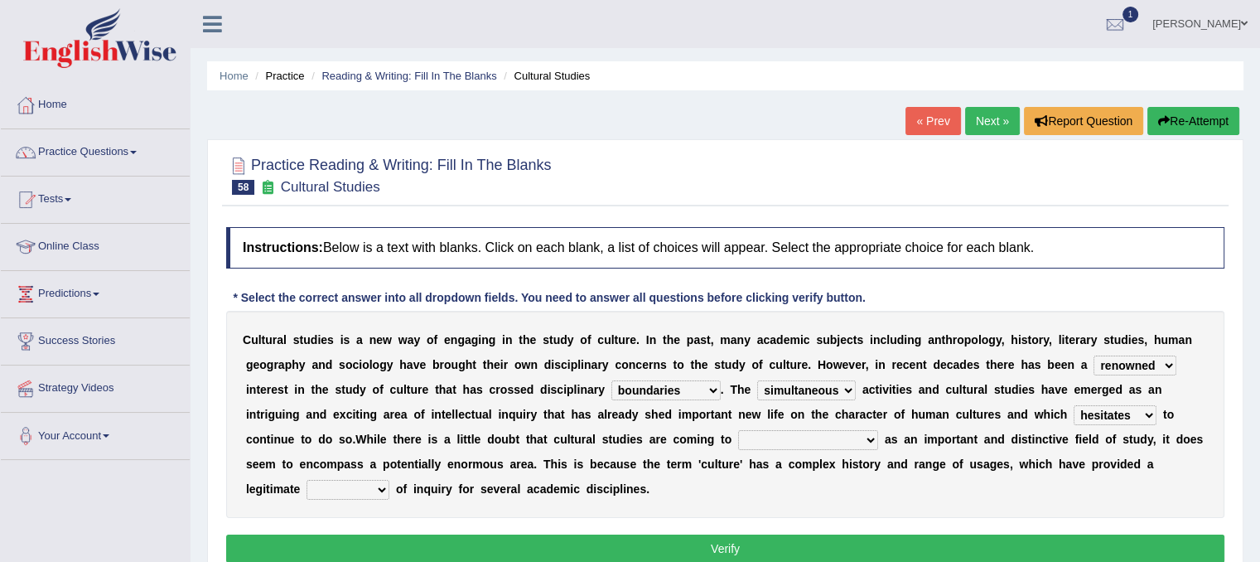
click at [832, 432] on select "phase out pull together be widely recognized be narrowly reduced" at bounding box center [808, 440] width 140 height 20
select select "be widely recognized"
click at [738, 430] on select "phase out pull together be widely recognized be narrowly reduced" at bounding box center [808, 440] width 140 height 20
click at [829, 544] on button "Verify" at bounding box center [725, 548] width 998 height 28
click at [379, 485] on select "dispersion focus revision instance" at bounding box center [347, 490] width 83 height 20
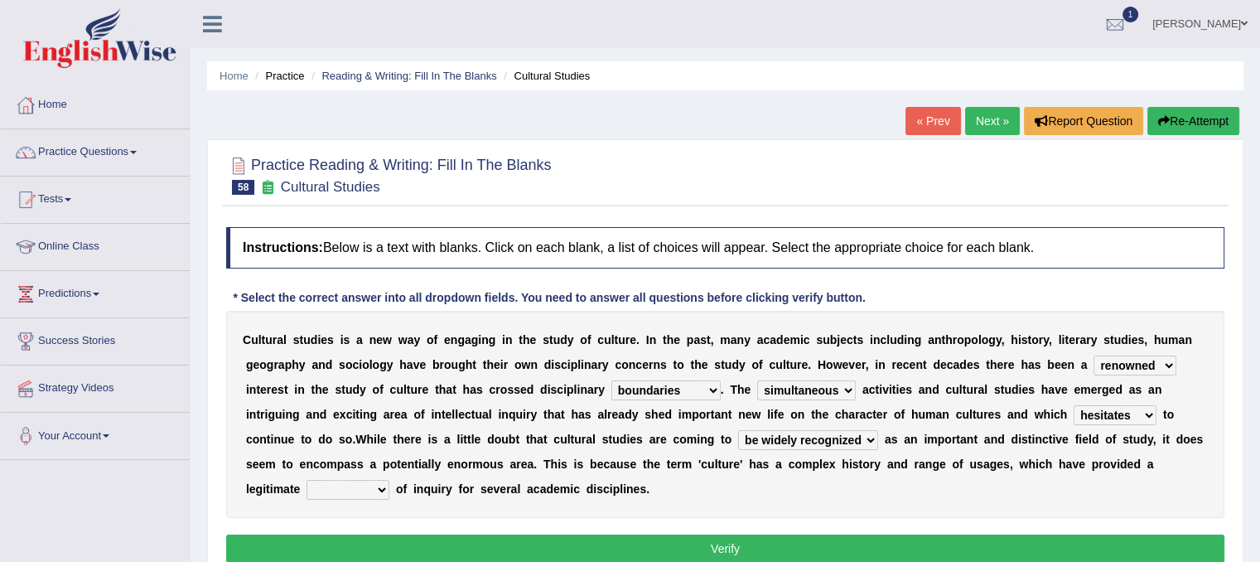
select select "instance"
click at [306, 480] on select "dispersion focus revision instance" at bounding box center [347, 490] width 83 height 20
click at [372, 491] on select "dispersion focus revision instance" at bounding box center [347, 490] width 83 height 20
click at [518, 538] on button "Verify" at bounding box center [725, 548] width 998 height 28
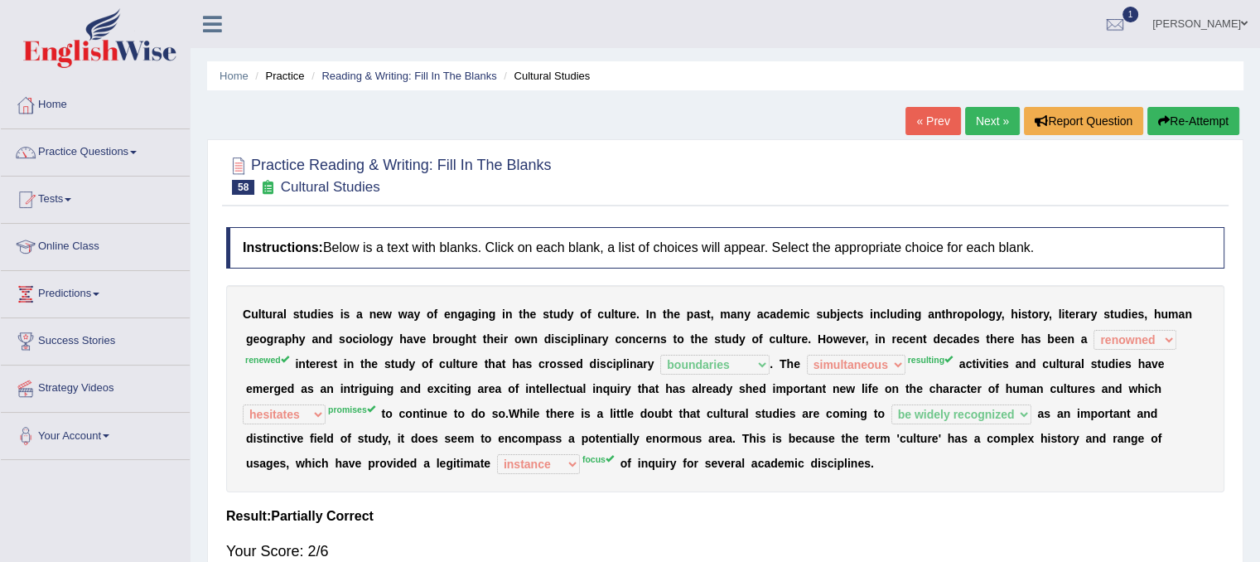
click at [518, 538] on div "Your Score: 2/6" at bounding box center [725, 551] width 998 height 40
click at [985, 109] on link "Next »" at bounding box center [992, 121] width 55 height 28
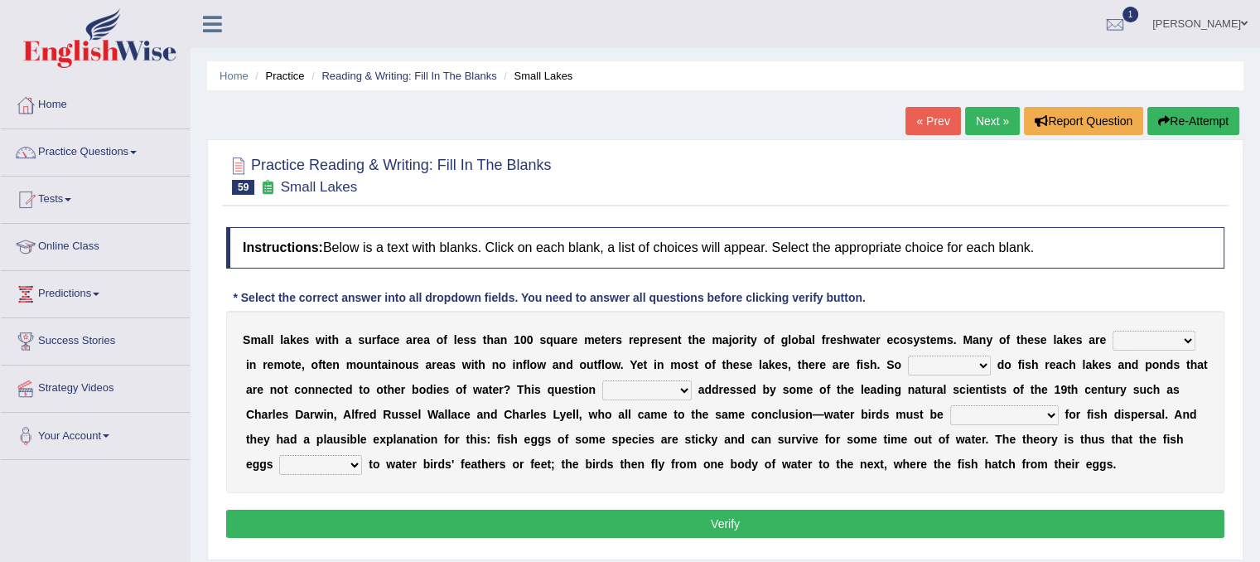
click at [914, 116] on link "« Prev" at bounding box center [932, 121] width 55 height 28
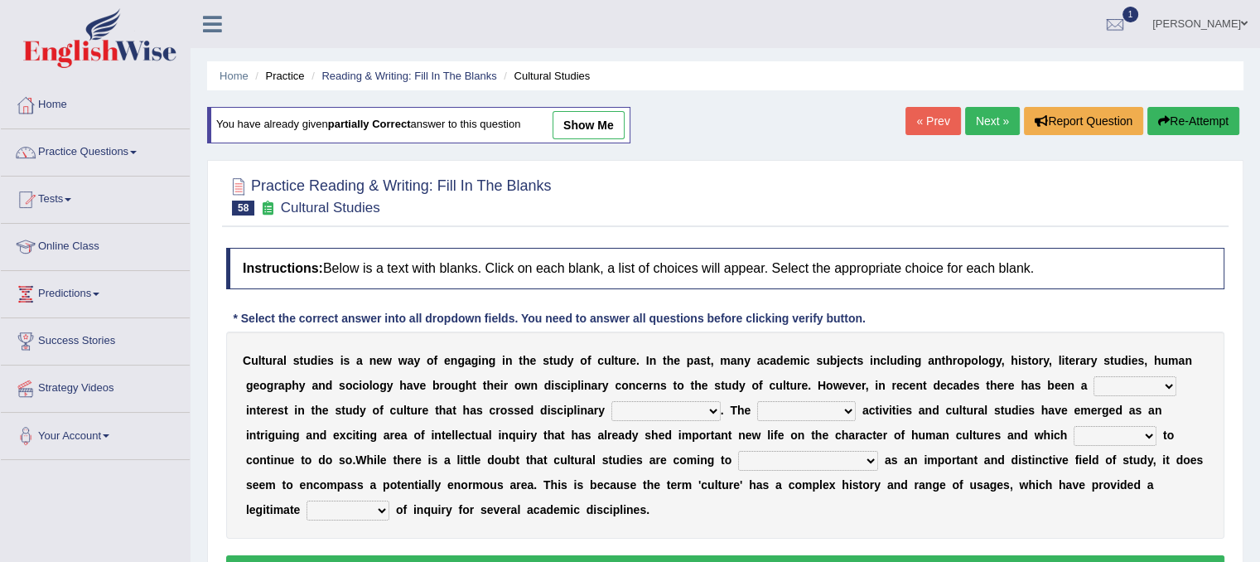
click at [982, 123] on link "Next »" at bounding box center [992, 121] width 55 height 28
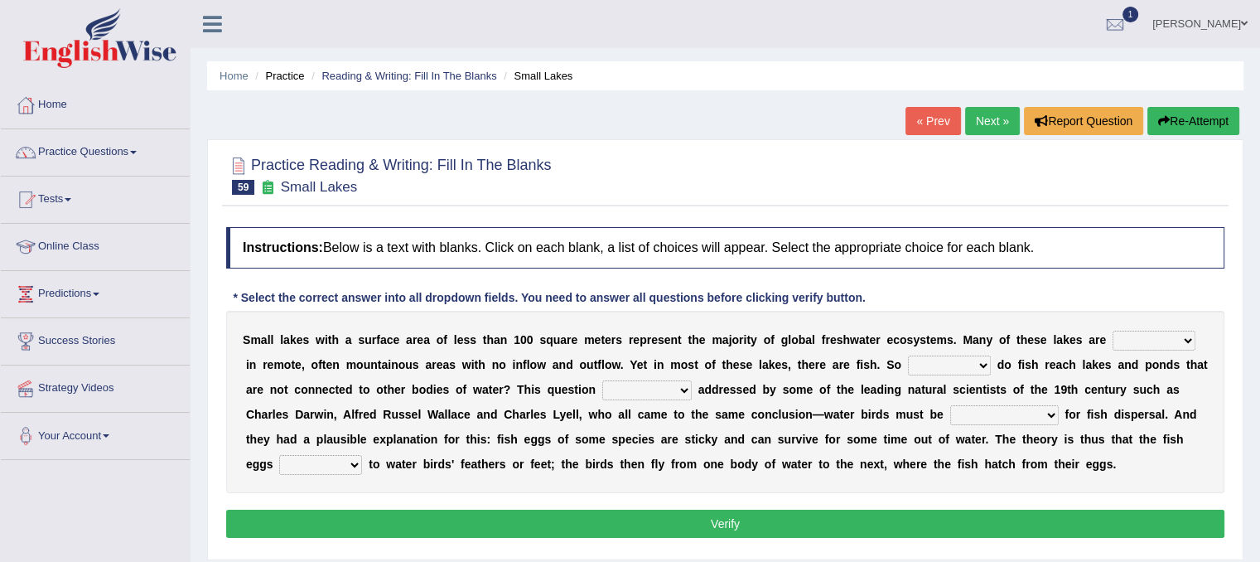
click at [1170, 336] on select "depicted found forseen told" at bounding box center [1153, 340] width 83 height 20
select select "found"
click at [1112, 330] on select "depicted found forseen told" at bounding box center [1153, 340] width 83 height 20
click at [977, 362] on select "how why whether where" at bounding box center [949, 365] width 83 height 20
click at [908, 355] on select "how why whether where" at bounding box center [949, 365] width 83 height 20
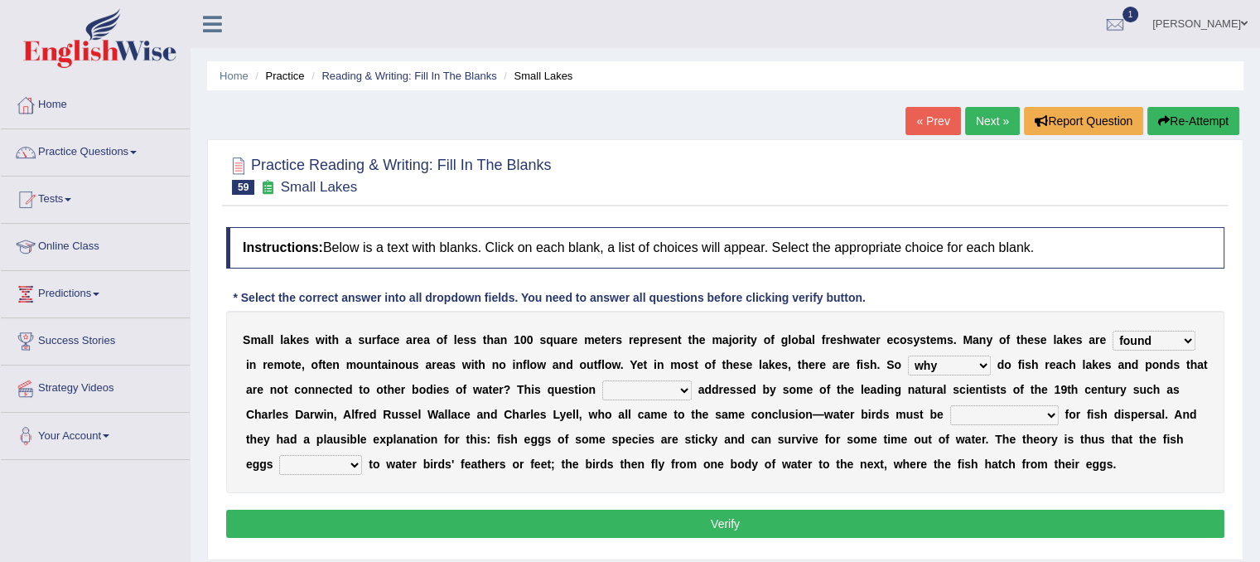
click at [978, 362] on select "how why whether where" at bounding box center [949, 365] width 83 height 20
select select "how"
click at [908, 355] on select "how why whether where" at bounding box center [949, 365] width 83 height 20
click at [671, 389] on select "has already was already was been been" at bounding box center [646, 390] width 89 height 20
select select "been"
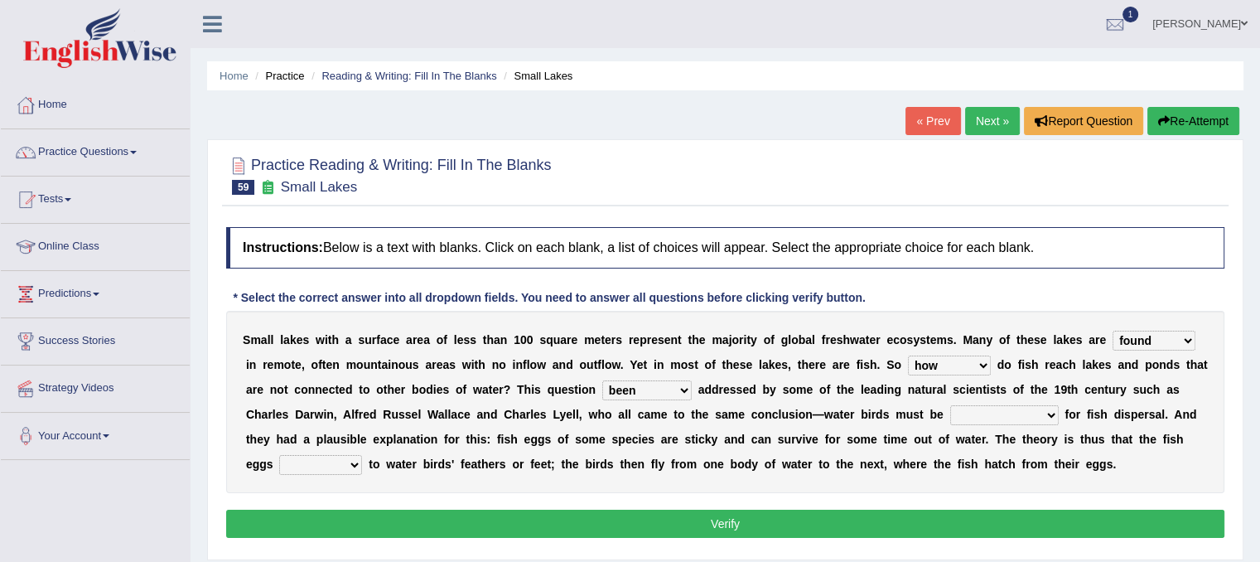
click at [602, 380] on select "has already was already was been been" at bounding box center [646, 390] width 89 height 20
click at [1050, 407] on select "despicable distinguishable vulnerable responsible" at bounding box center [1004, 415] width 109 height 20
select select "responsible"
click at [950, 405] on select "despicable distinguishable vulnerable responsible" at bounding box center [1004, 415] width 109 height 20
click at [352, 459] on select "stick add rise merge" at bounding box center [320, 465] width 83 height 20
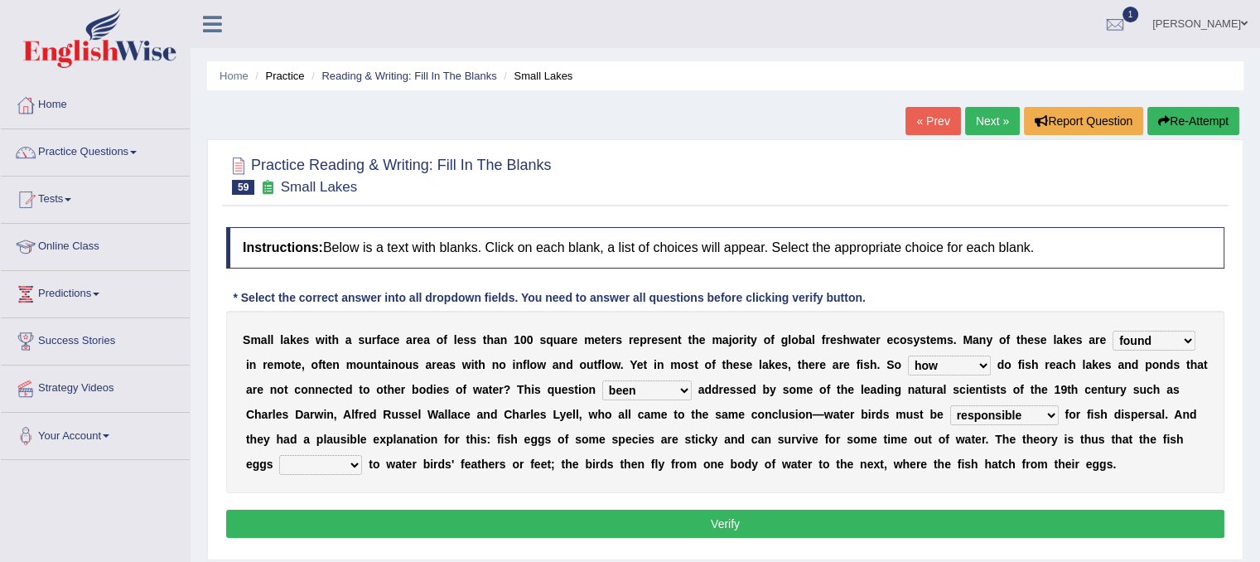
click at [352, 459] on select "stick add rise merge" at bounding box center [320, 465] width 83 height 20
click at [272, 383] on b "n" at bounding box center [273, 389] width 7 height 13
click at [328, 463] on select "stick add rise merge" at bounding box center [320, 465] width 83 height 20
select select "stick"
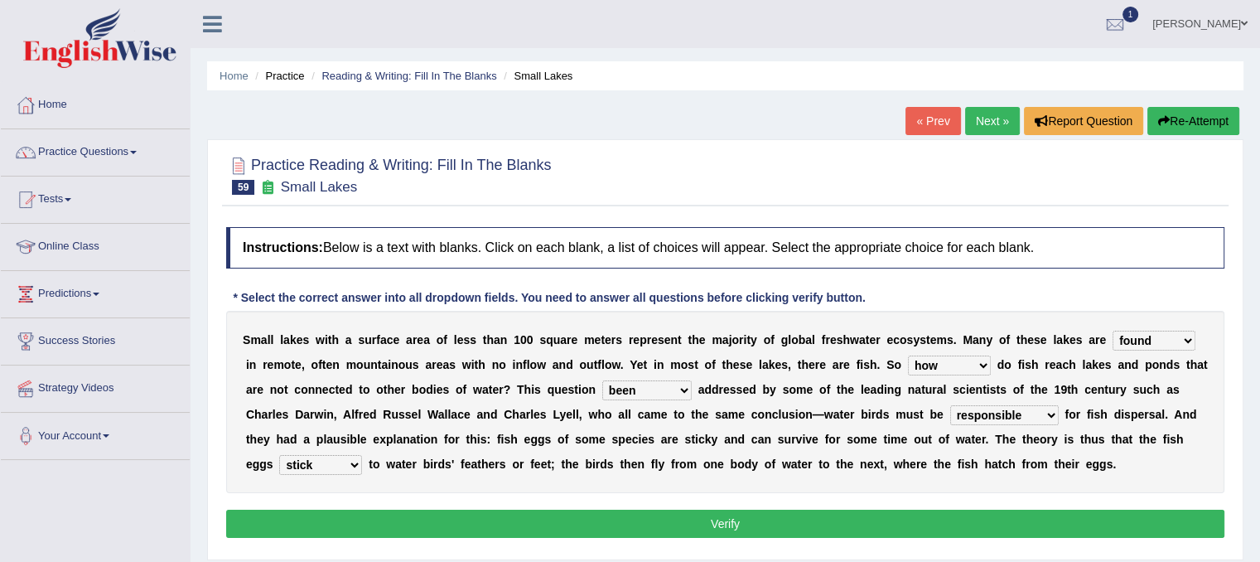
click at [279, 455] on select "stick add rise merge" at bounding box center [320, 465] width 83 height 20
click at [434, 517] on button "Verify" at bounding box center [725, 523] width 998 height 28
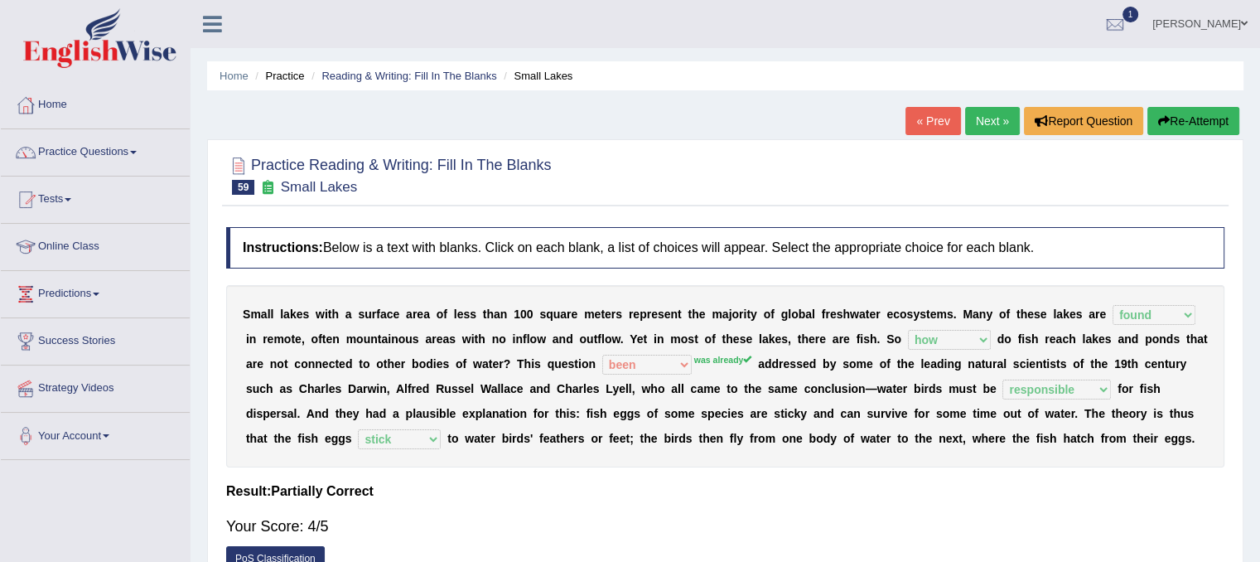
drag, startPoint x: 968, startPoint y: 104, endPoint x: 967, endPoint y: 114, distance: 10.9
click at [967, 114] on div "Home Practice Reading & Writing: Fill In The Blanks Small Lakes « Prev Next » R…" at bounding box center [725, 414] width 1069 height 828
click at [967, 114] on link "Next »" at bounding box center [992, 121] width 55 height 28
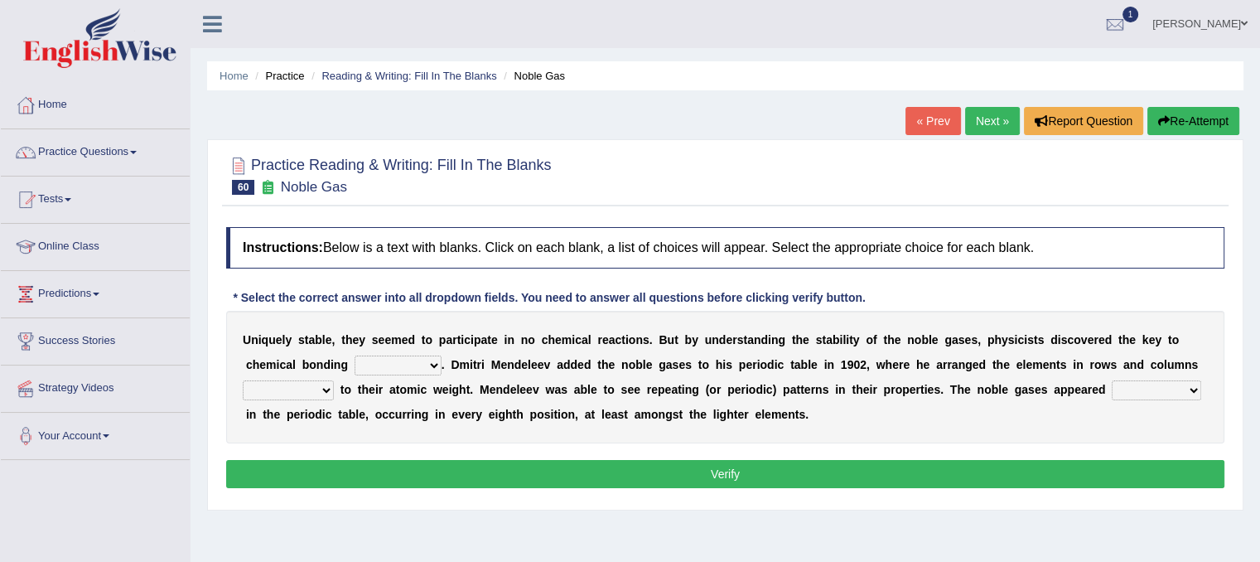
click at [441, 364] on b "." at bounding box center [442, 364] width 3 height 13
click at [429, 365] on select "himself away themselves itself" at bounding box center [398, 365] width 87 height 20
select select "itself"
click at [355, 355] on select "himself away themselves itself" at bounding box center [398, 365] width 87 height 20
click at [317, 383] on select "contributing need bond according" at bounding box center [288, 390] width 91 height 20
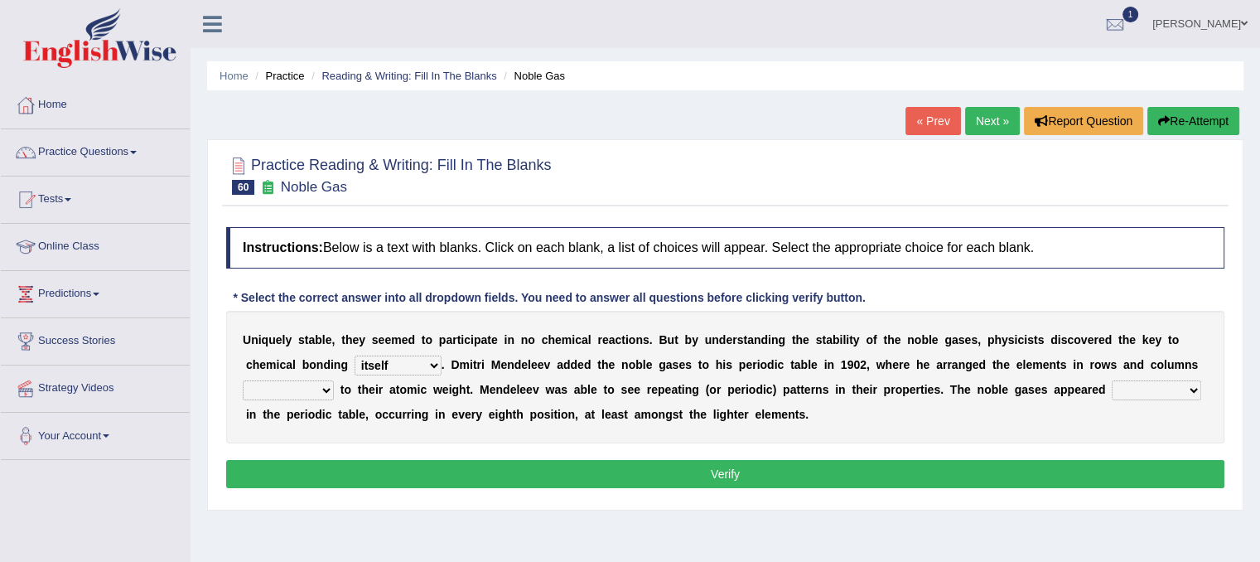
select select "according"
click at [243, 380] on select "contributing need bond according" at bounding box center [288, 390] width 91 height 20
click at [1180, 388] on select "enormously regularly abruptly vividly" at bounding box center [1156, 390] width 89 height 20
select select "enormously"
click at [1112, 380] on select "enormously regularly abruptly vividly" at bounding box center [1156, 390] width 89 height 20
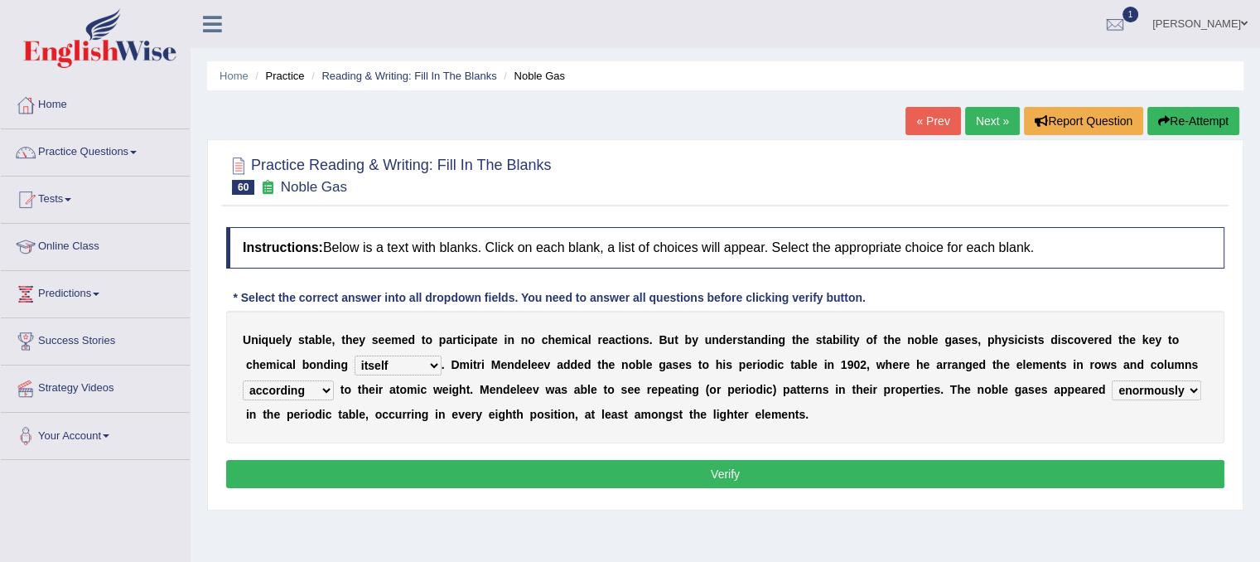
click at [1128, 470] on button "Verify" at bounding box center [725, 474] width 998 height 28
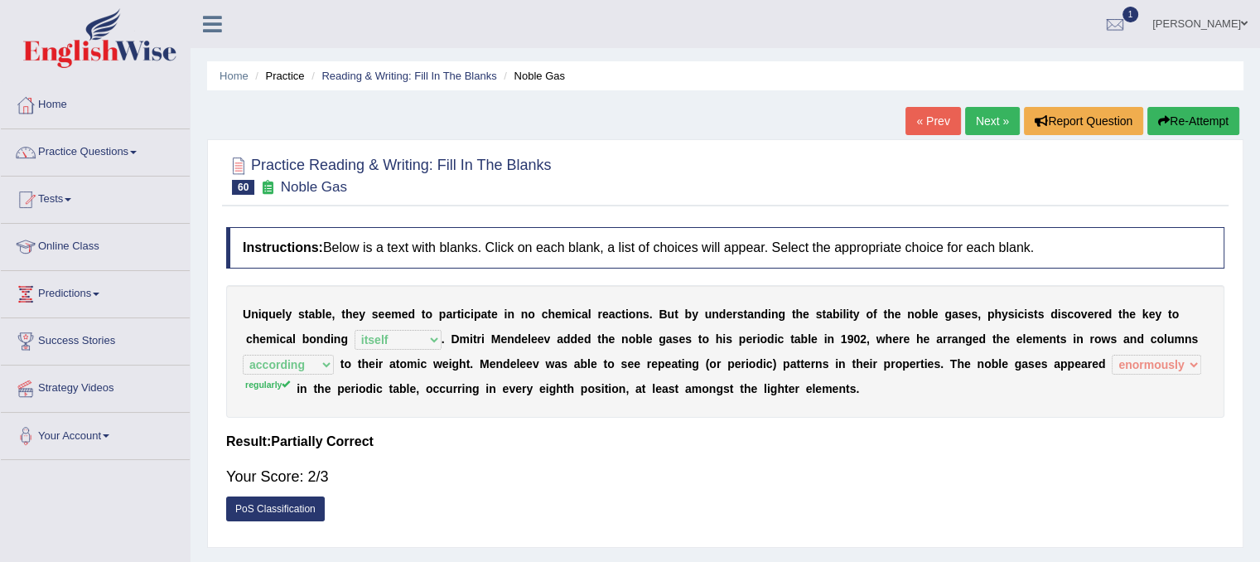
click at [966, 111] on link "Next »" at bounding box center [992, 121] width 55 height 28
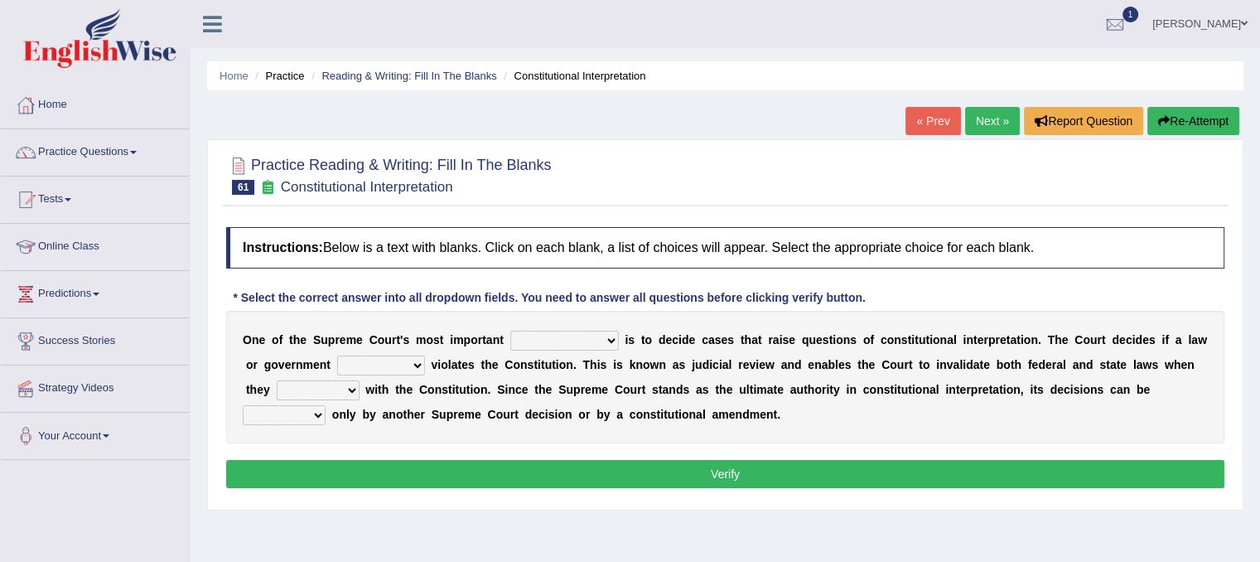
click at [601, 341] on select "legislation purviews permissions responsibilities" at bounding box center [564, 340] width 109 height 20
select select "responsibilities"
click at [510, 330] on select "legislation purviews permissions responsibilities" at bounding box center [564, 340] width 109 height 20
click at [427, 377] on div "O n e o f t h e S u p r e m e C o u r t ' s m o s t i m p o r t a n t legislati…" at bounding box center [725, 377] width 998 height 133
click at [411, 355] on select "auction action approach speculation" at bounding box center [381, 365] width 88 height 20
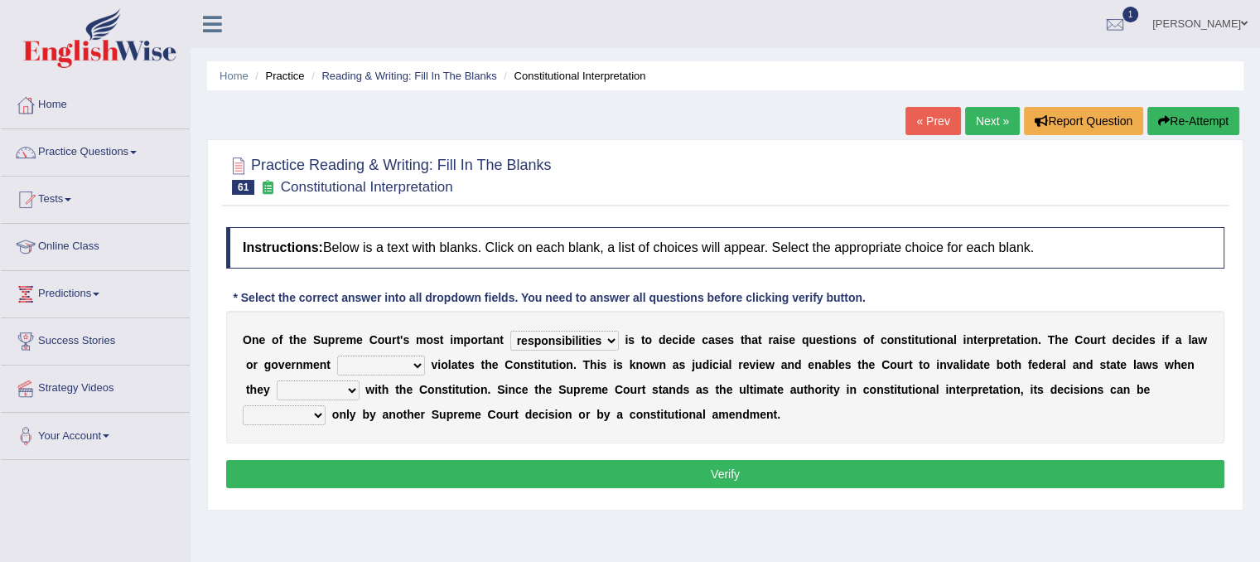
select select "action"
click at [337, 355] on select "auction action approach speculation" at bounding box center [381, 365] width 88 height 20
click at [344, 388] on select "tally conflict accord overlap" at bounding box center [318, 390] width 83 height 20
select select "conflict"
click at [277, 380] on select "tally conflict accord overlap" at bounding box center [318, 390] width 83 height 20
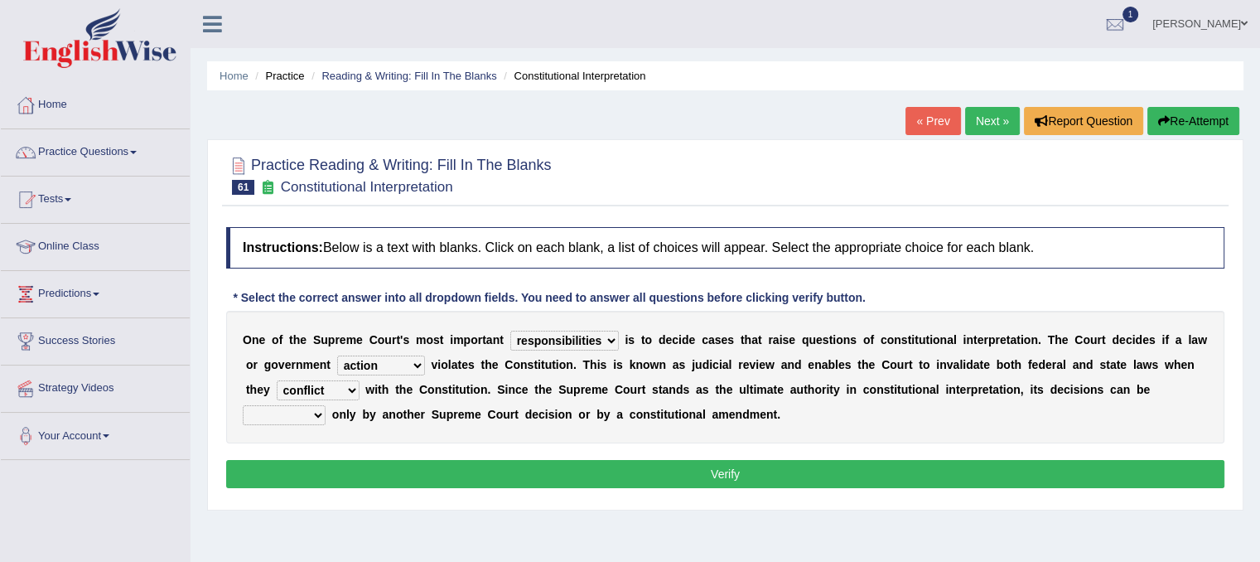
click at [311, 412] on select "charged changed followed altered" at bounding box center [284, 415] width 83 height 20
select select "altered"
click at [243, 405] on select "charged changed followed altered" at bounding box center [284, 415] width 83 height 20
click at [305, 507] on div "Practice Reading & Writing: Fill In The Blanks 61 Constitutional Interpretation…" at bounding box center [725, 324] width 1036 height 371
click at [302, 456] on div "Instructions: Below is a text with blanks. Click on each blank, a list of choic…" at bounding box center [725, 360] width 1006 height 282
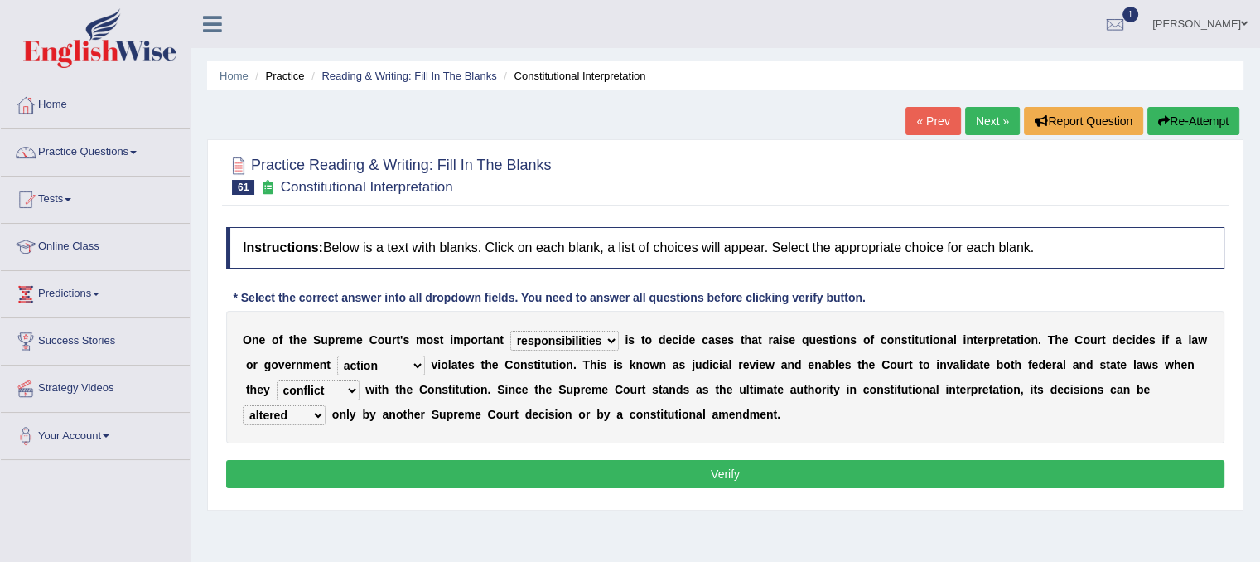
click at [302, 464] on button "Verify" at bounding box center [725, 474] width 998 height 28
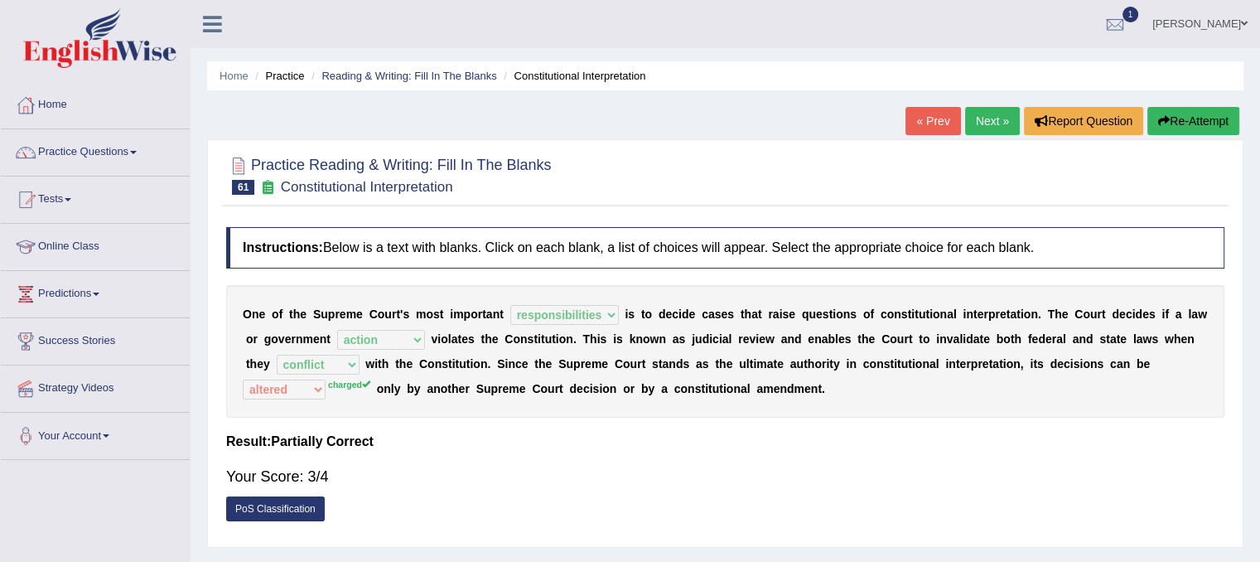
click at [987, 120] on link "Next »" at bounding box center [992, 121] width 55 height 28
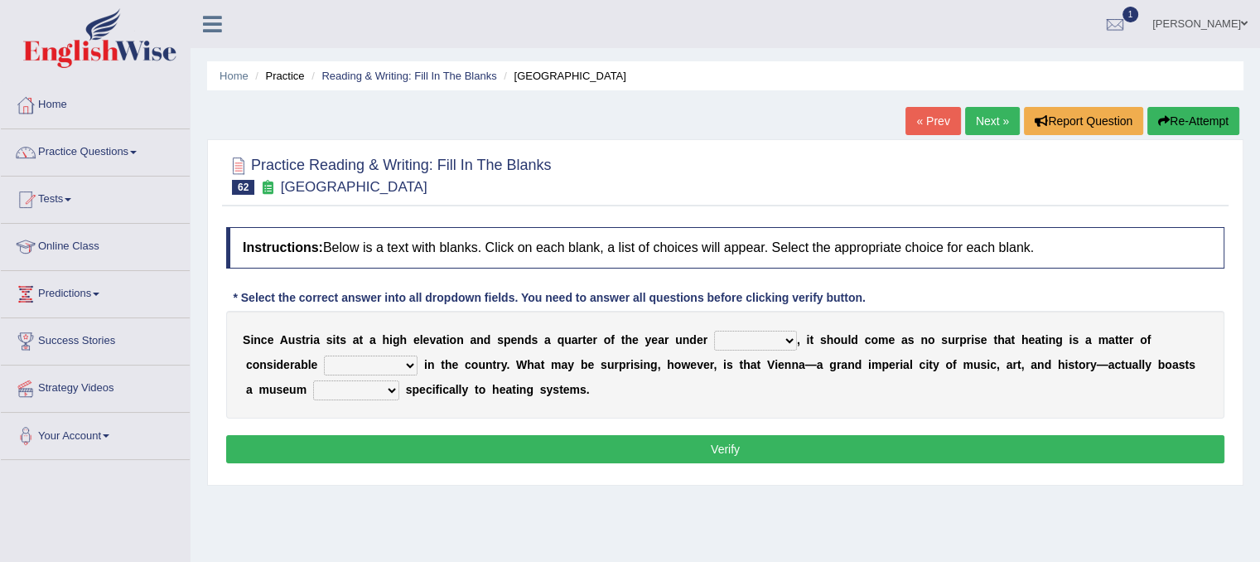
click at [779, 335] on select "rain wind typhoon snow" at bounding box center [755, 340] width 83 height 20
select select "snow"
click at [714, 330] on select "rain wind typhoon snow" at bounding box center [755, 340] width 83 height 20
click at [789, 332] on select "rain wind typhoon snow" at bounding box center [755, 340] width 83 height 20
click at [848, 394] on div "S i n c e A u s t r i a s i t s a t a h i g h e l e v a t i o n a n d s p e n d…" at bounding box center [725, 365] width 998 height 108
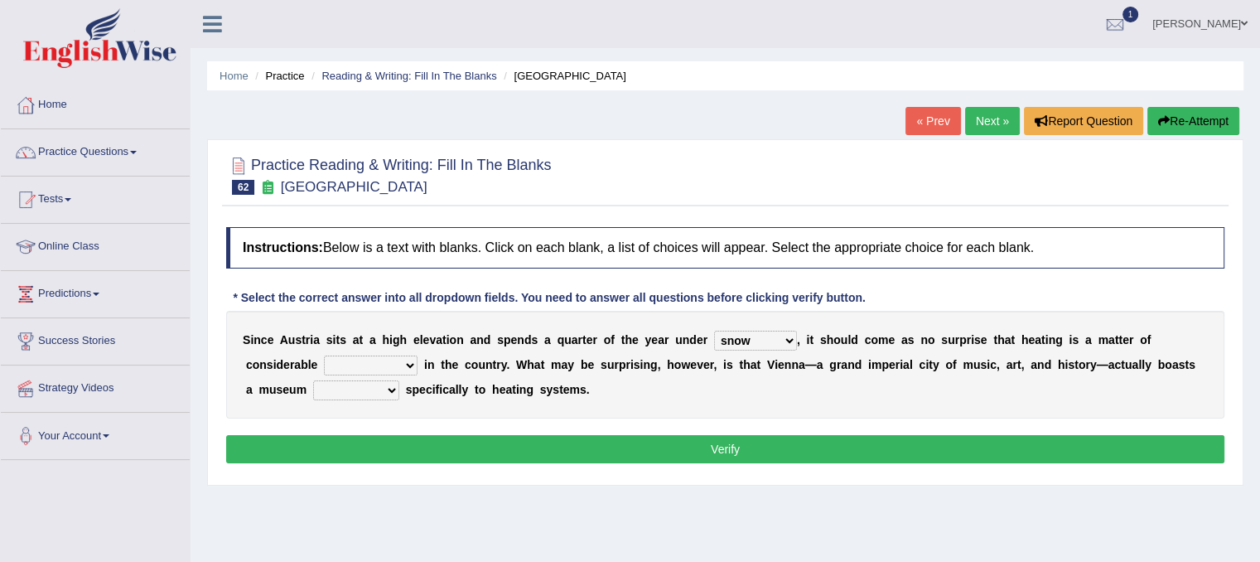
click at [407, 364] on select "leakage importance memory convenience" at bounding box center [371, 365] width 94 height 20
select select "importance"
click at [324, 355] on select "leakage importance memory convenience" at bounding box center [371, 365] width 94 height 20
click at [372, 389] on select "repellent dictated dedicated determined" at bounding box center [356, 390] width 86 height 20
click at [313, 380] on select "repellent dictated dedicated determined" at bounding box center [356, 390] width 86 height 20
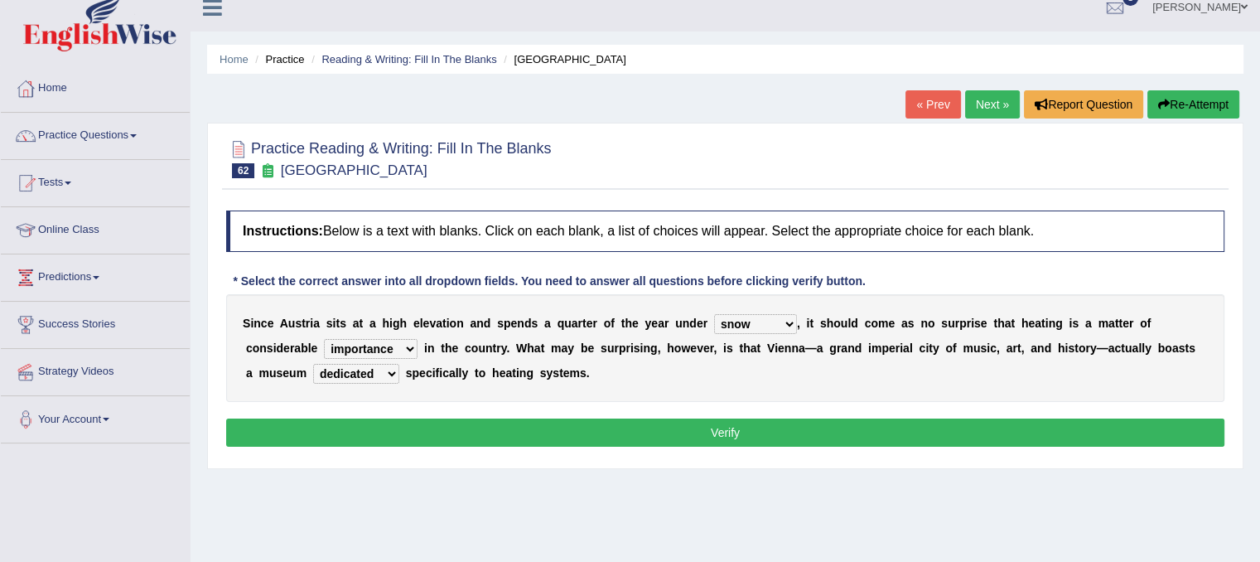
scroll to position [23, 0]
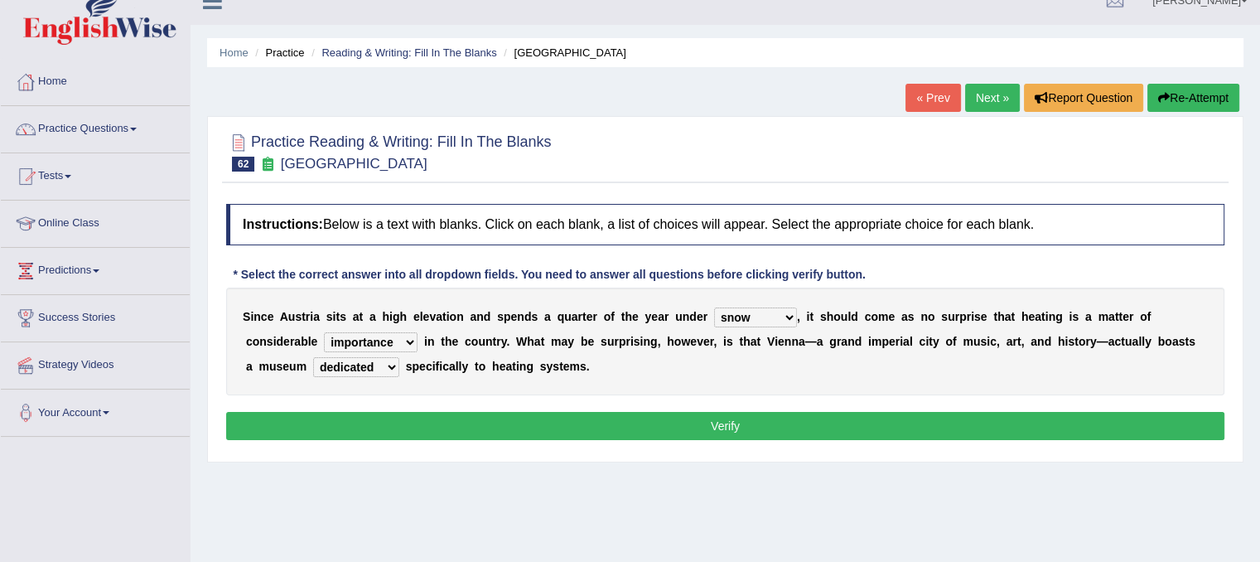
click at [348, 369] on select "repellent dictated dedicated determined" at bounding box center [356, 367] width 86 height 20
select select "repellent"
click at [313, 357] on select "repellent dictated dedicated determined" at bounding box center [356, 367] width 86 height 20
click at [356, 422] on button "Verify" at bounding box center [725, 426] width 998 height 28
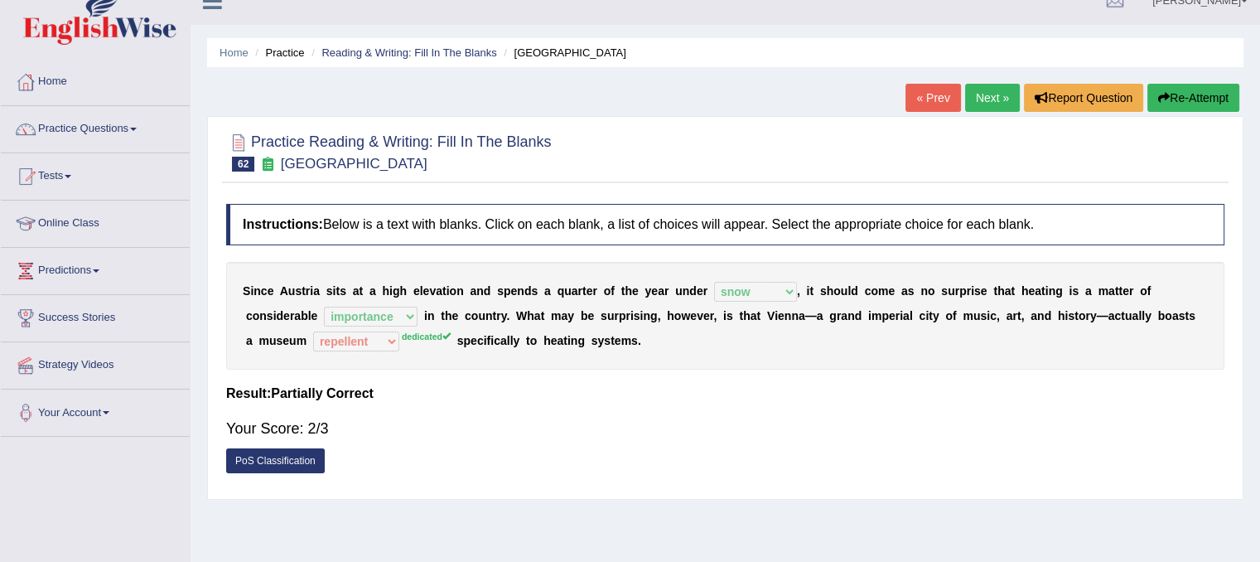
click at [977, 99] on link "Next »" at bounding box center [992, 98] width 55 height 28
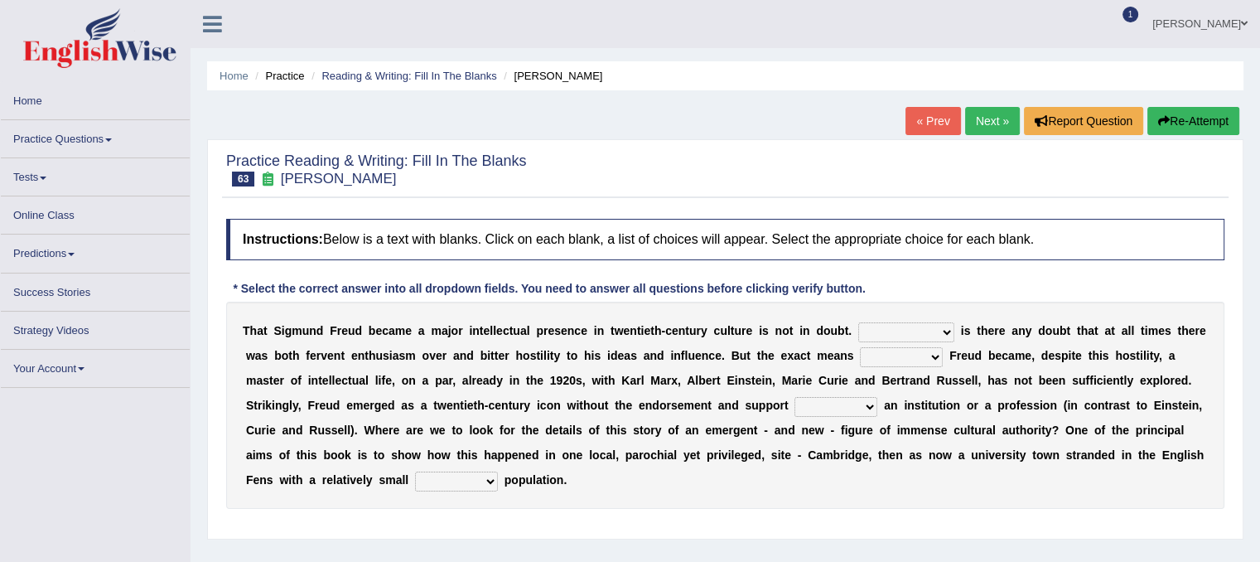
scroll to position [60, 0]
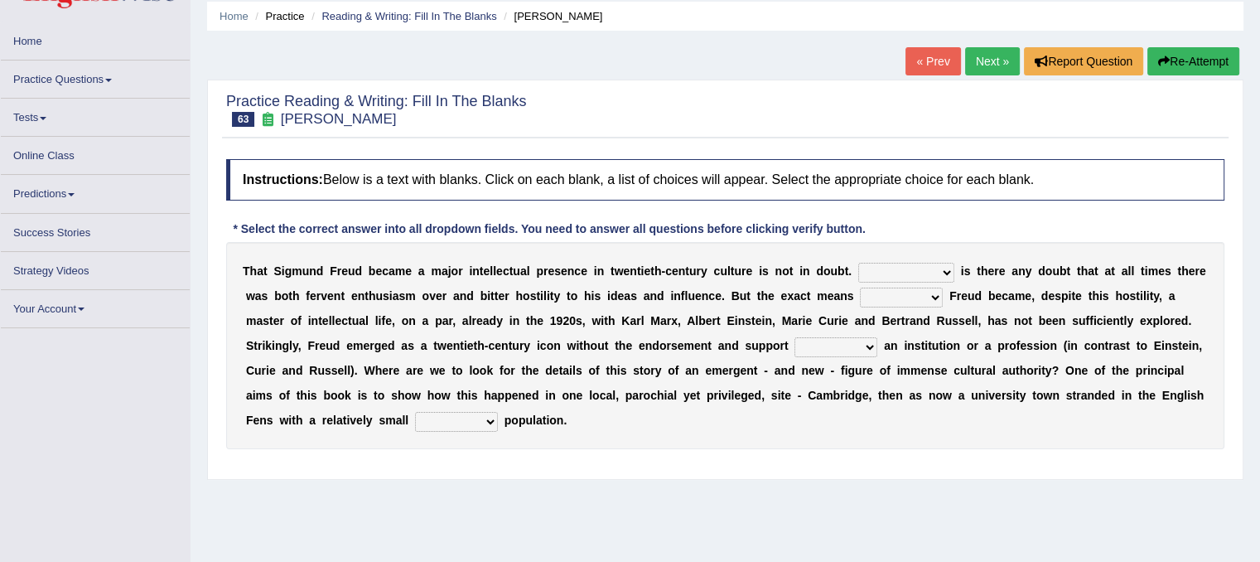
click at [934, 274] on select "Nor Nevertheless Otherwise Yet" at bounding box center [906, 273] width 96 height 20
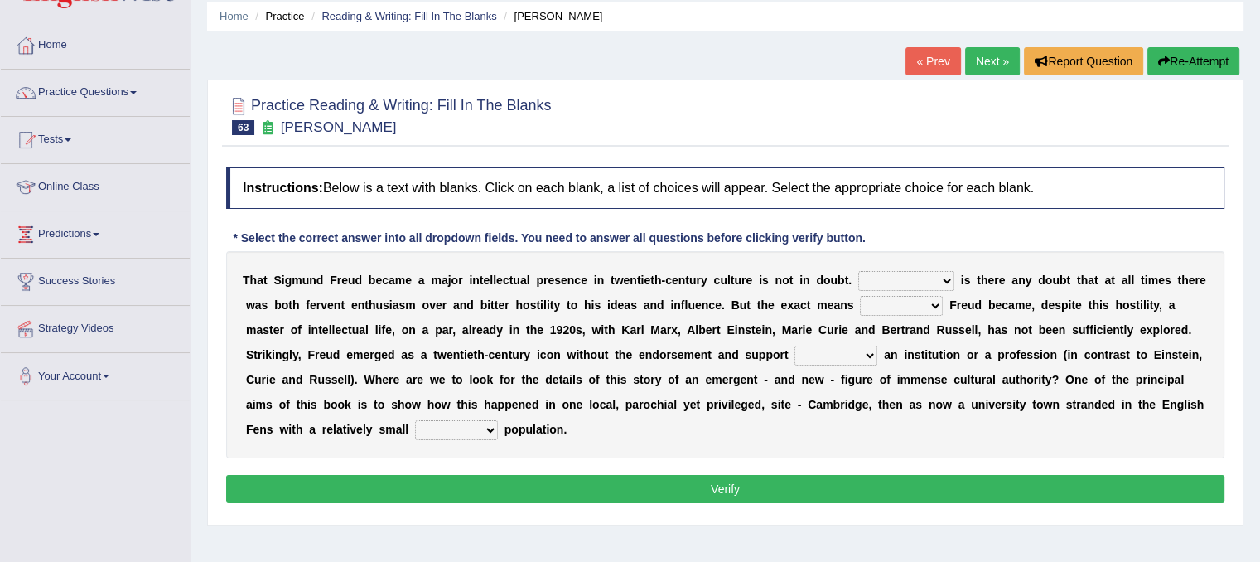
select select "Nor"
click at [858, 271] on select "Nor Nevertheless Otherwise Yet" at bounding box center [906, 281] width 96 height 20
click at [924, 299] on select "by which by whom to which to whom" at bounding box center [901, 306] width 83 height 20
select select "to which"
click at [860, 296] on select "by which by whom to which to whom" at bounding box center [901, 306] width 83 height 20
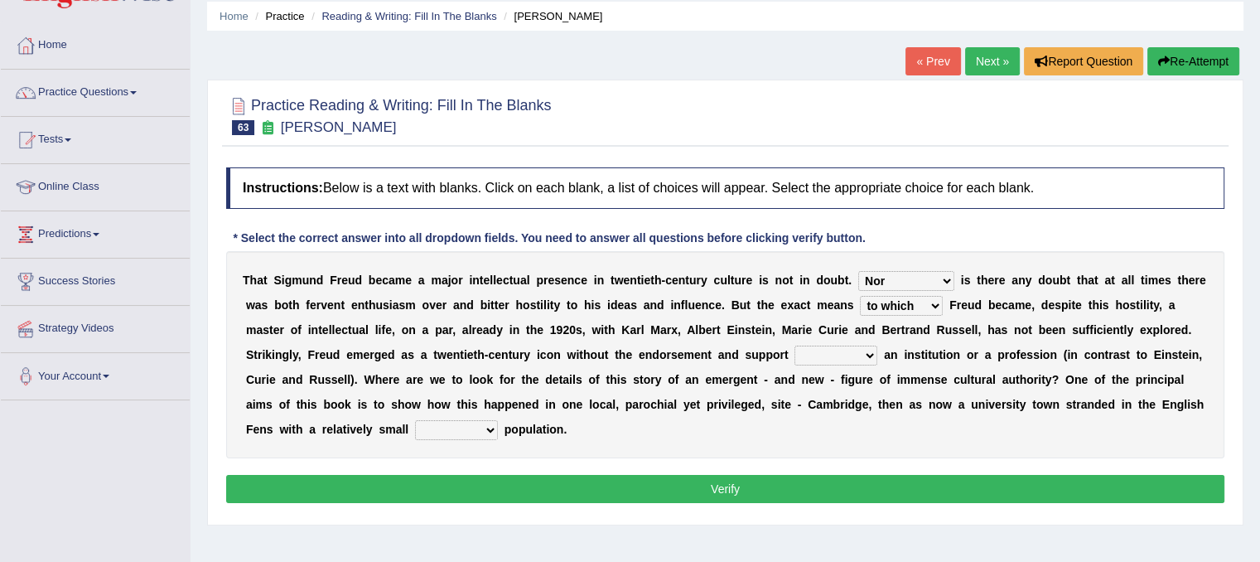
click at [873, 359] on select "with of on in" at bounding box center [835, 355] width 83 height 20
click at [843, 356] on select "with of on in" at bounding box center [835, 355] width 83 height 20
select select "with"
click at [794, 345] on select "with of on in" at bounding box center [835, 355] width 83 height 20
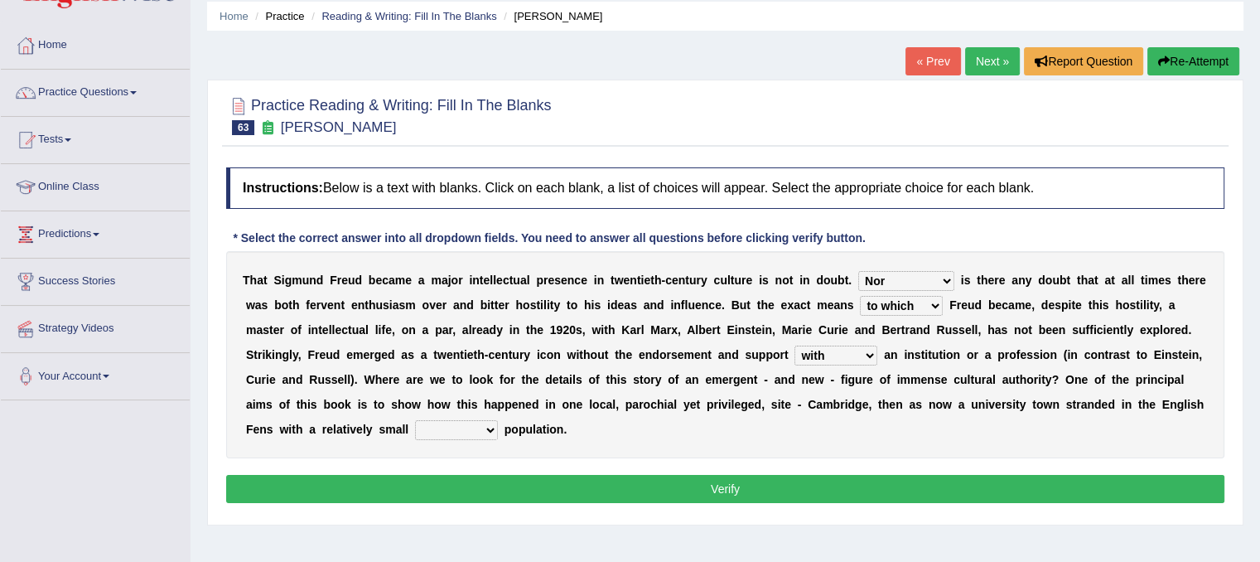
click at [449, 422] on select "fluctuation fluctuated fluctuate fluctuating" at bounding box center [456, 430] width 83 height 20
select select "fluctuating"
click at [415, 420] on select "fluctuation fluctuated fluctuate fluctuating" at bounding box center [456, 430] width 83 height 20
click at [490, 485] on button "Verify" at bounding box center [725, 489] width 998 height 28
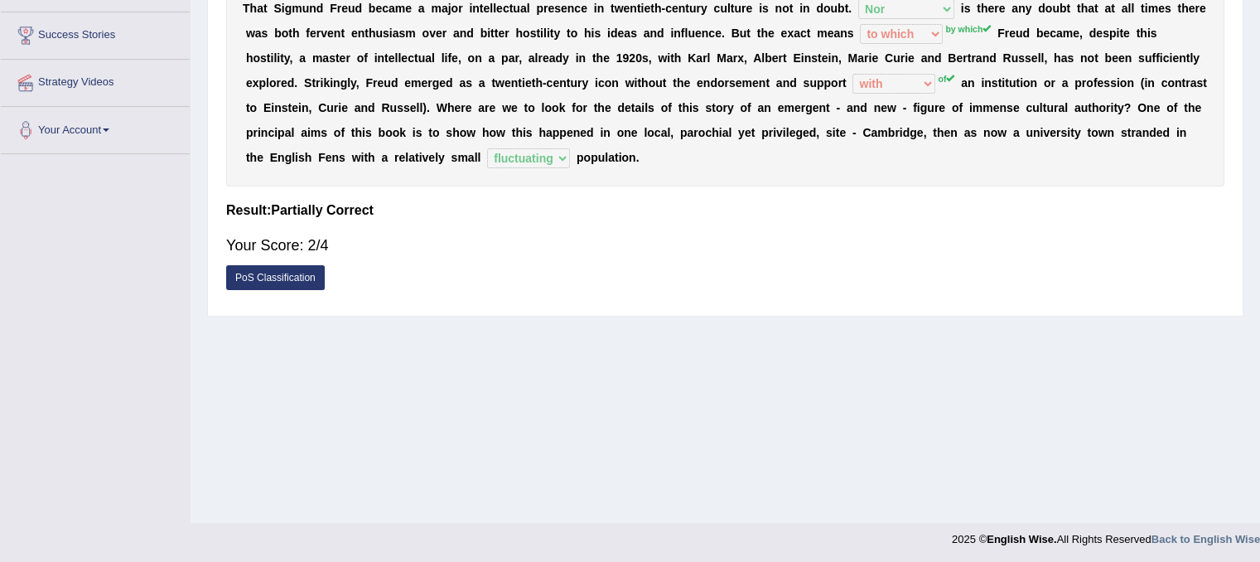
scroll to position [308, 0]
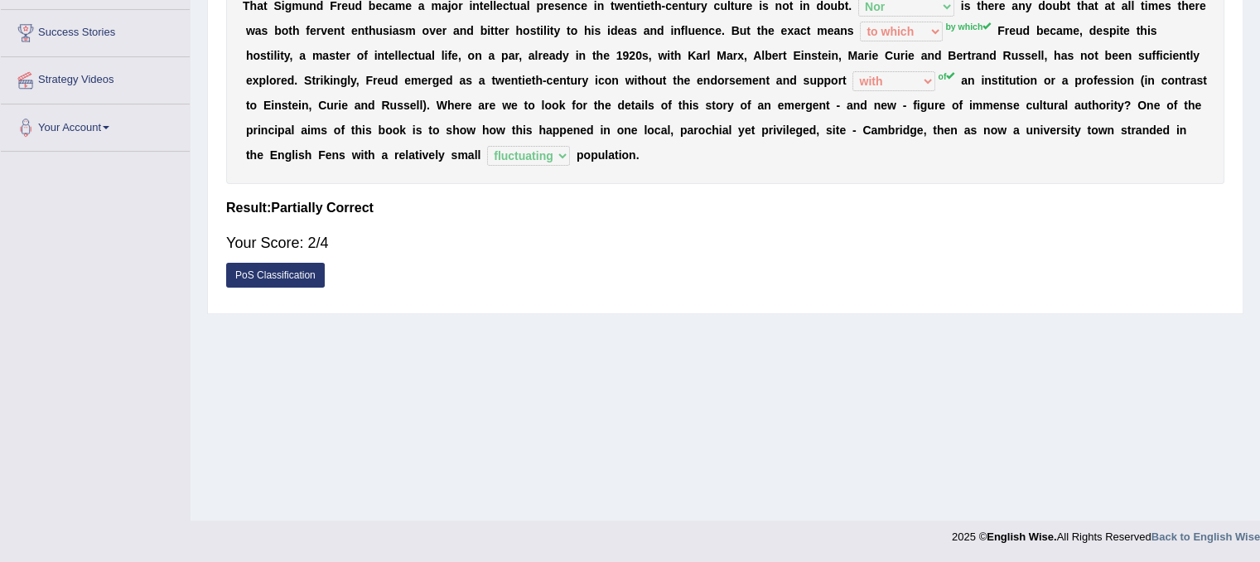
click at [616, 471] on div "Home Practice Reading & Writing: Fill In The Blanks [PERSON_NAME] « Prev Next »…" at bounding box center [725, 106] width 1069 height 828
click at [613, 494] on div "Home Practice Reading & Writing: Fill In The Blanks [PERSON_NAME] « Prev Next »…" at bounding box center [725, 106] width 1069 height 828
drag, startPoint x: 613, startPoint y: 494, endPoint x: 499, endPoint y: 573, distance: 138.8
